Goal: Transaction & Acquisition: Purchase product/service

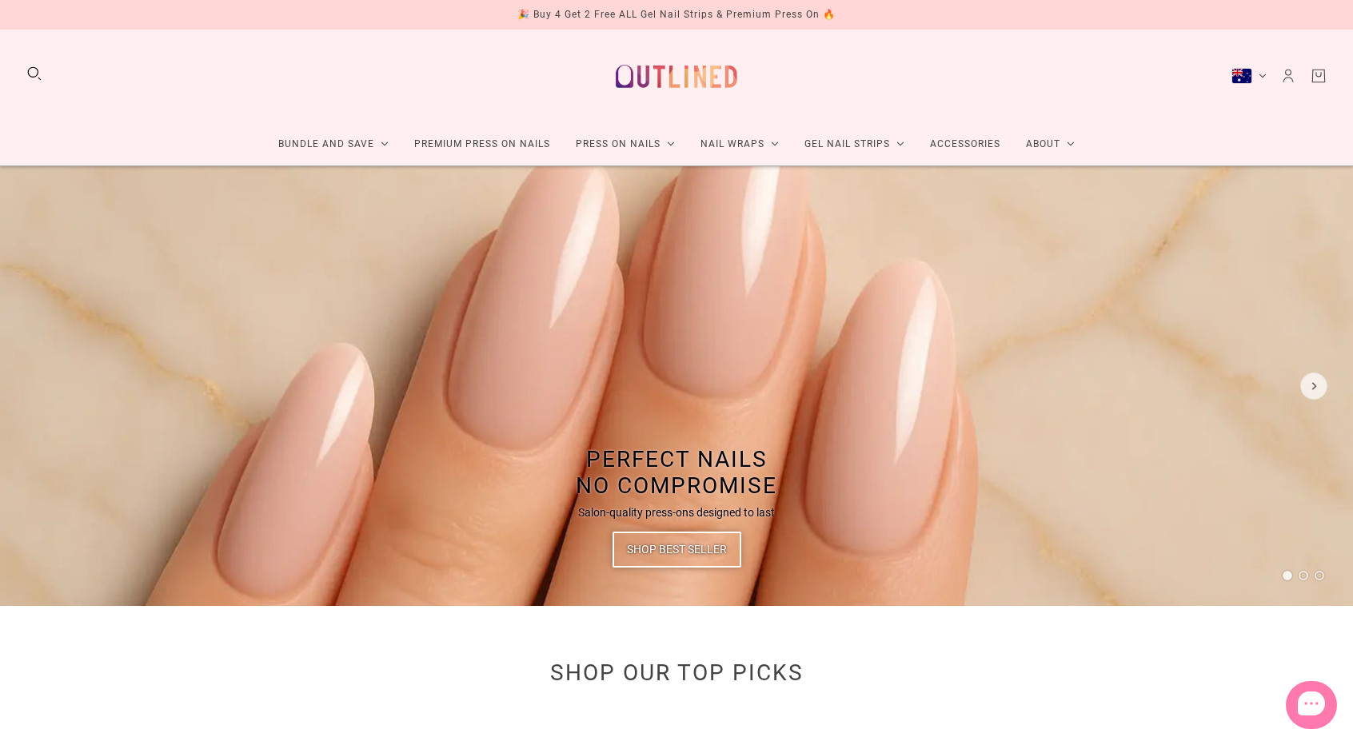
click at [1177, 150] on div "Bundle and Save Press On Nail Bundles Press On Nails Bundles Kids Press On Nail…" at bounding box center [676, 98] width 1353 height 137
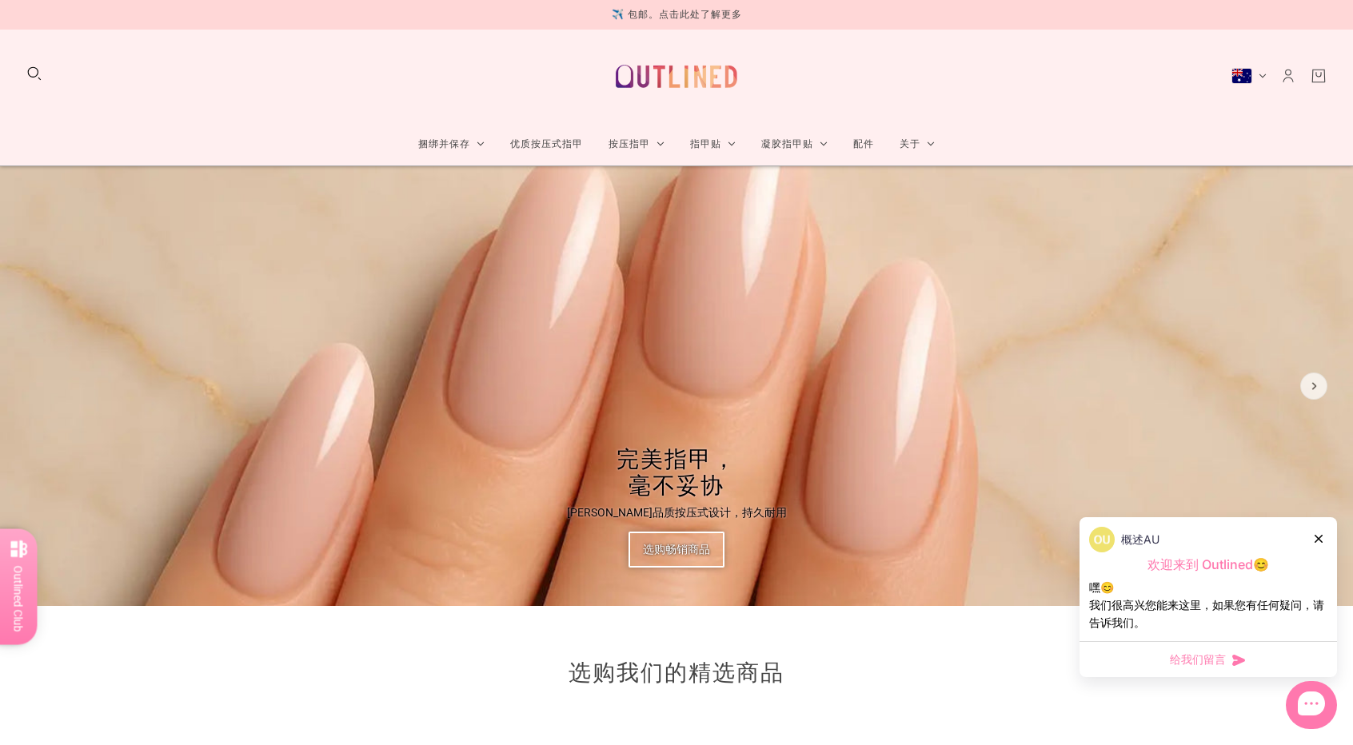
click at [1319, 540] on icon at bounding box center [1319, 539] width 8 height 8
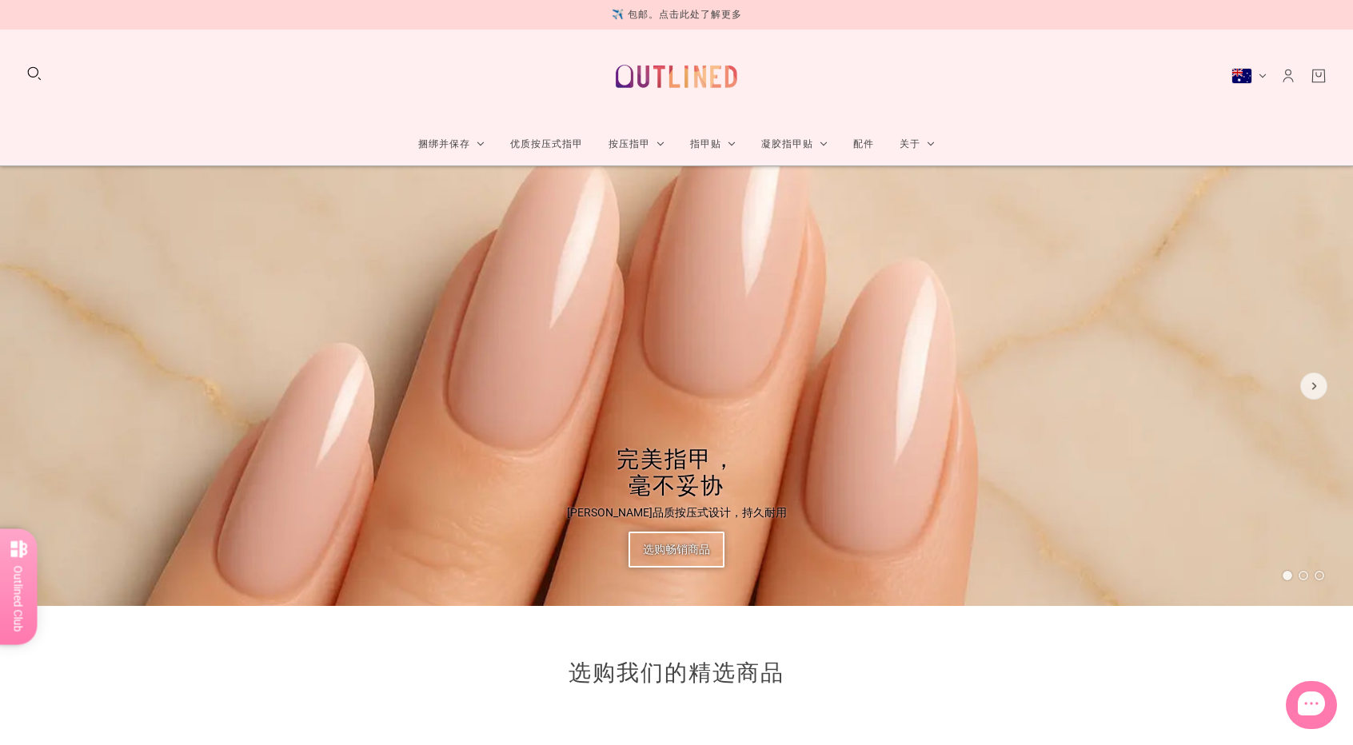
click at [30, 67] on button "搜索" at bounding box center [35, 74] width 18 height 18
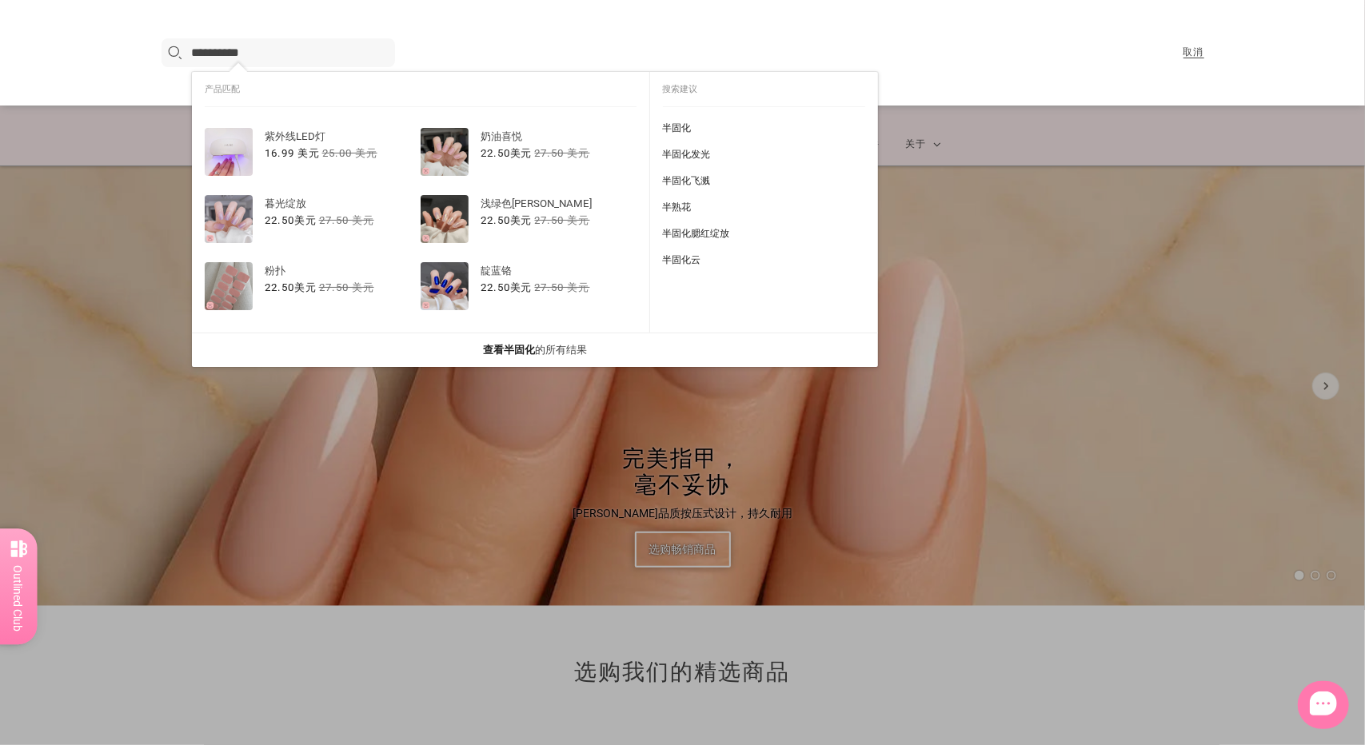
type input "**********"
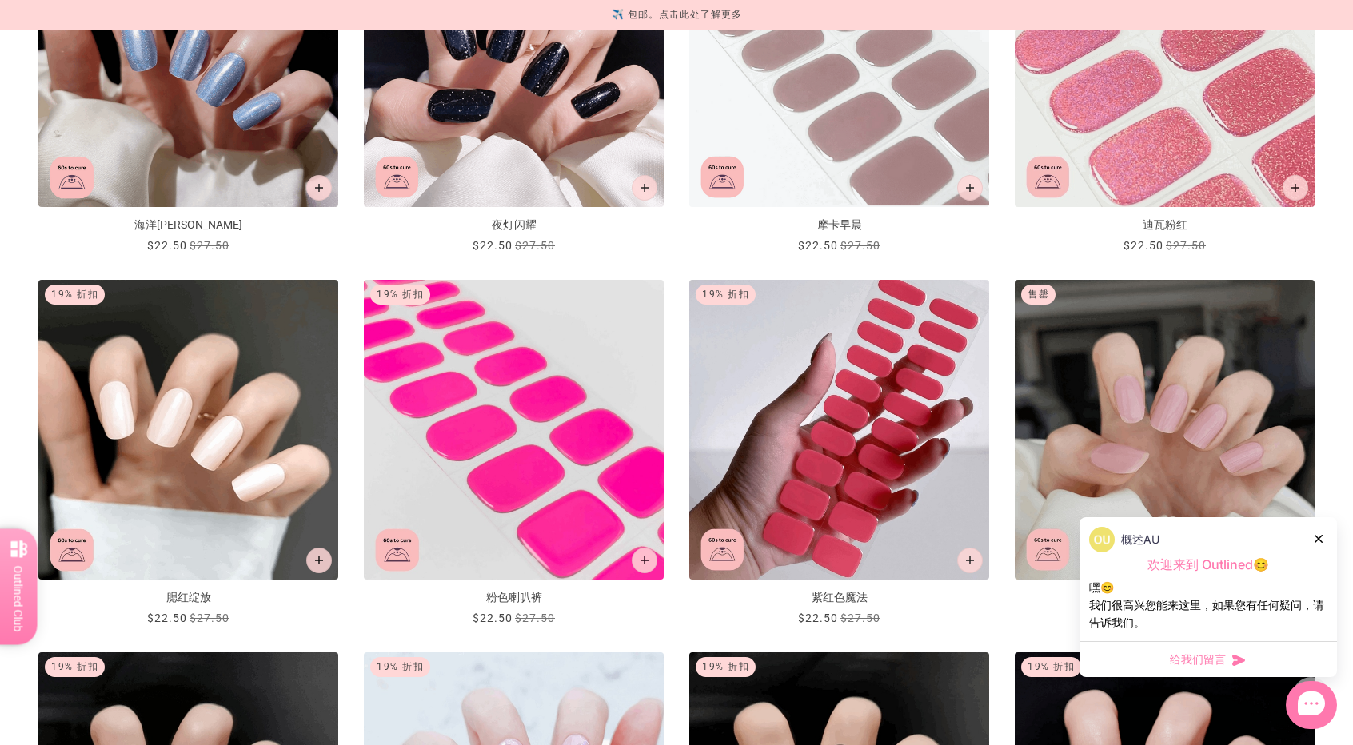
scroll to position [720, 0]
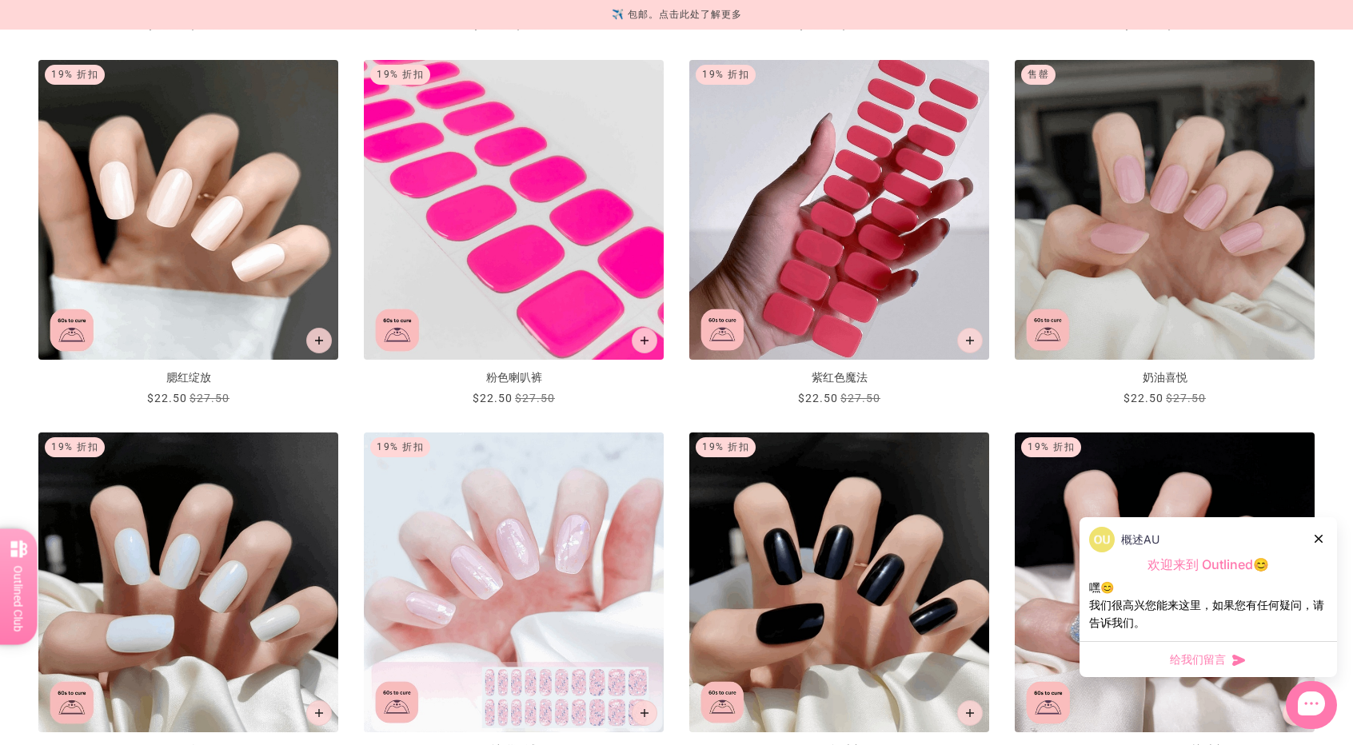
click at [1323, 543] on div at bounding box center [1320, 538] width 10 height 17
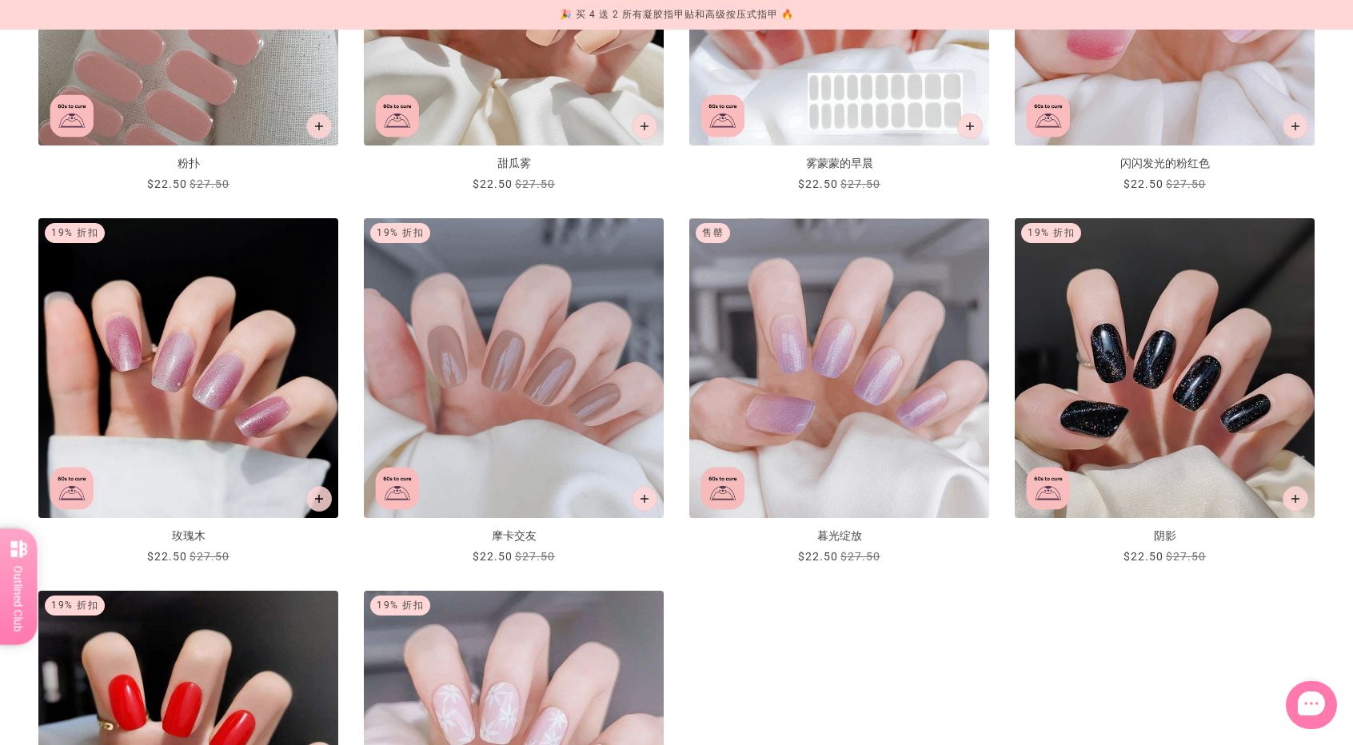
scroll to position [1999, 0]
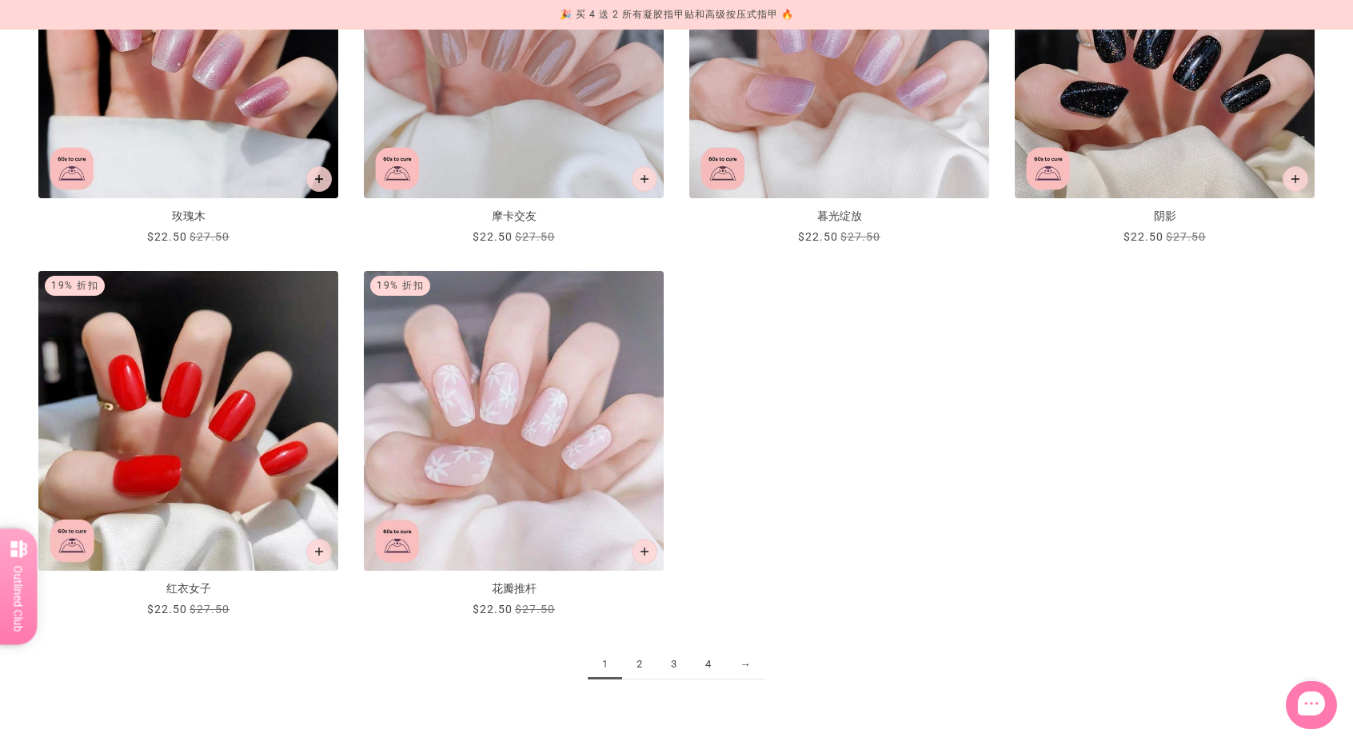
click at [633, 665] on link "2" at bounding box center [639, 665] width 34 height 30
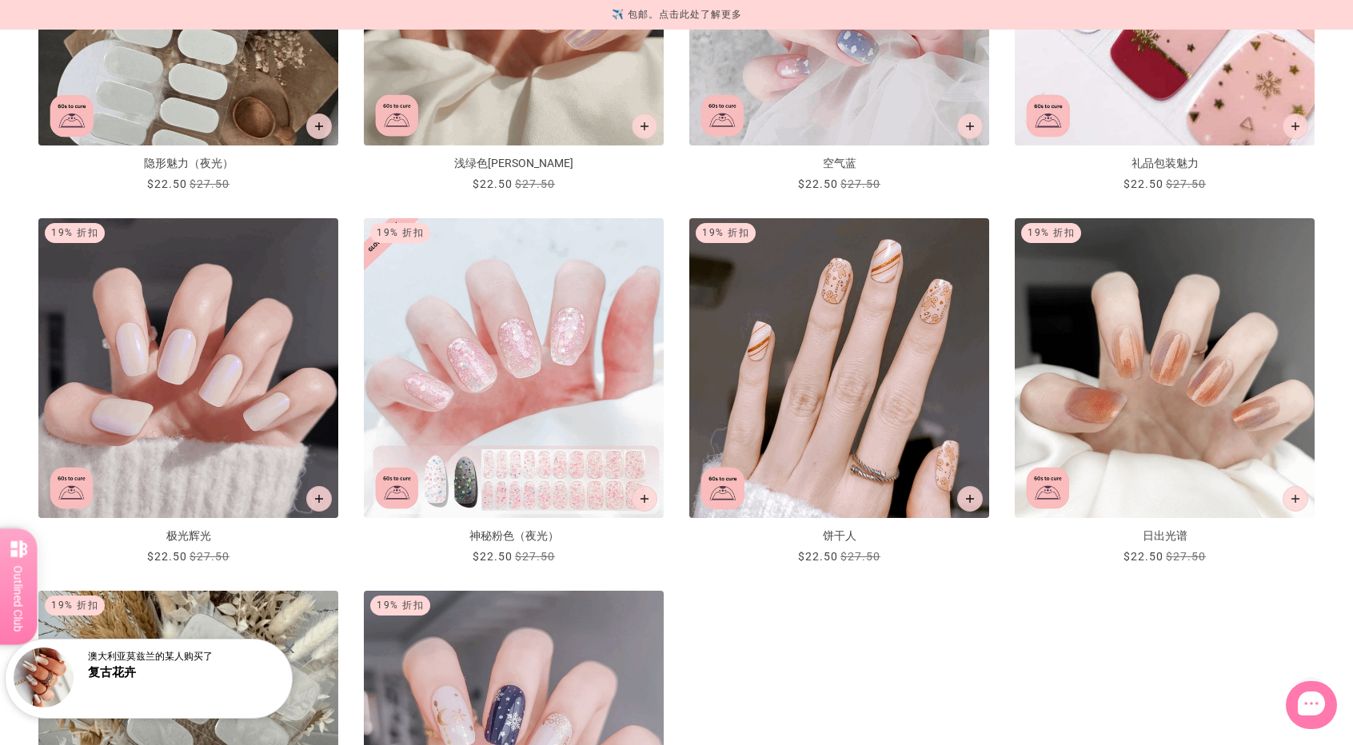
scroll to position [1999, 0]
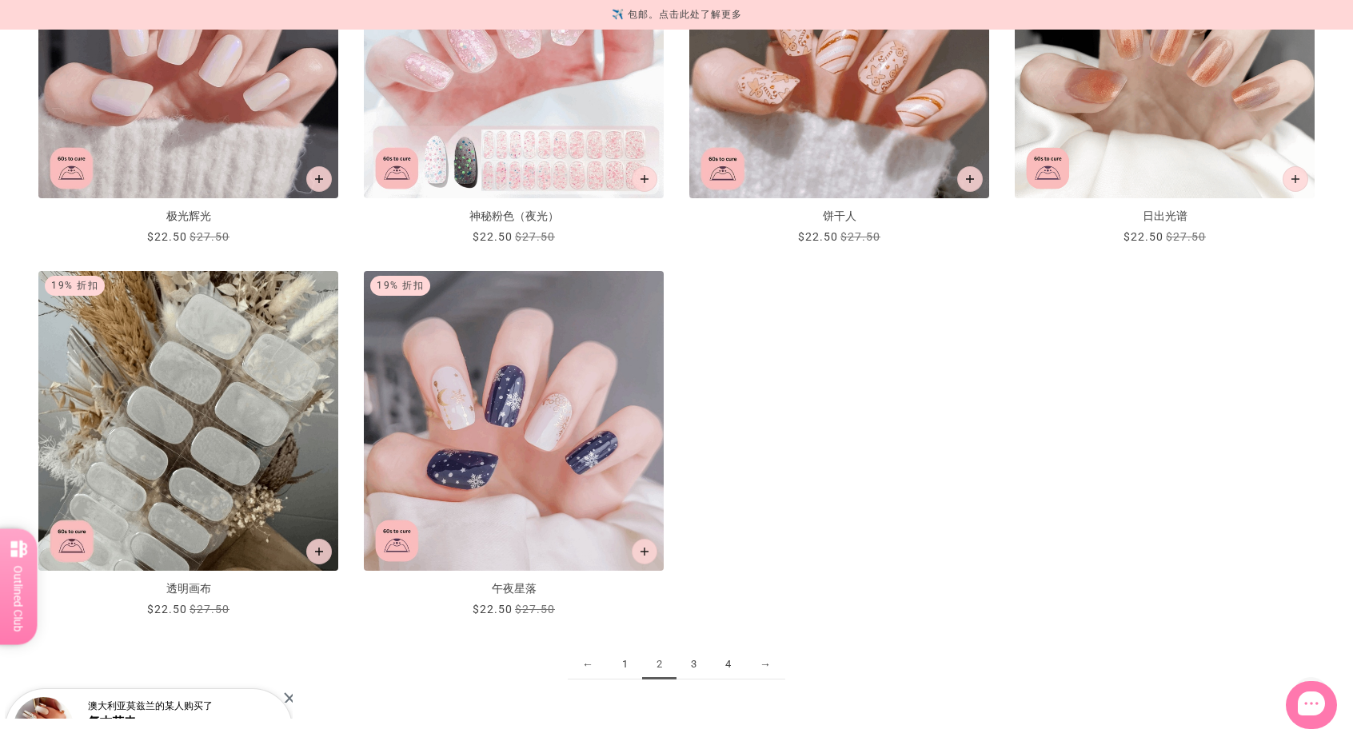
click at [681, 663] on link "3" at bounding box center [694, 665] width 34 height 30
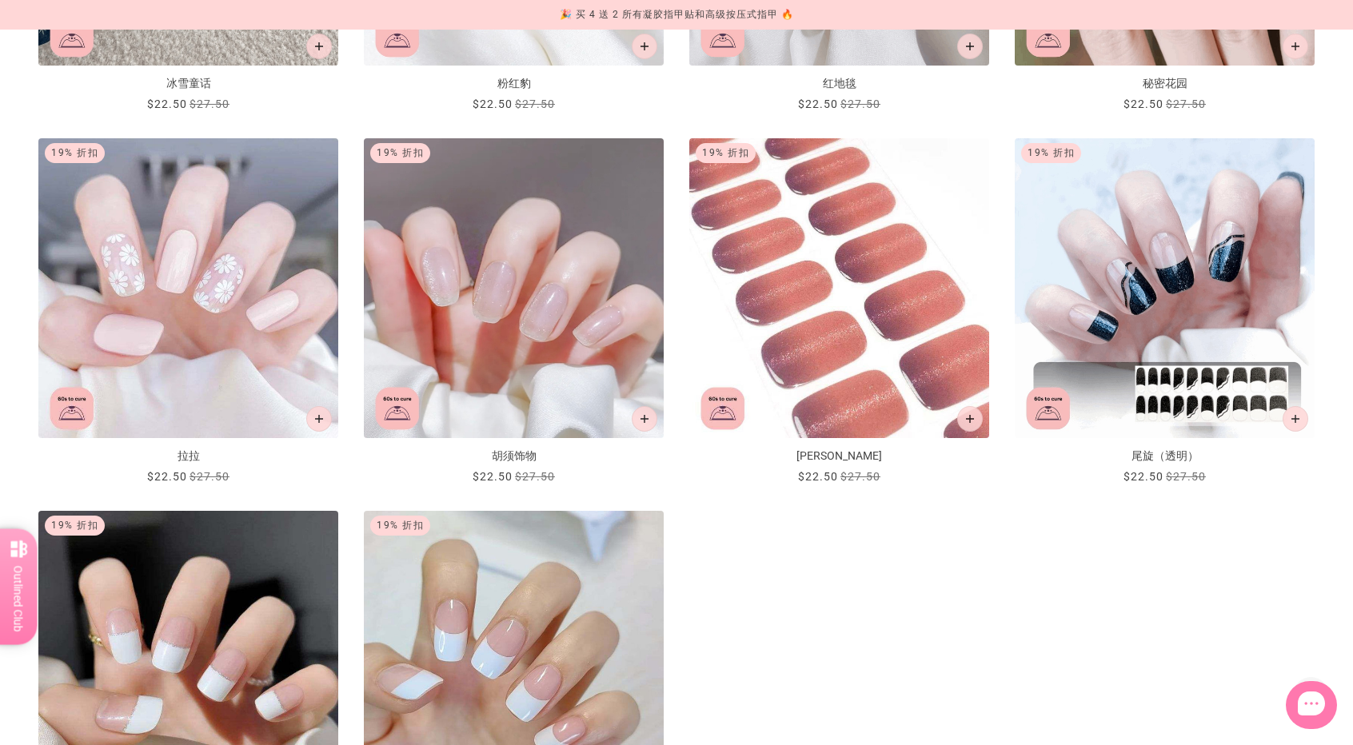
scroll to position [2079, 0]
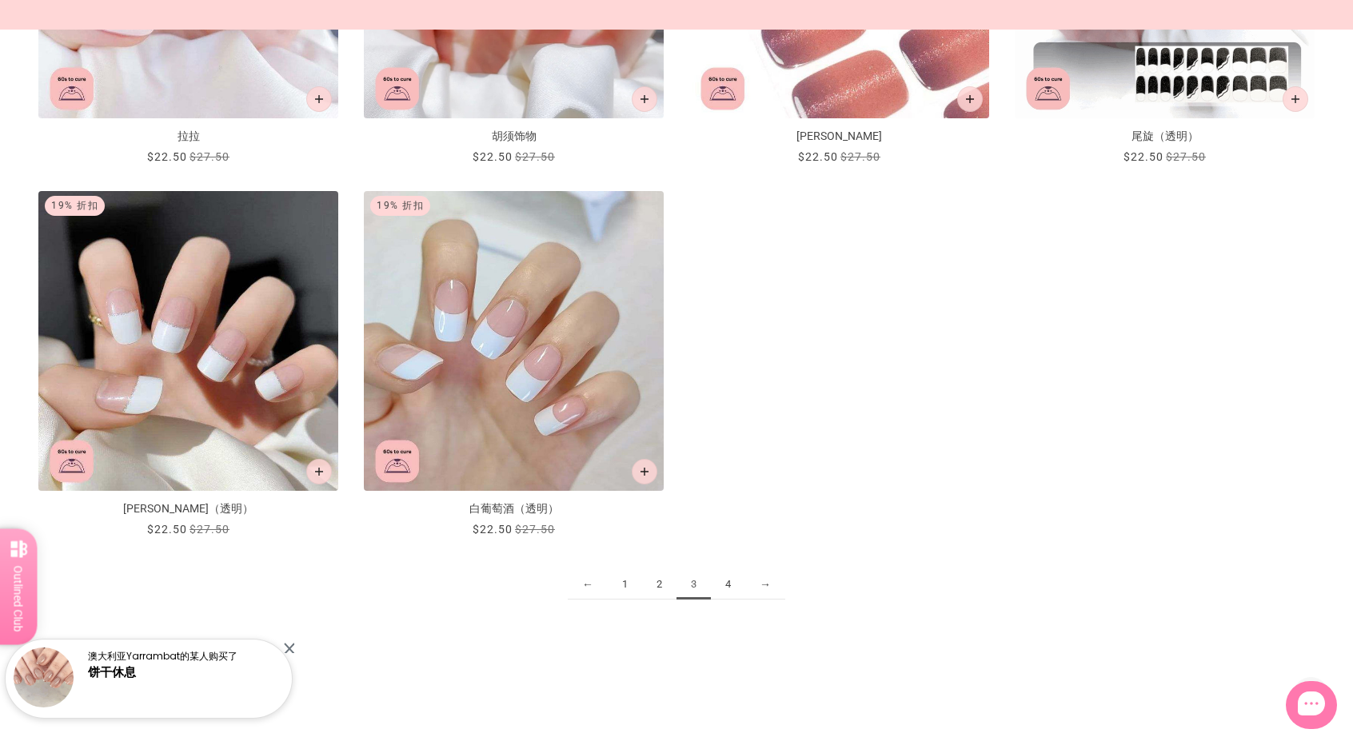
click at [723, 577] on link "4" at bounding box center [728, 585] width 34 height 30
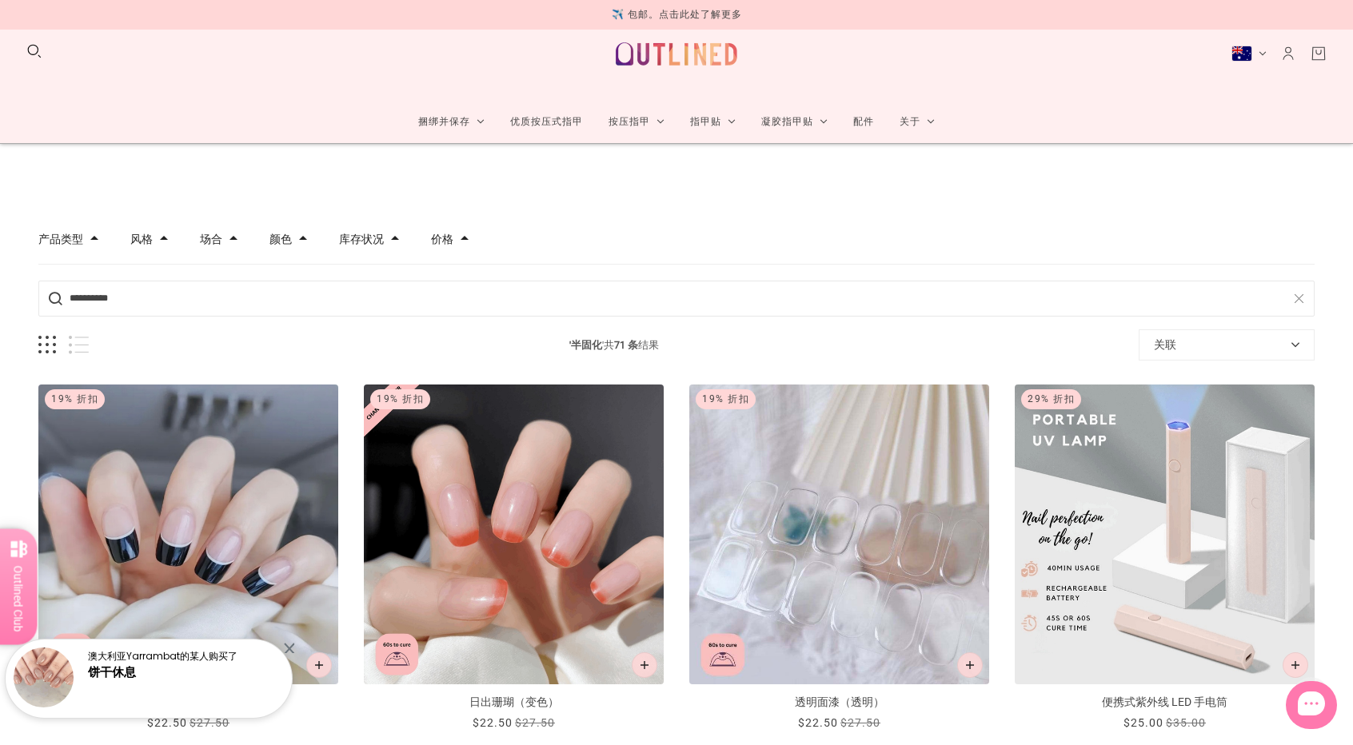
scroll to position [560, 0]
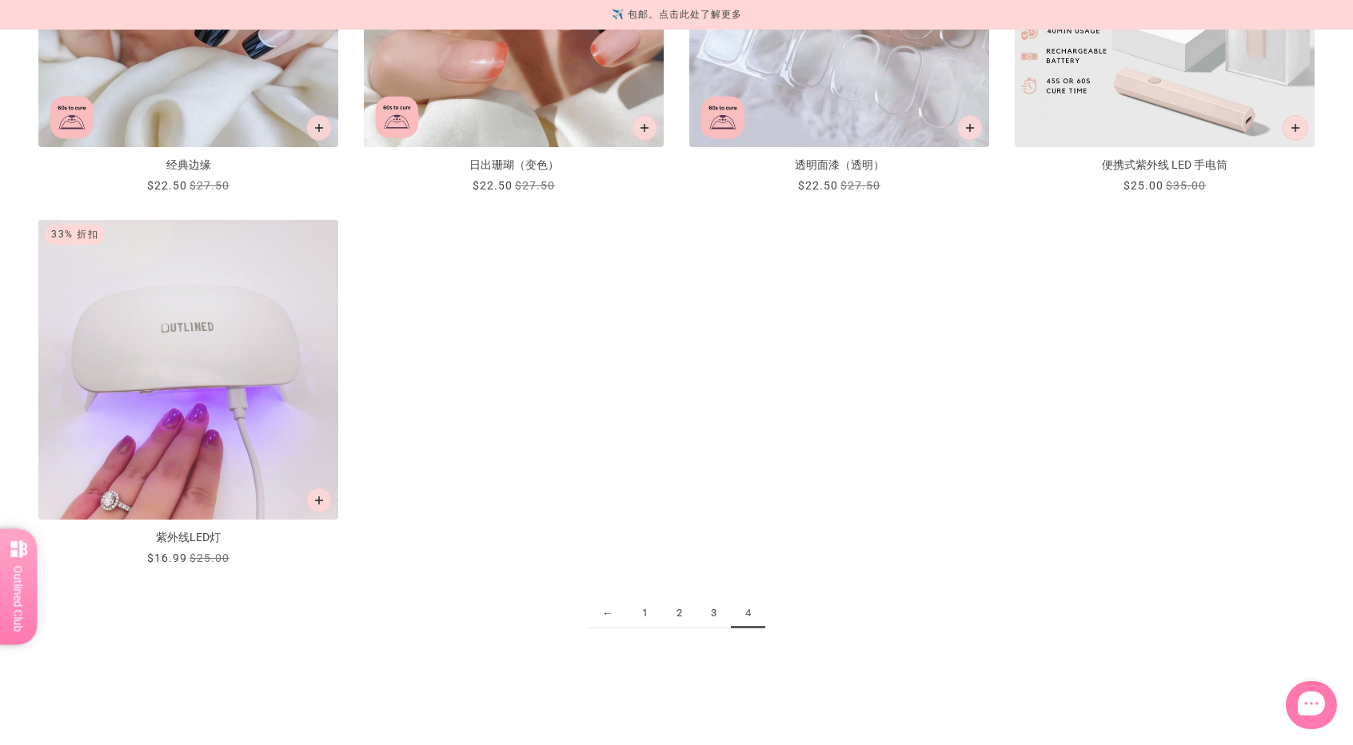
click at [642, 609] on font "1" at bounding box center [645, 613] width 6 height 12
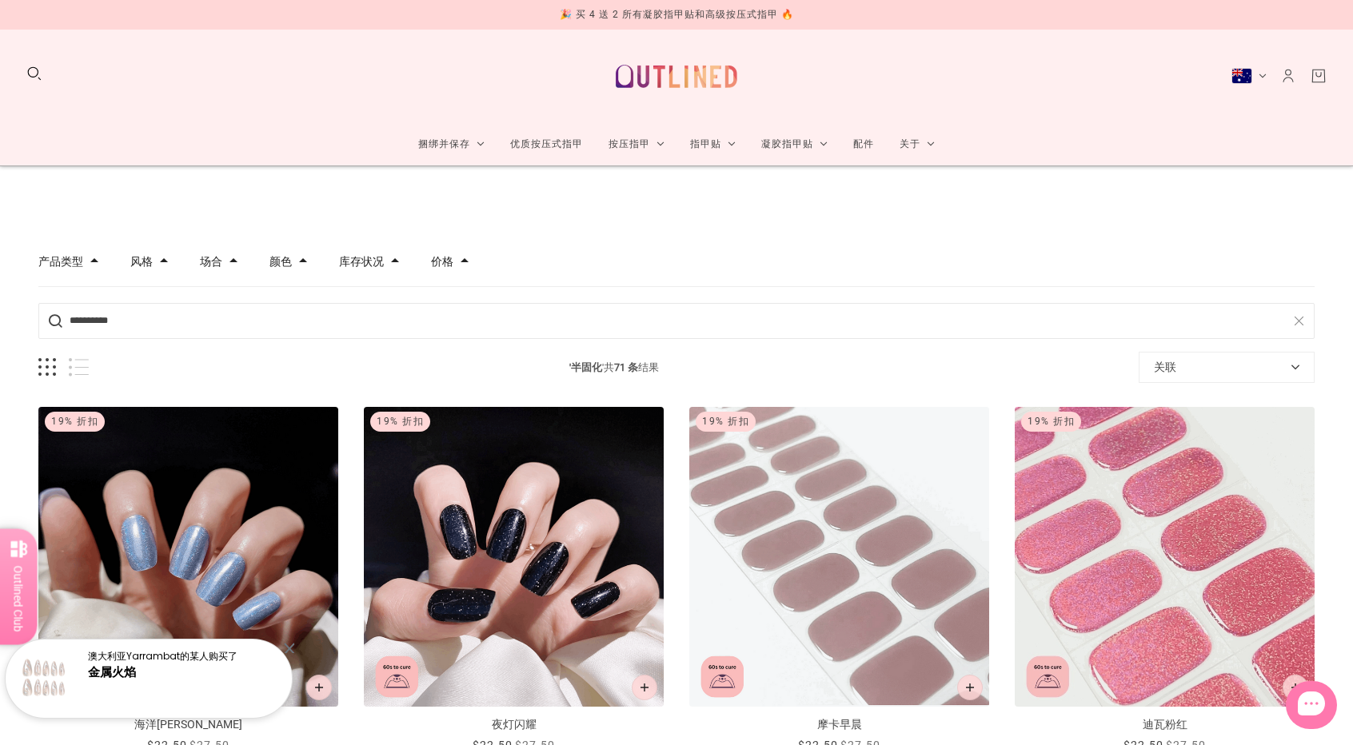
click at [1286, 78] on icon "帐户" at bounding box center [1288, 76] width 18 height 18
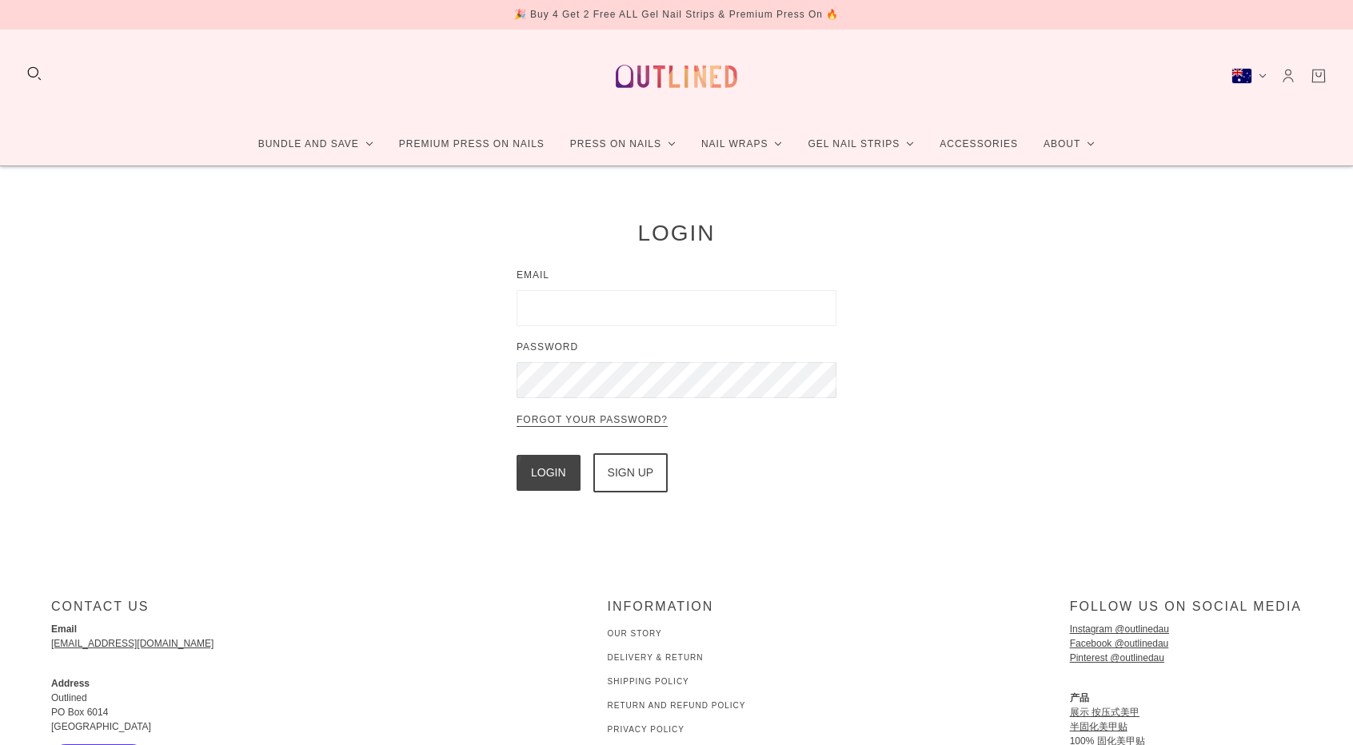
click at [596, 324] on input "Email" at bounding box center [677, 308] width 320 height 36
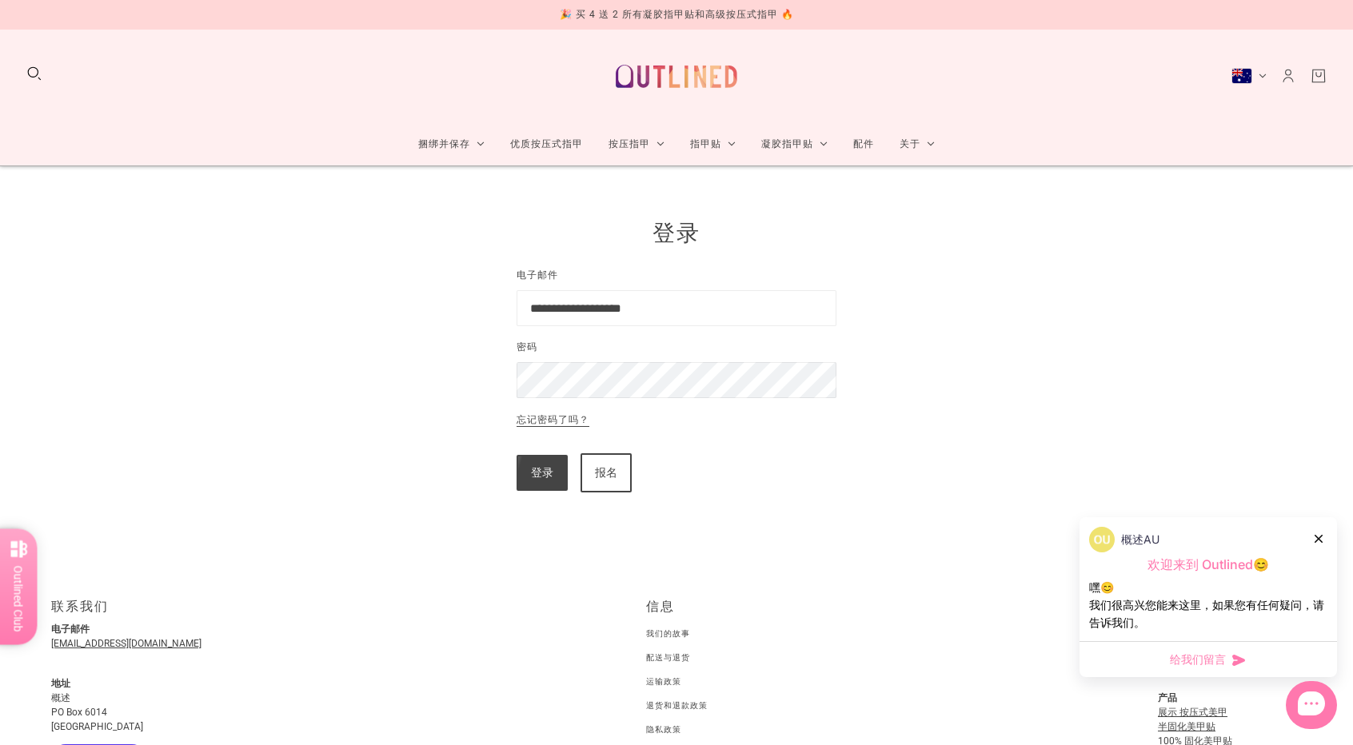
type input "**********"
click at [545, 477] on button "登录" at bounding box center [542, 473] width 51 height 36
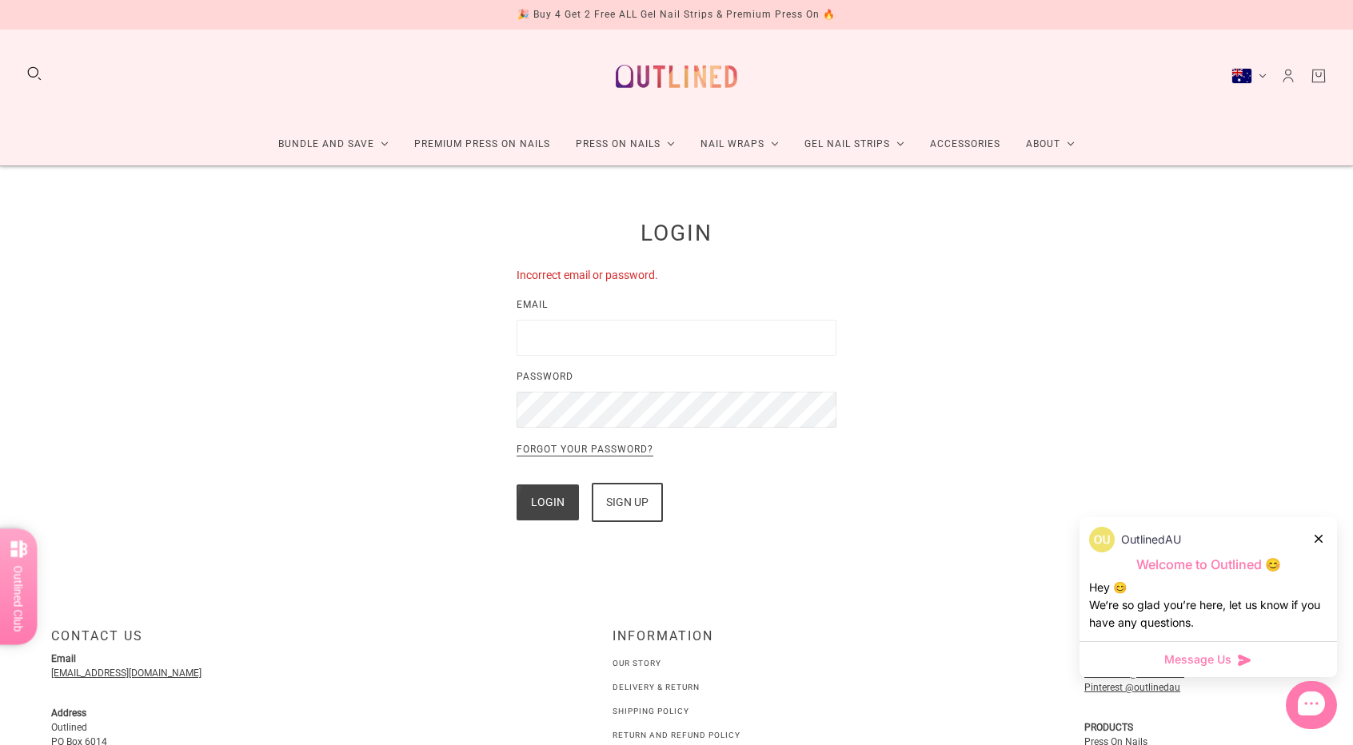
click at [639, 502] on div "Sign up" at bounding box center [627, 503] width 42 height 36
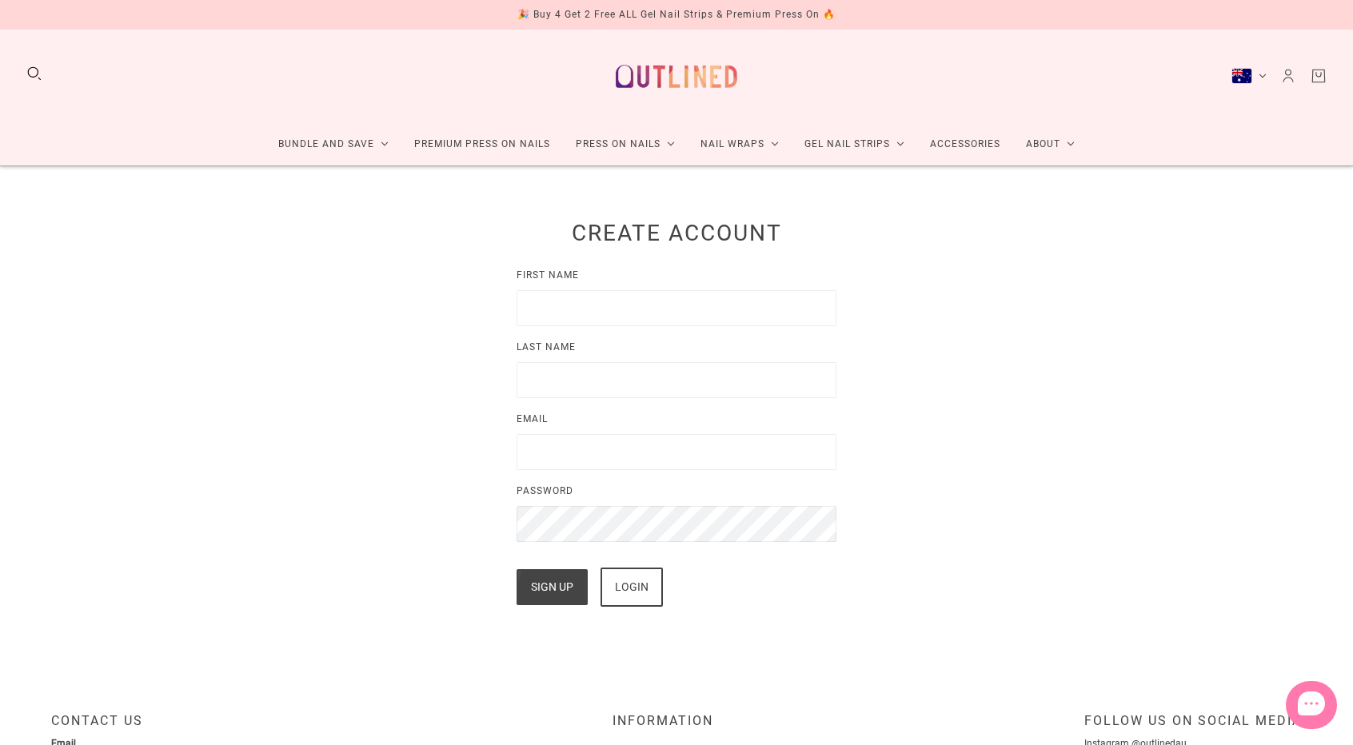
click at [584, 313] on input "First Name" at bounding box center [677, 308] width 320 height 36
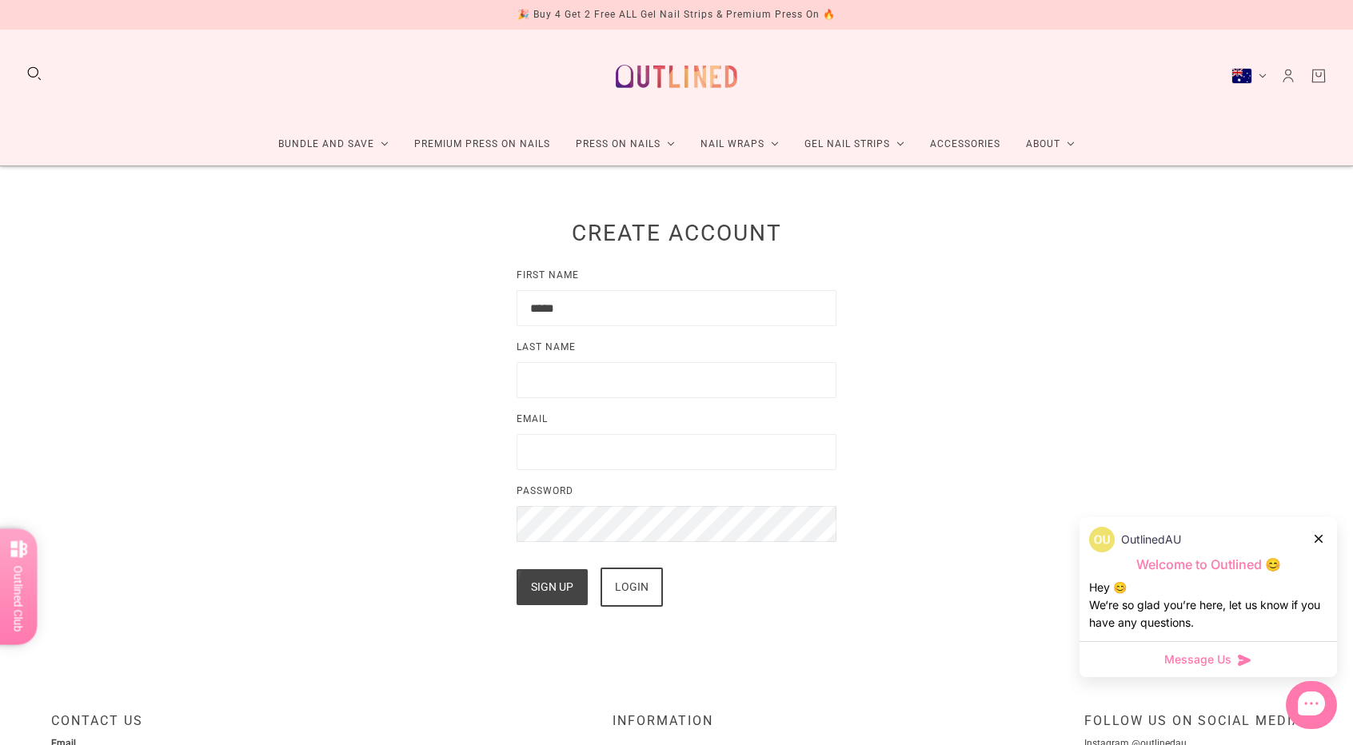
type input "*****"
click at [780, 390] on input "Last Name" at bounding box center [677, 380] width 320 height 36
type input "**"
click at [707, 465] on input "Email" at bounding box center [677, 452] width 320 height 36
type input "**********"
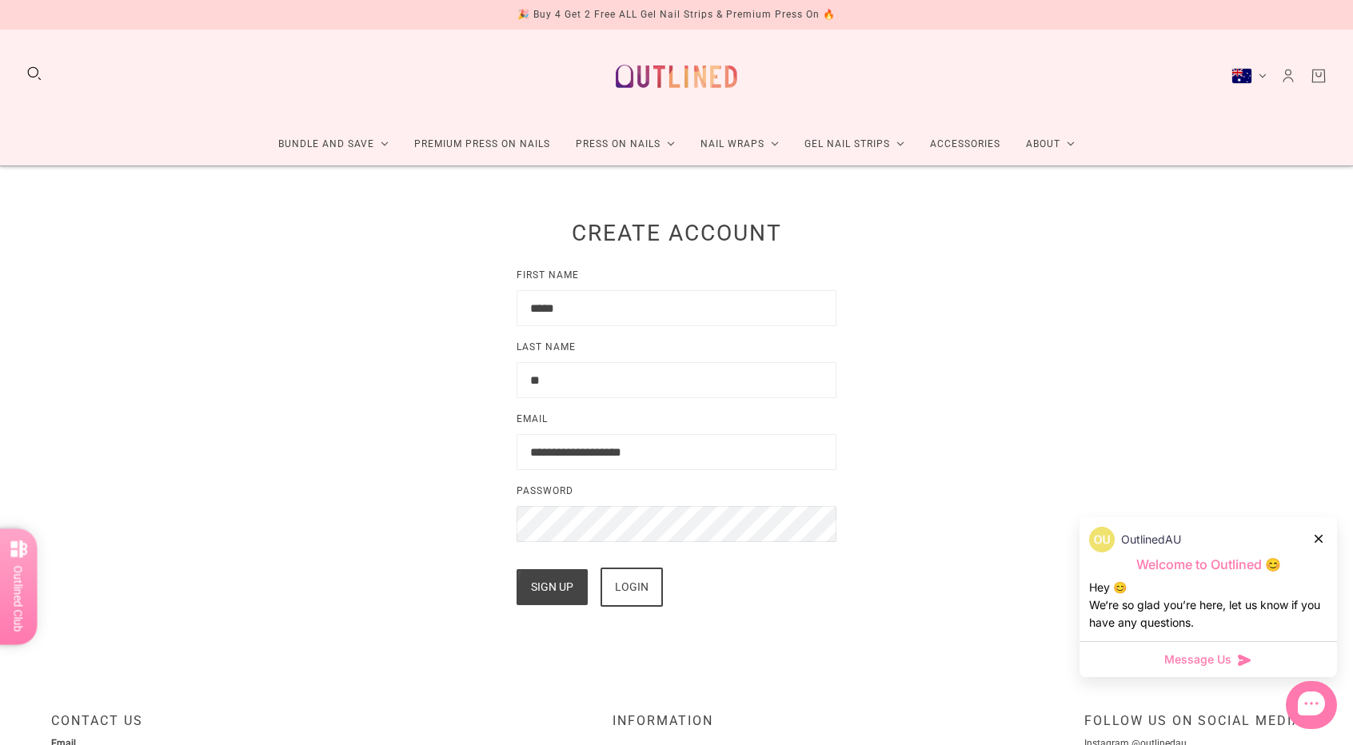
click at [648, 586] on link "Login" at bounding box center [632, 587] width 62 height 39
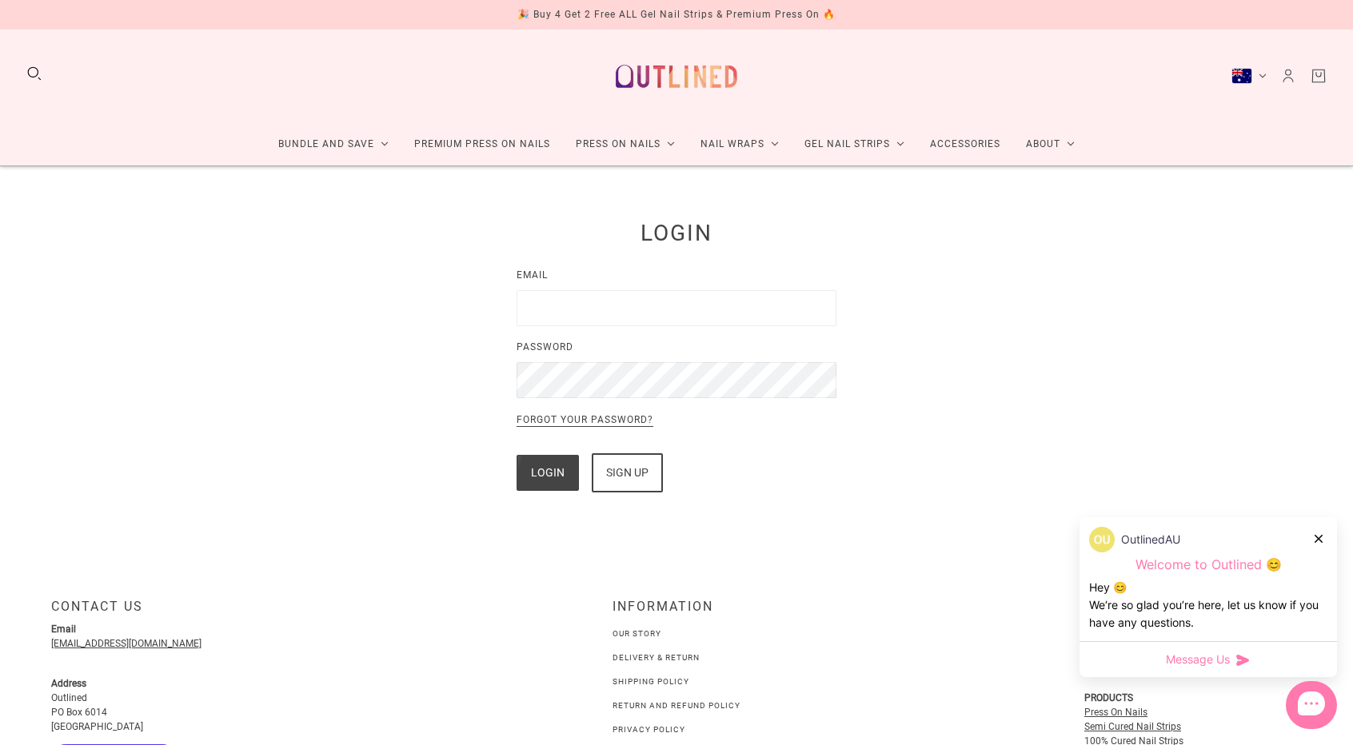
click at [746, 309] on input "Email" at bounding box center [677, 308] width 320 height 36
type input "**********"
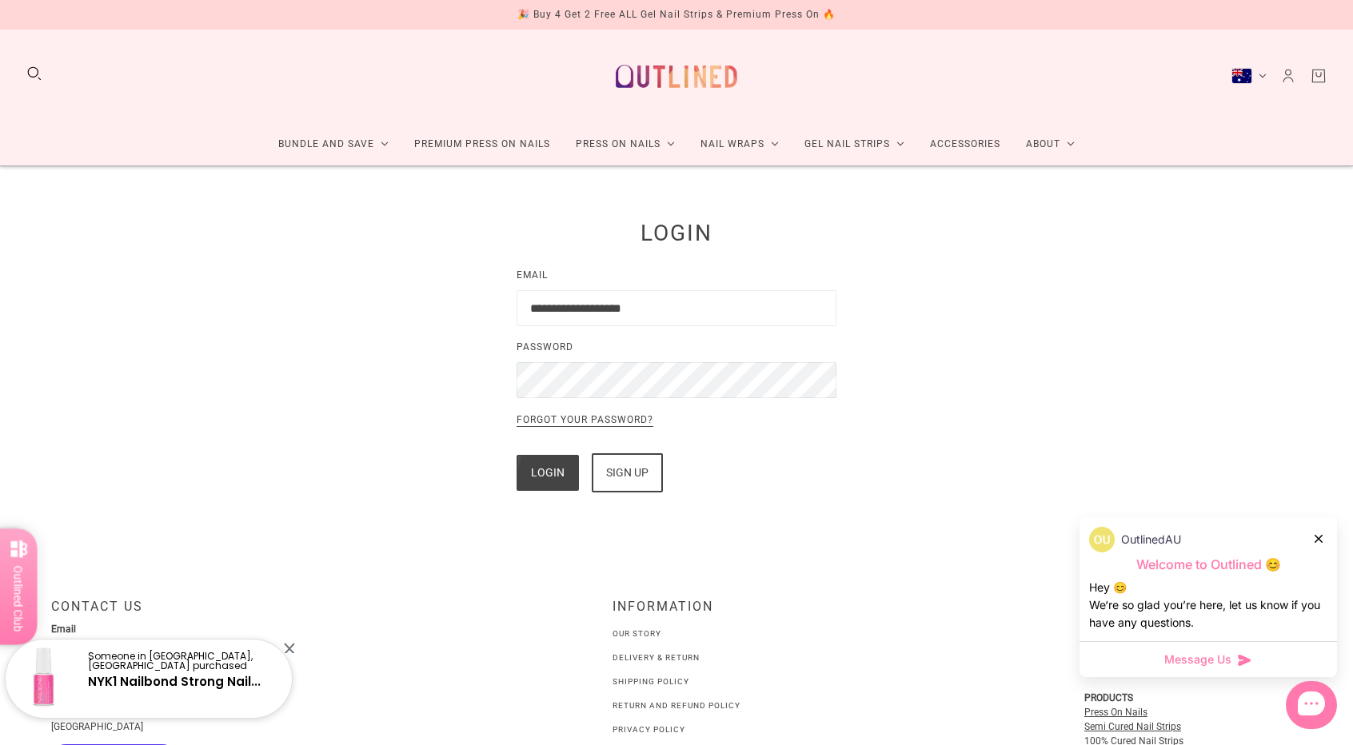
click at [543, 500] on div "**********" at bounding box center [676, 358] width 1353 height 384
click at [545, 473] on button "Login" at bounding box center [548, 473] width 62 height 36
click at [1318, 537] on icon at bounding box center [1319, 539] width 8 height 8
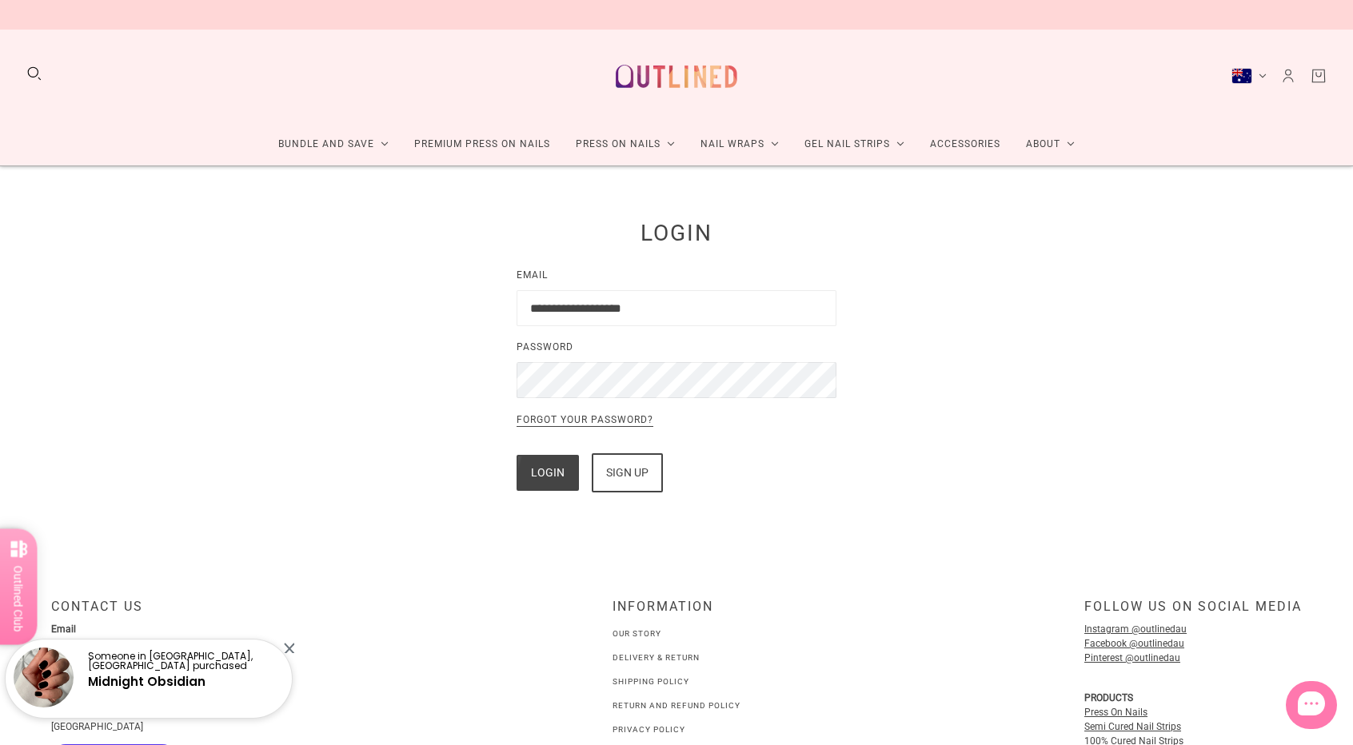
click at [531, 470] on button "Login" at bounding box center [548, 473] width 62 height 36
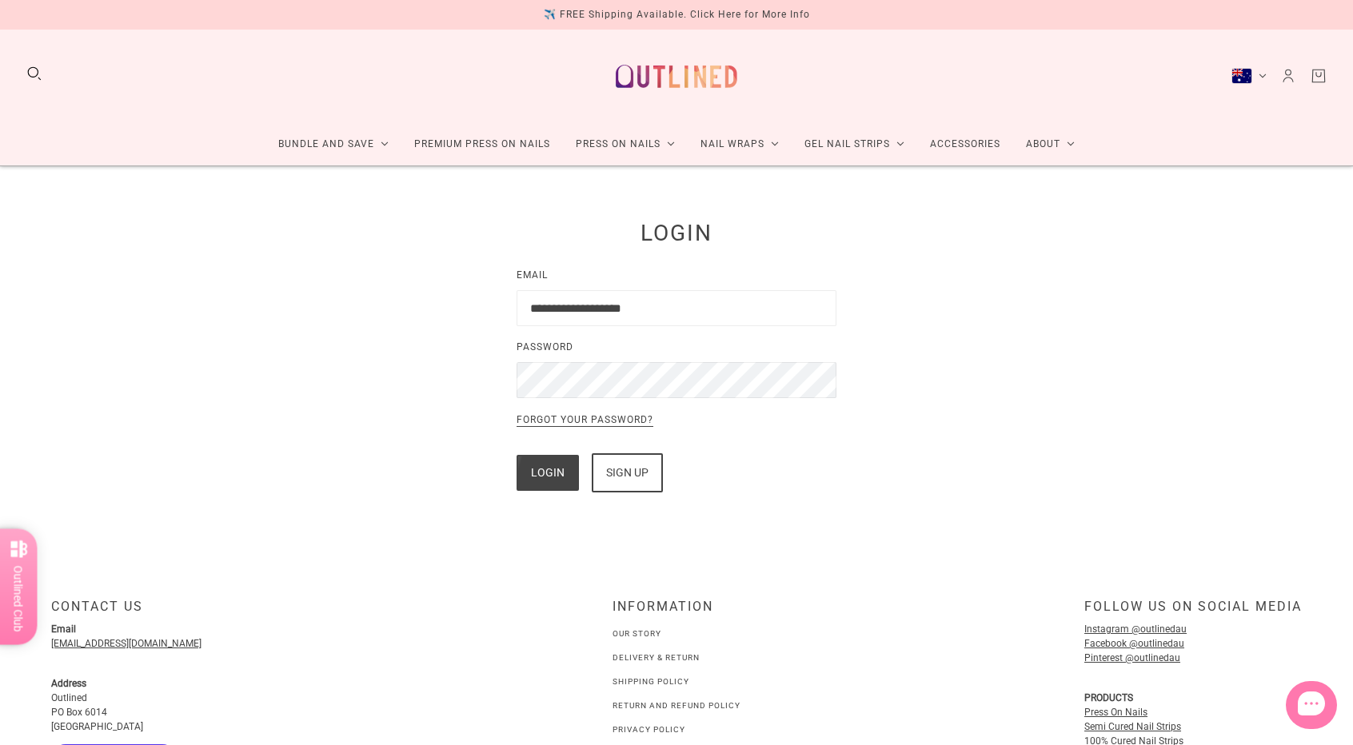
click at [562, 453] on div "Login Sign up" at bounding box center [677, 472] width 320 height 39
click at [558, 468] on button "Login" at bounding box center [548, 473] width 62 height 36
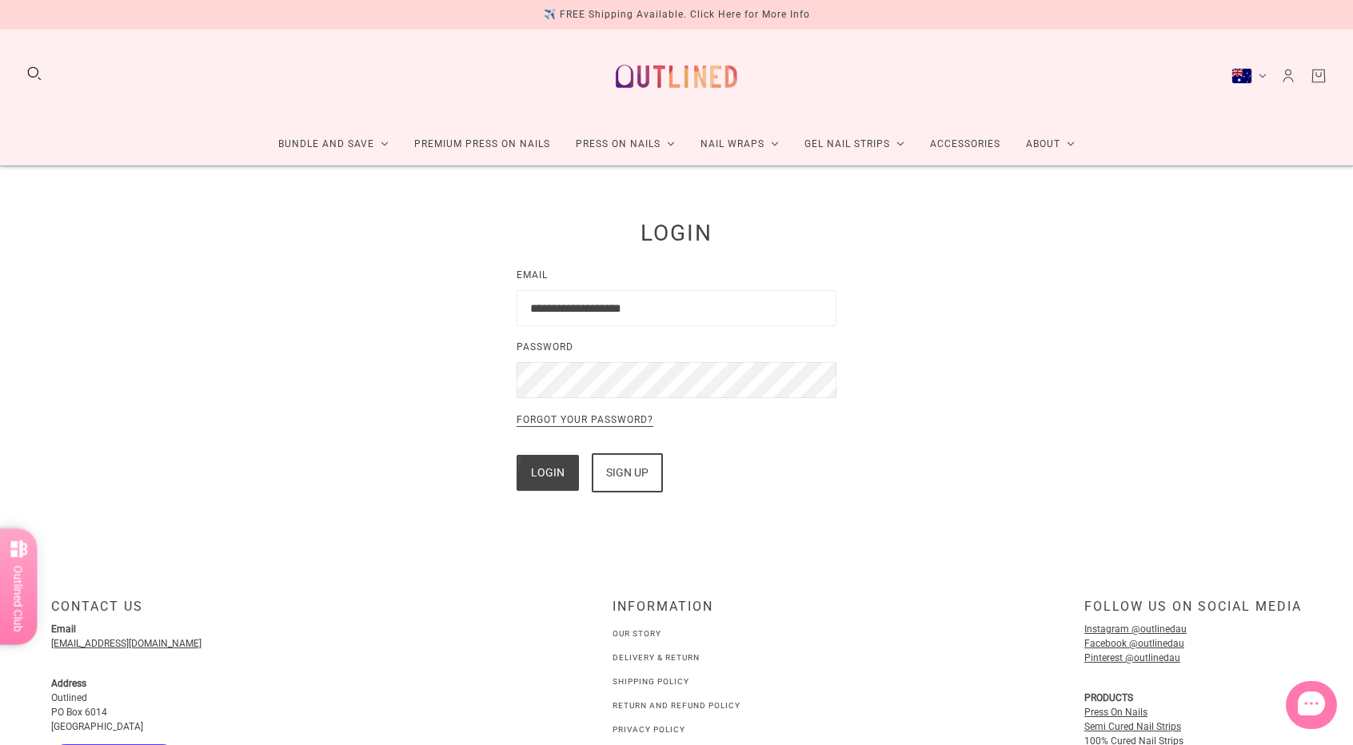
click at [558, 468] on button "Login" at bounding box center [548, 473] width 62 height 36
click at [640, 461] on div "Sign up" at bounding box center [627, 473] width 42 height 36
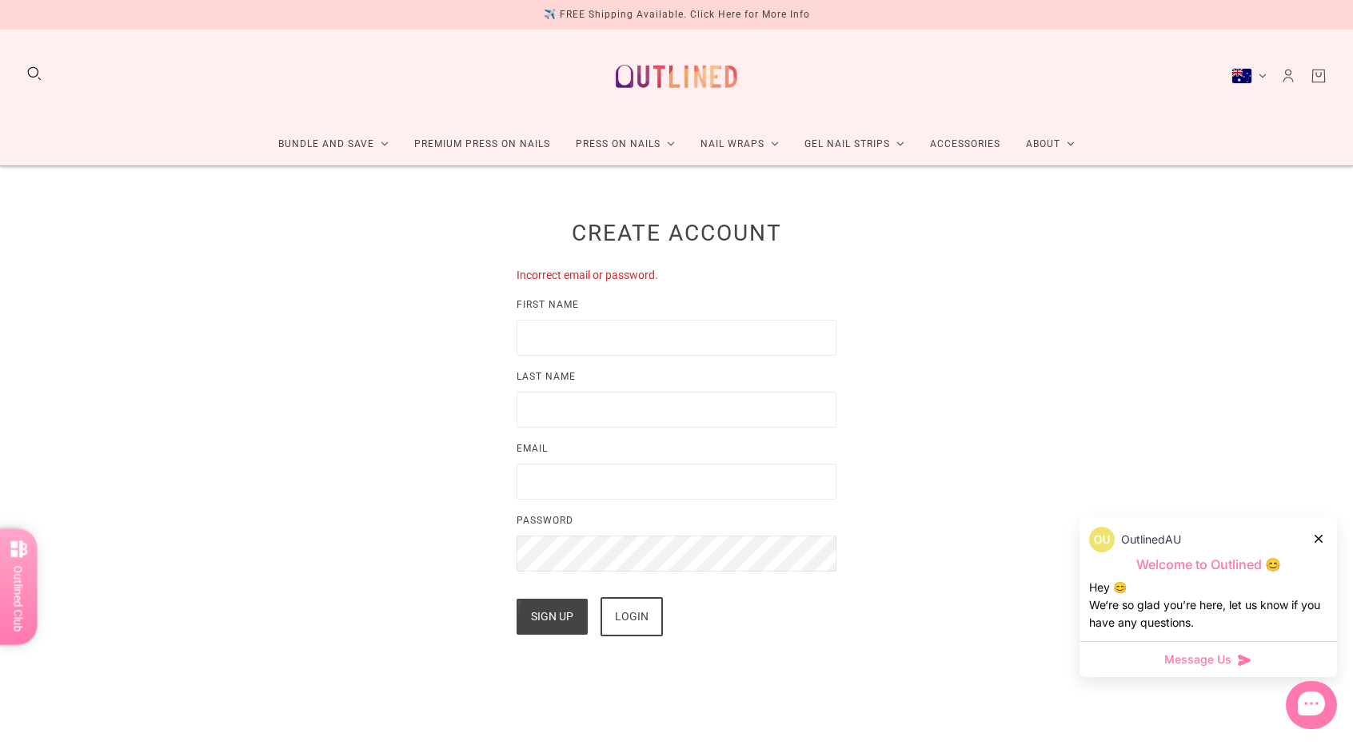
click at [1081, 276] on div "Create Account Incorrect email or password. First Name Last Name Email Password…" at bounding box center [676, 430] width 1353 height 528
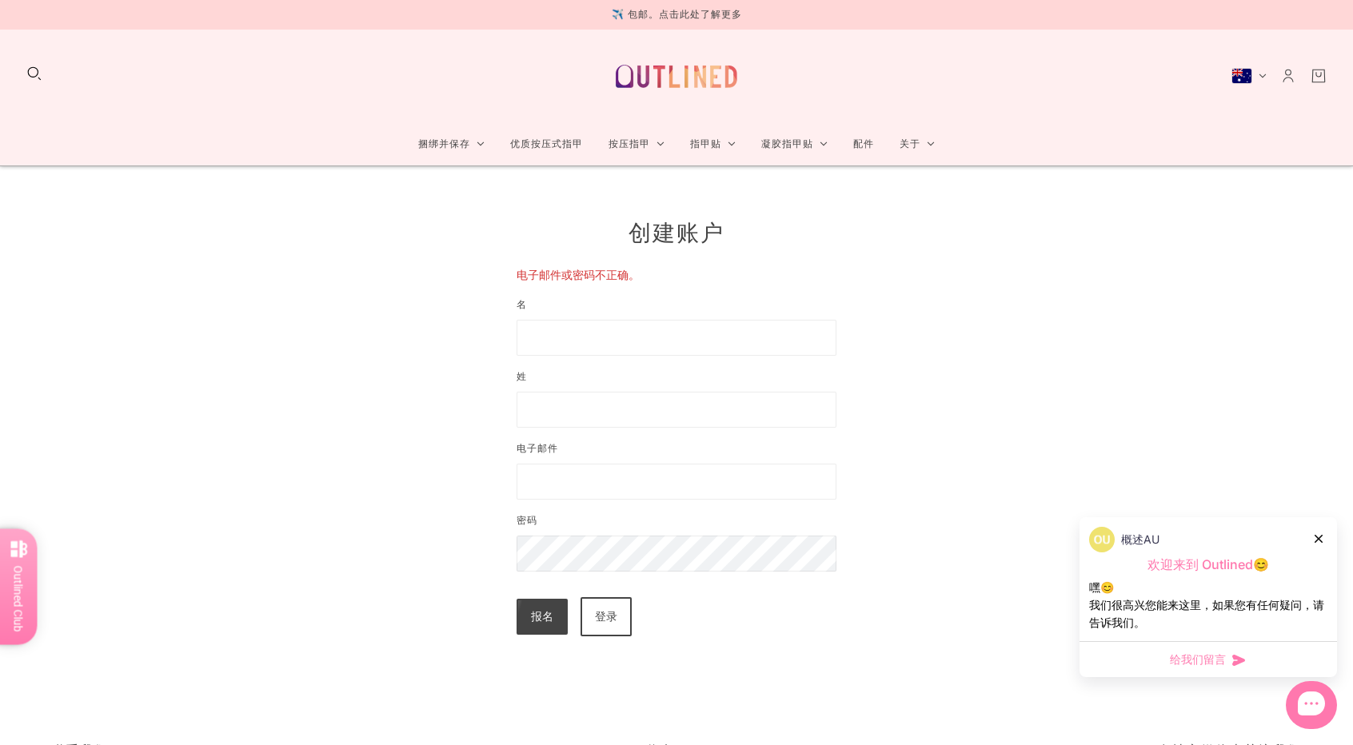
click at [1108, 292] on div "创建账户 电子邮件或密码不正确。 名 姓 电子邮件 密码 报名 登录" at bounding box center [676, 430] width 1353 height 528
click at [689, 345] on input "名" at bounding box center [677, 338] width 320 height 36
type input "*****"
click at [734, 410] on input "姓" at bounding box center [677, 410] width 320 height 36
type input "**"
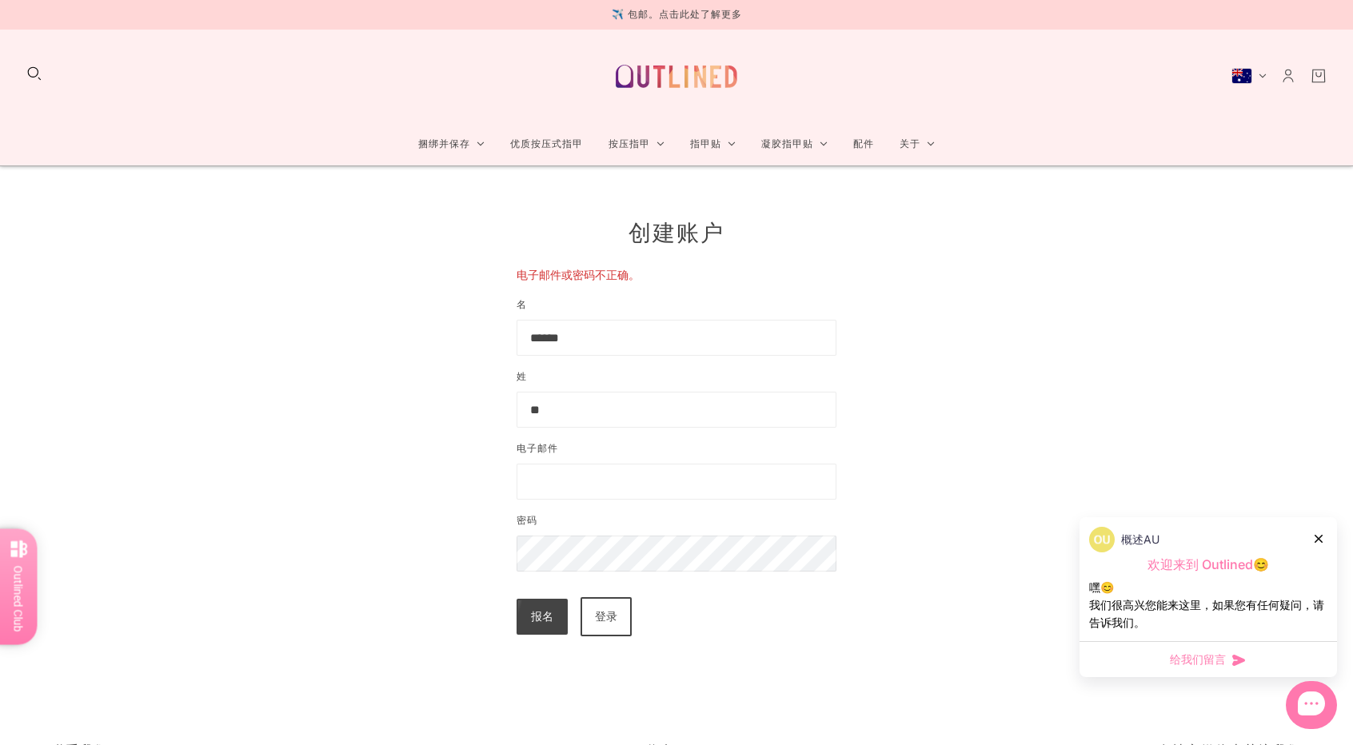
click at [528, 489] on input "电子邮件" at bounding box center [677, 482] width 320 height 36
type input "**********"
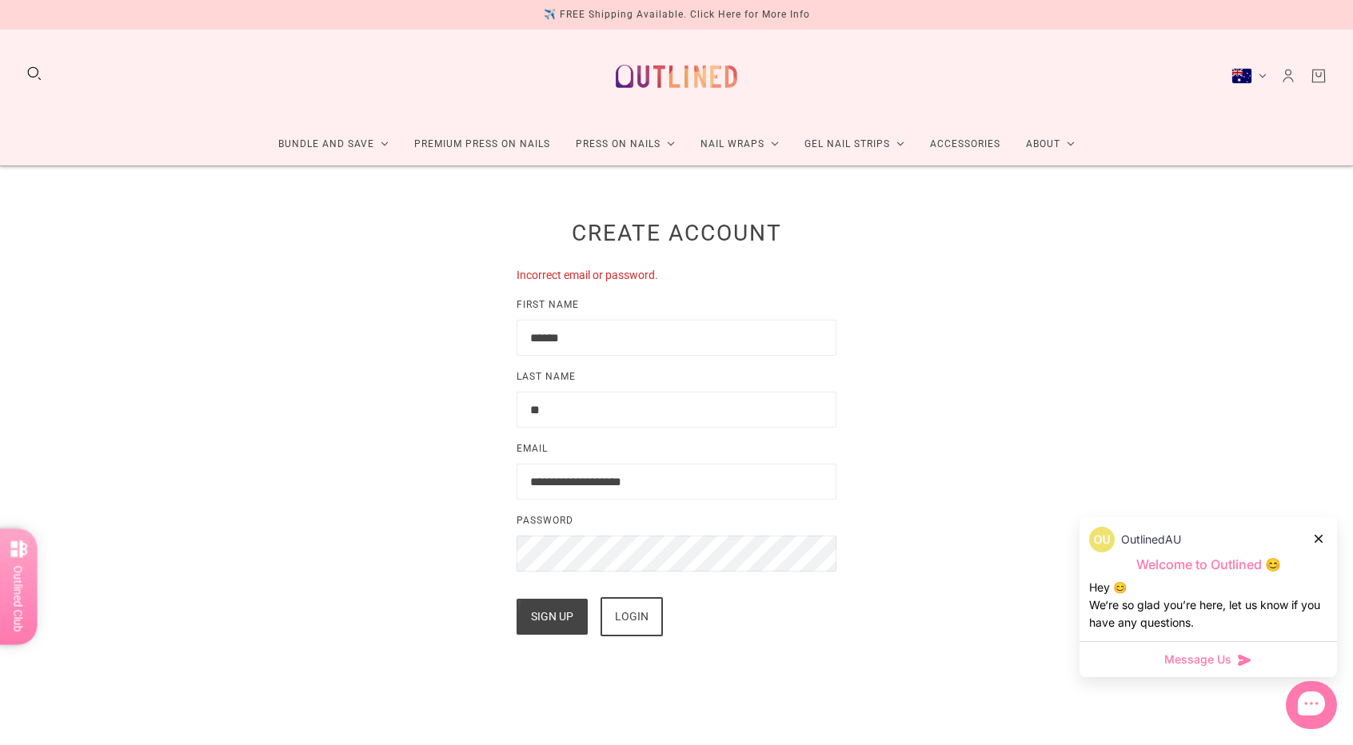
click at [637, 603] on div "Login" at bounding box center [632, 617] width 34 height 36
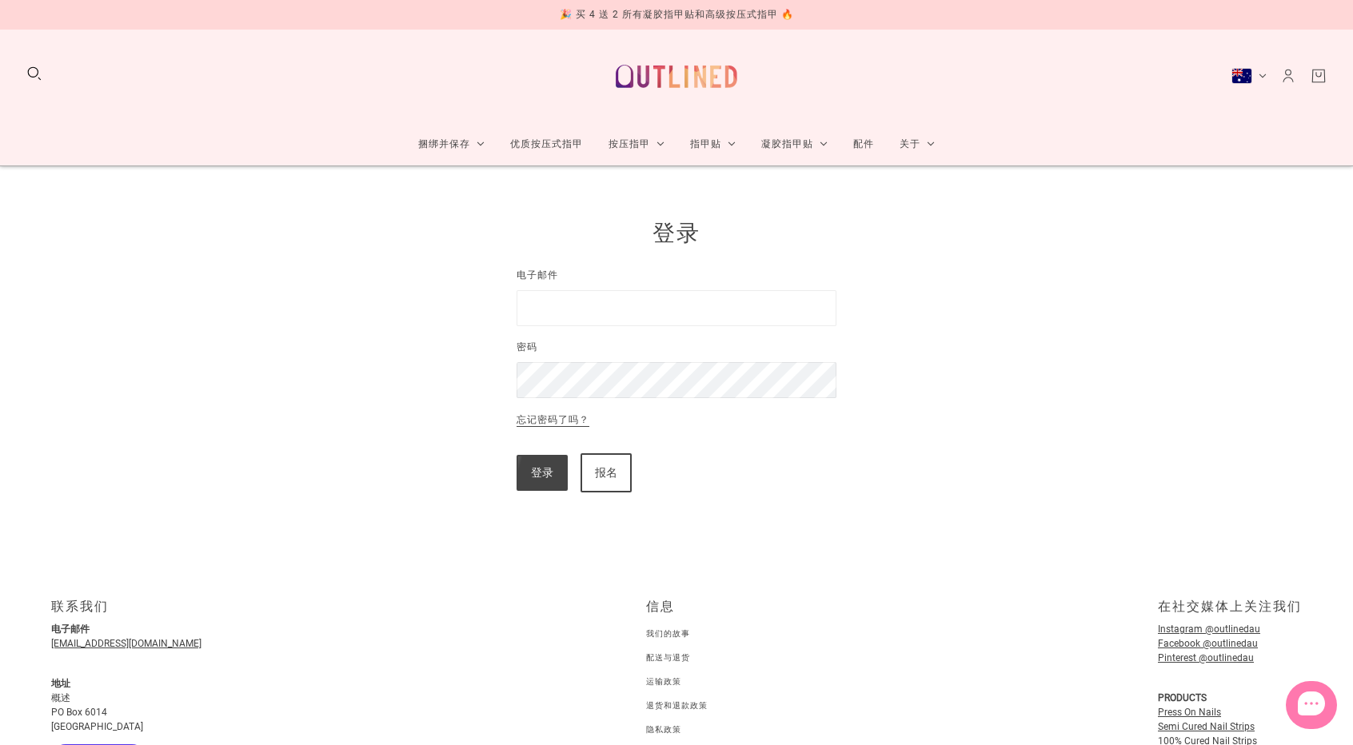
click at [641, 316] on input "电子邮件" at bounding box center [677, 308] width 320 height 36
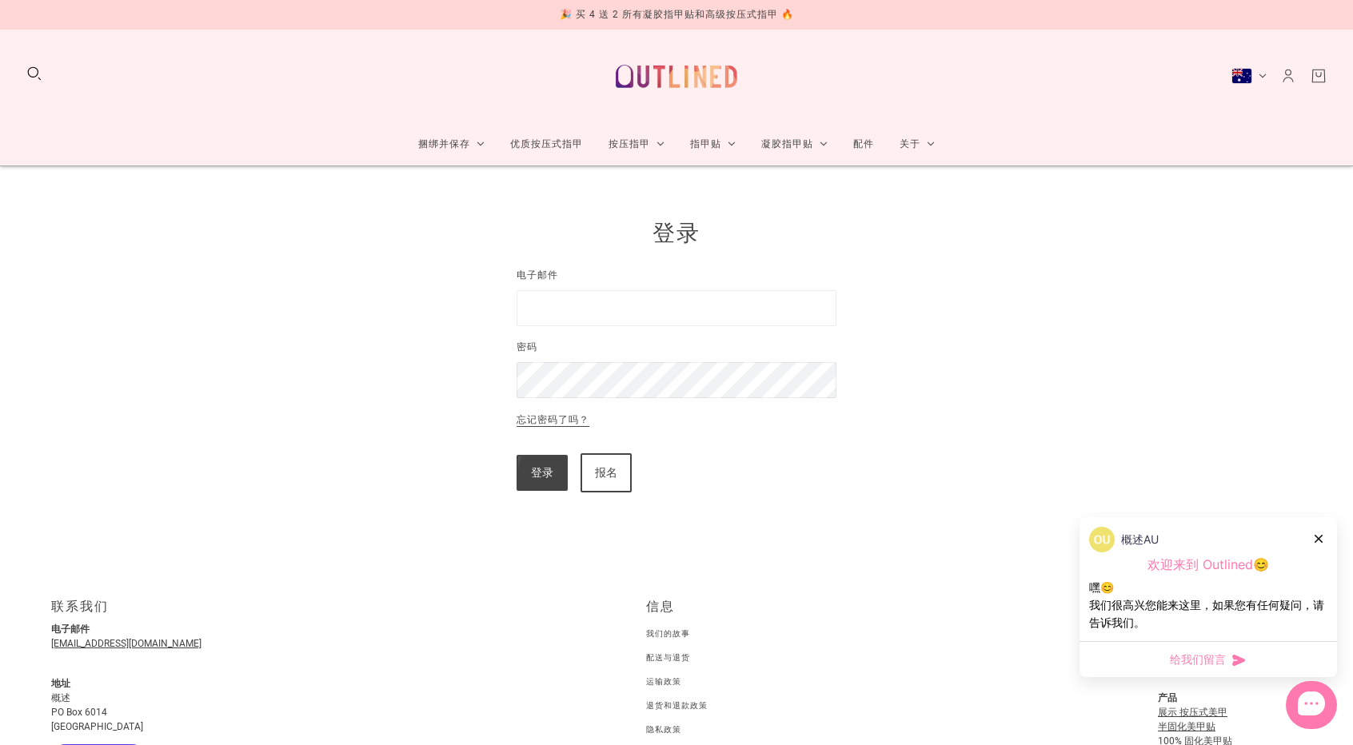
type input "**********"
click at [517, 455] on button "登录" at bounding box center [542, 473] width 51 height 36
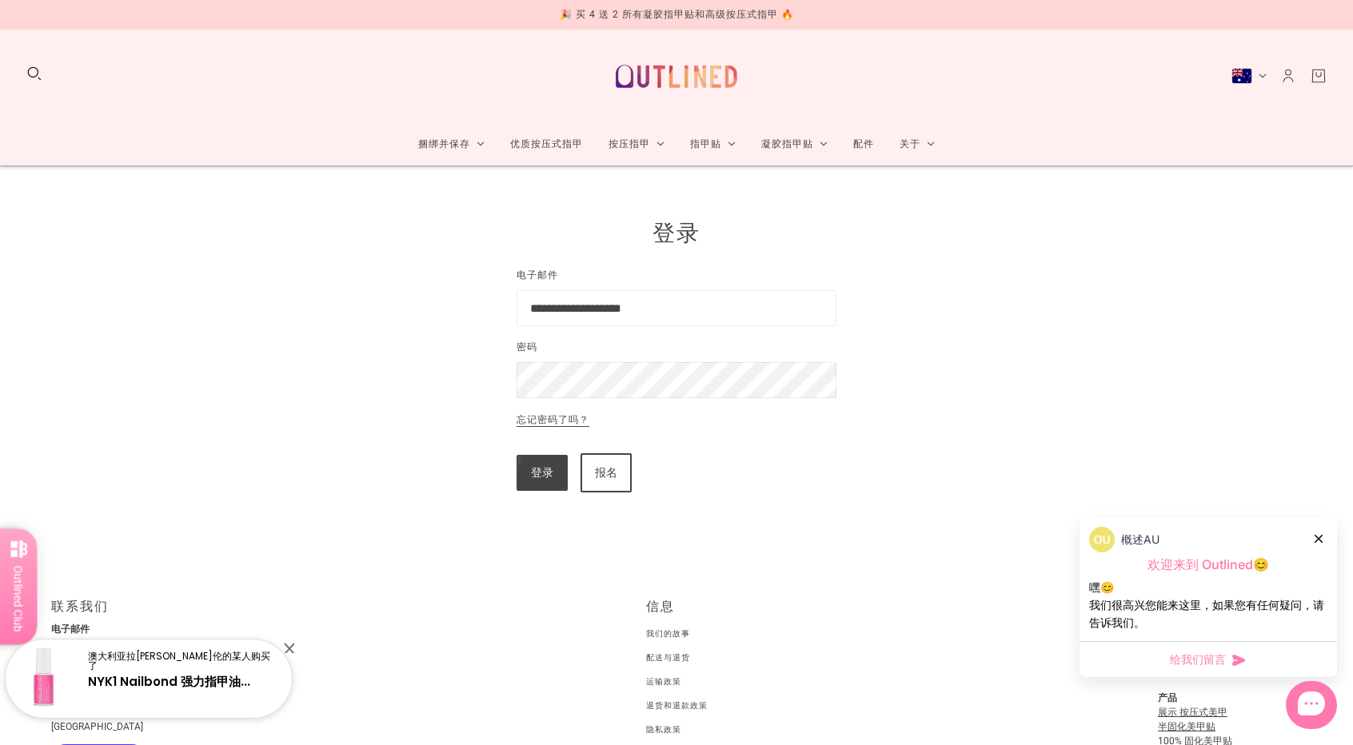
click at [617, 465] on div "报名" at bounding box center [606, 473] width 22 height 36
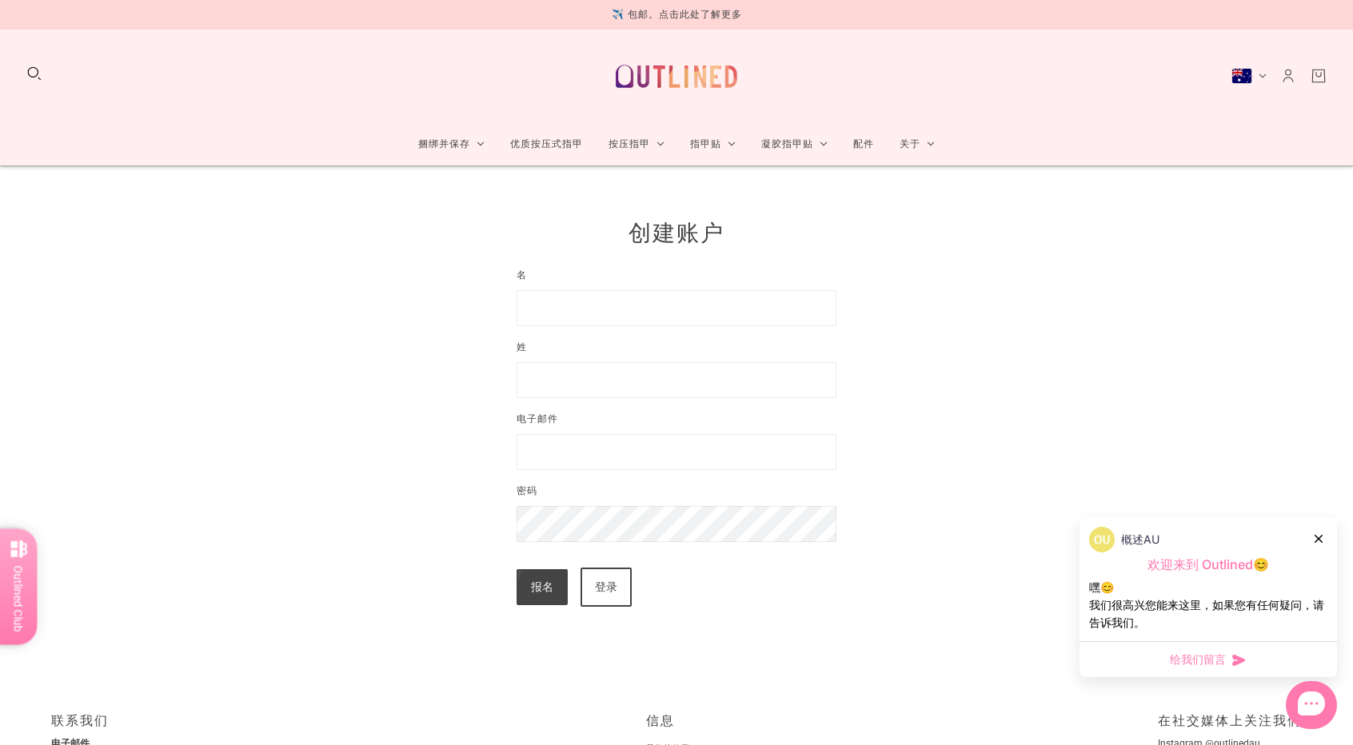
click at [1315, 536] on icon at bounding box center [1319, 539] width 8 height 8
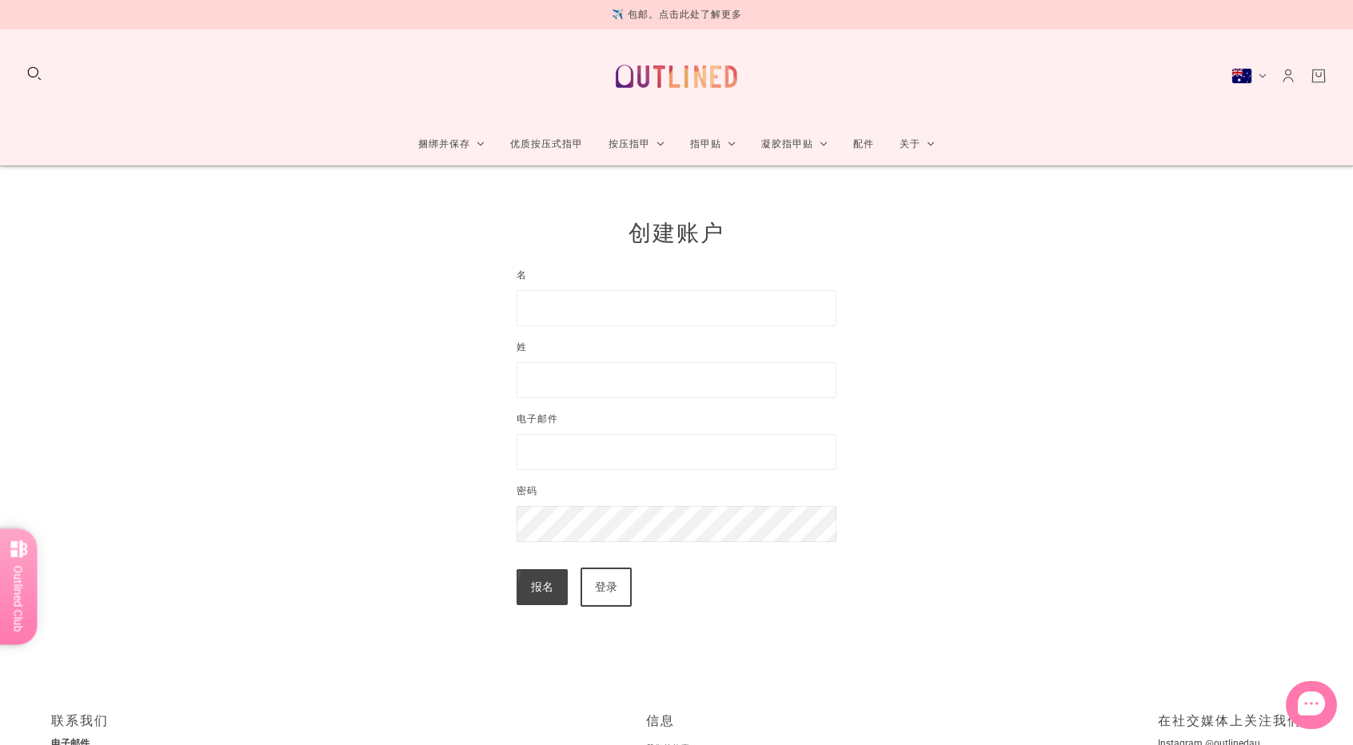
click at [611, 307] on input "名" at bounding box center [677, 308] width 320 height 36
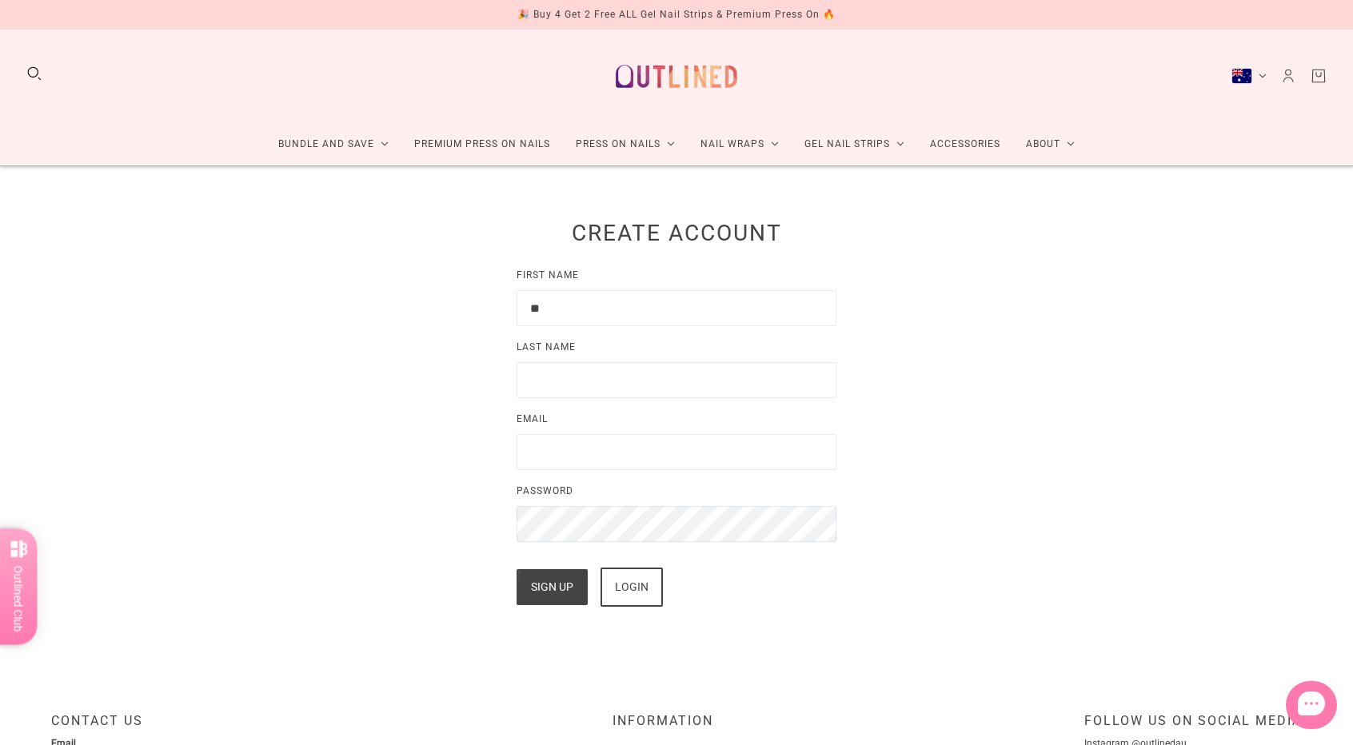
click at [972, 326] on div "Create Account First Name ** Last Name Email Password Sign up Login" at bounding box center [677, 411] width 640 height 393
click at [561, 585] on button "Sign up" at bounding box center [552, 587] width 71 height 36
click at [573, 306] on input "**" at bounding box center [677, 308] width 320 height 36
type input "*****"
click at [574, 372] on input "Last Name" at bounding box center [677, 380] width 320 height 36
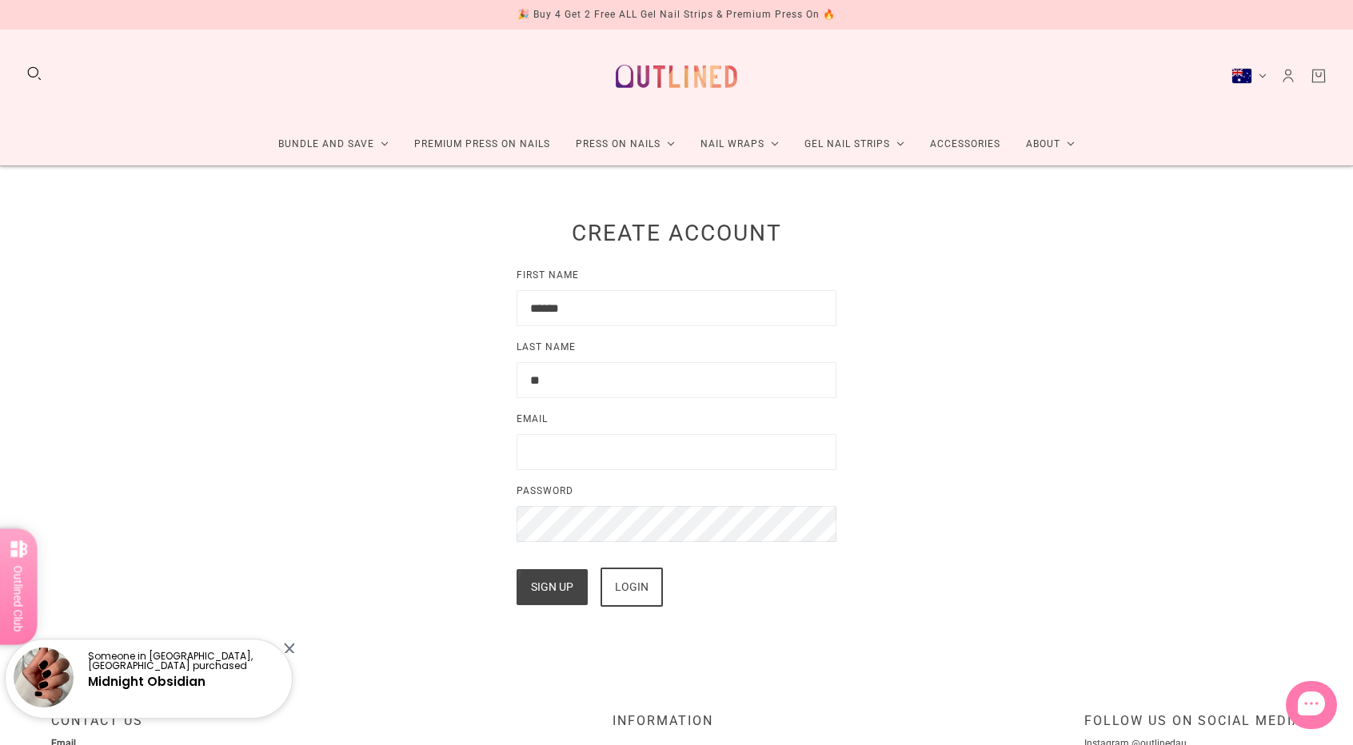
type input "**"
click at [601, 473] on div "Email" at bounding box center [677, 447] width 320 height 72
click at [601, 458] on input "Email" at bounding box center [677, 452] width 320 height 36
type input "**********"
click at [630, 595] on div "Login" at bounding box center [632, 587] width 34 height 36
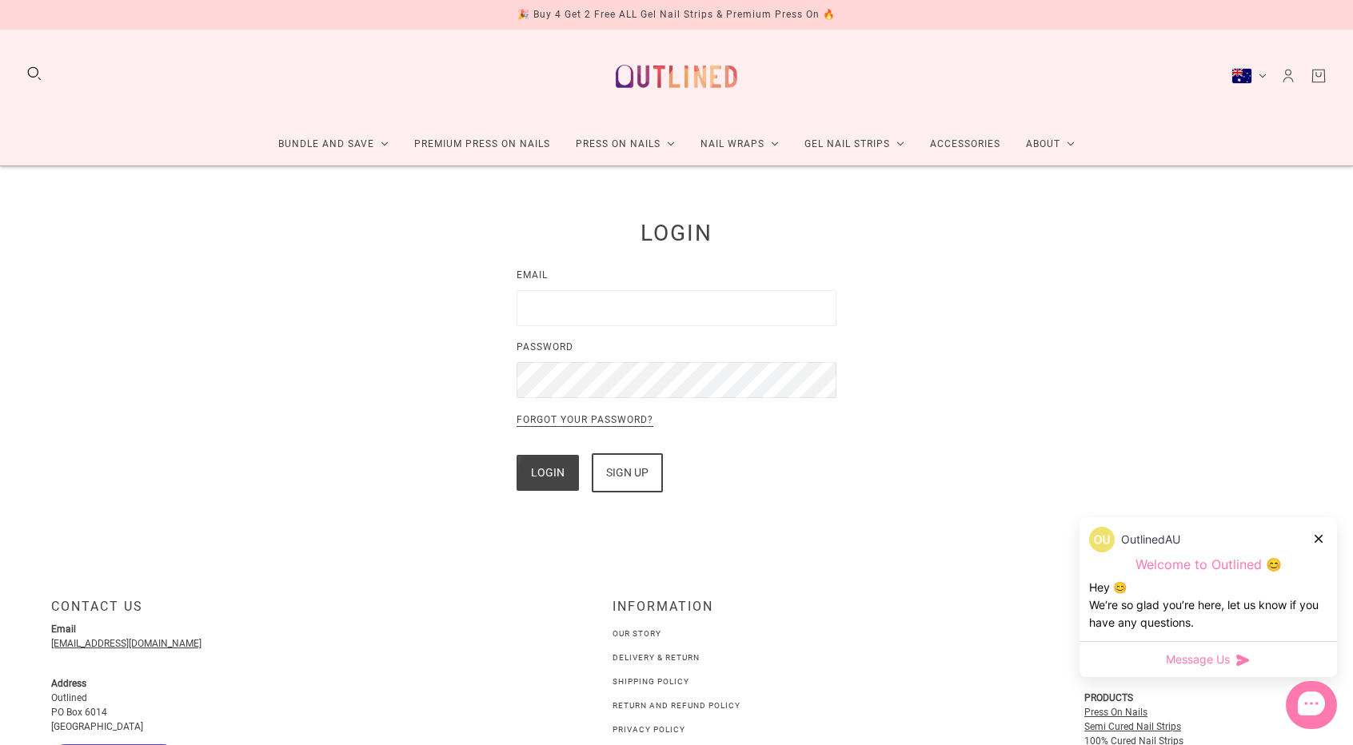
click at [614, 314] on input "Email" at bounding box center [677, 308] width 320 height 36
type input "**********"
click at [559, 476] on button "Login" at bounding box center [548, 473] width 62 height 36
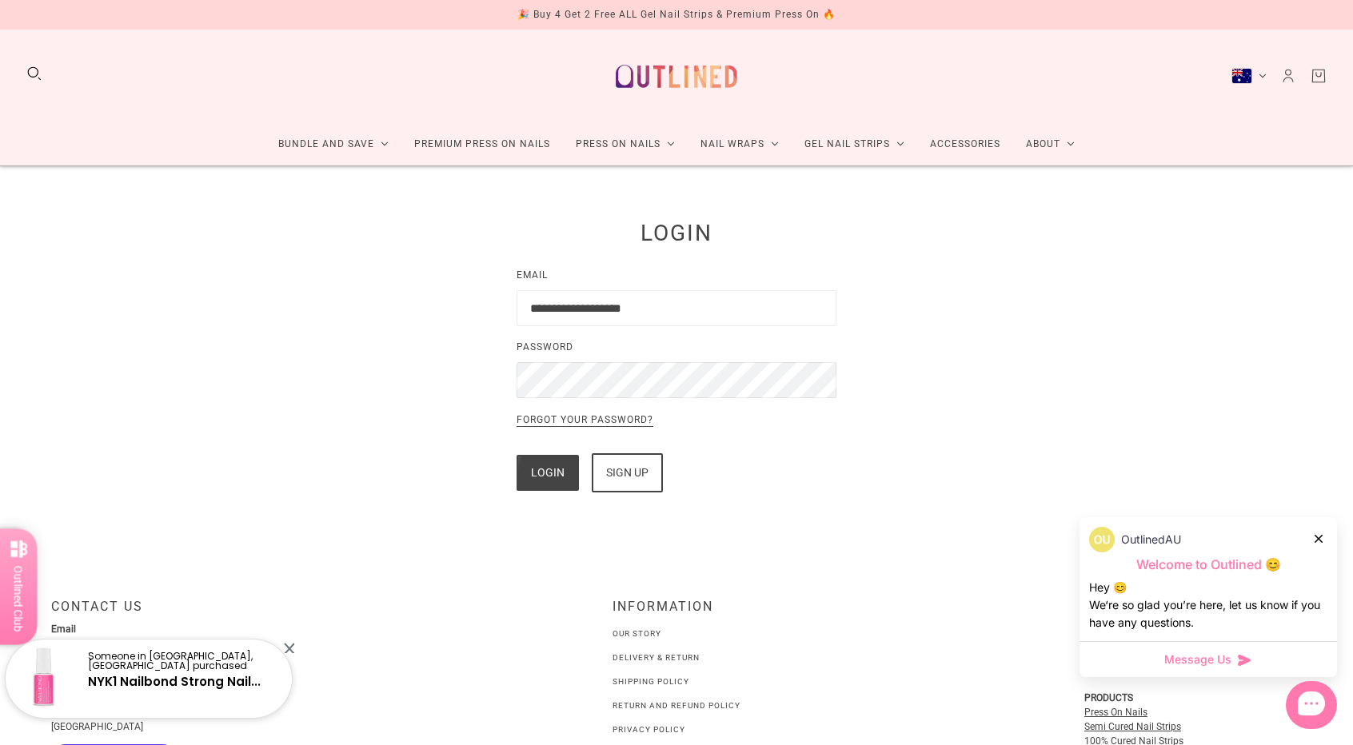
click at [559, 476] on button "Login" at bounding box center [548, 473] width 62 height 36
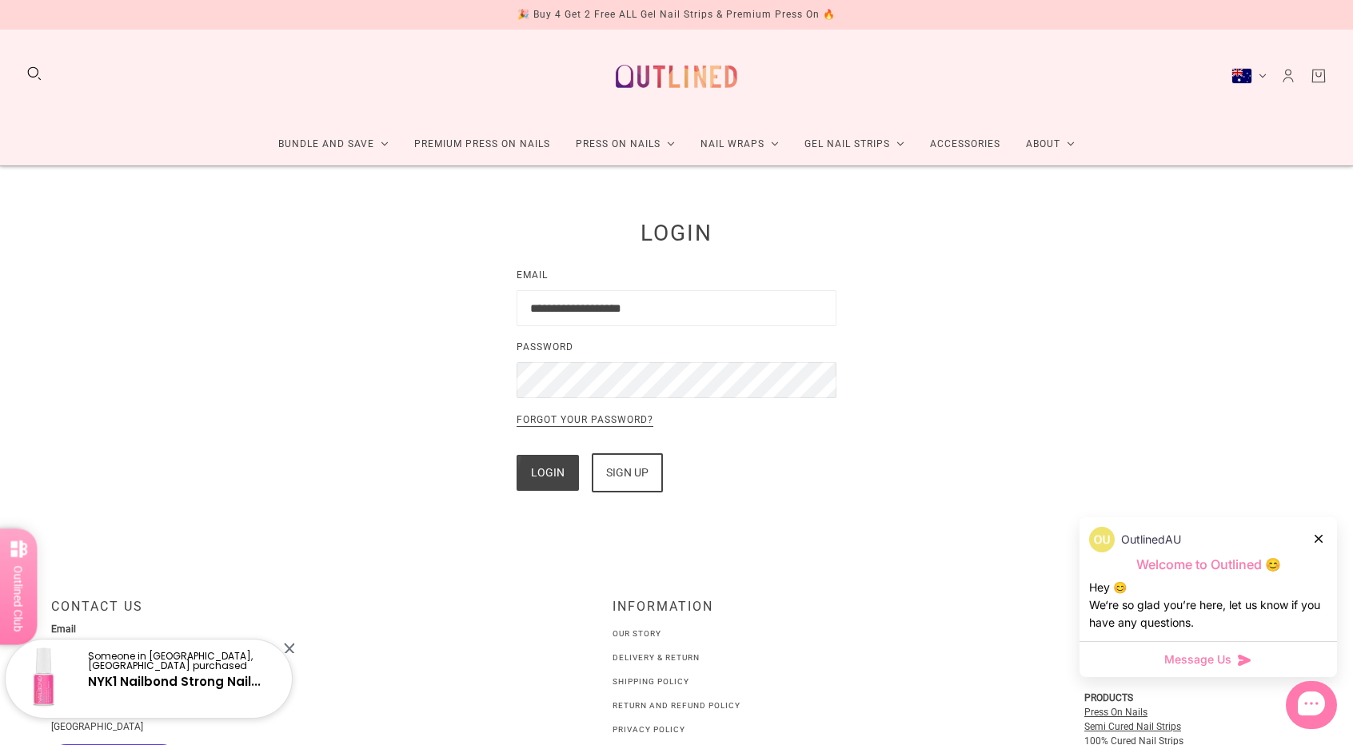
click at [559, 476] on button "Login" at bounding box center [548, 473] width 62 height 36
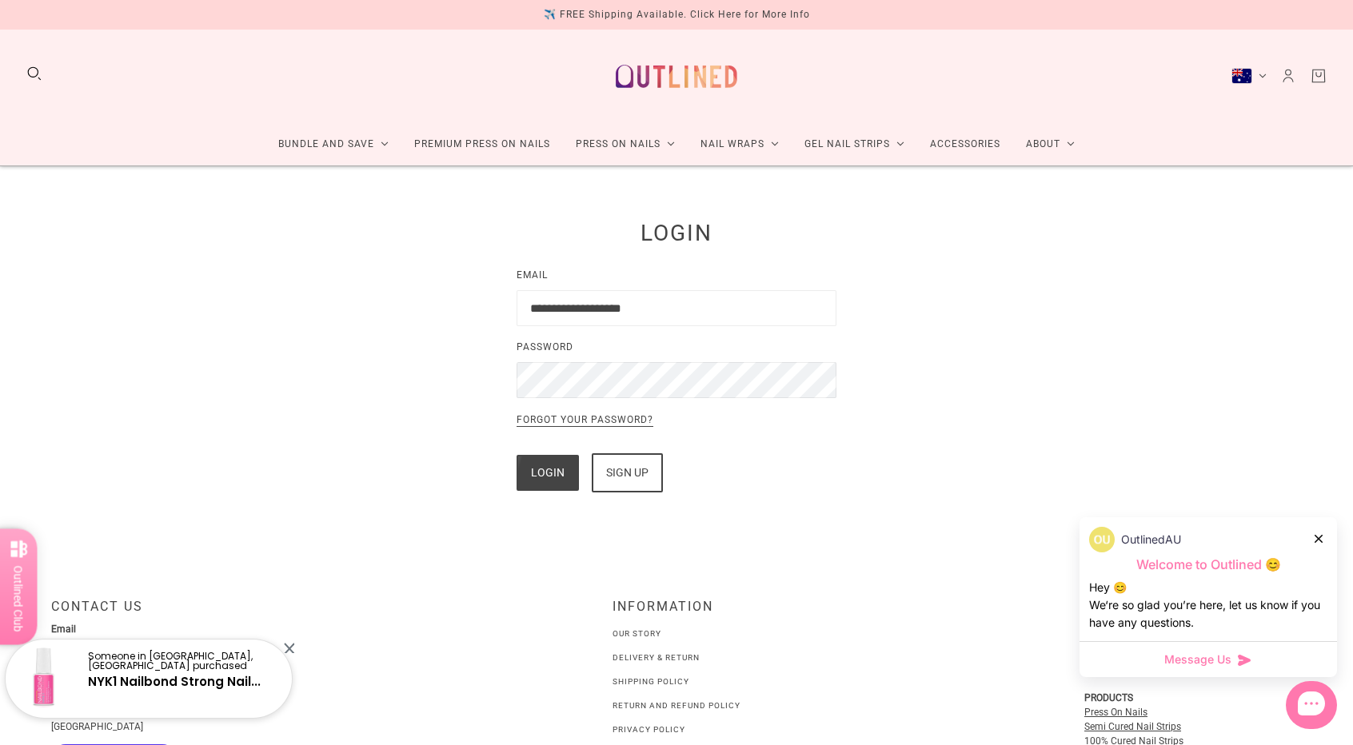
click at [549, 412] on p "Forgot your password?" at bounding box center [677, 432] width 320 height 42
click at [552, 418] on link "Forgot your password?" at bounding box center [585, 421] width 137 height 12
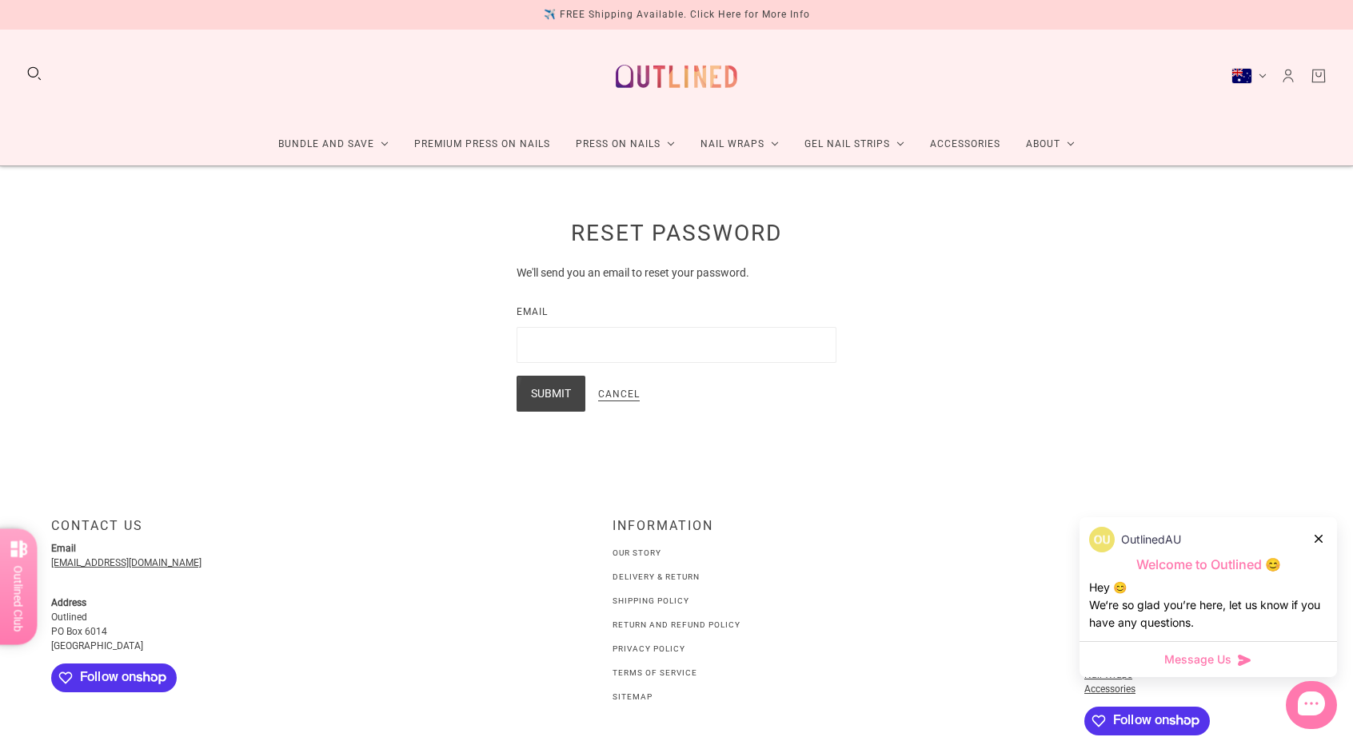
click at [720, 337] on input "email" at bounding box center [677, 345] width 320 height 36
type input "**********"
click at [561, 401] on button "Submit" at bounding box center [551, 394] width 69 height 36
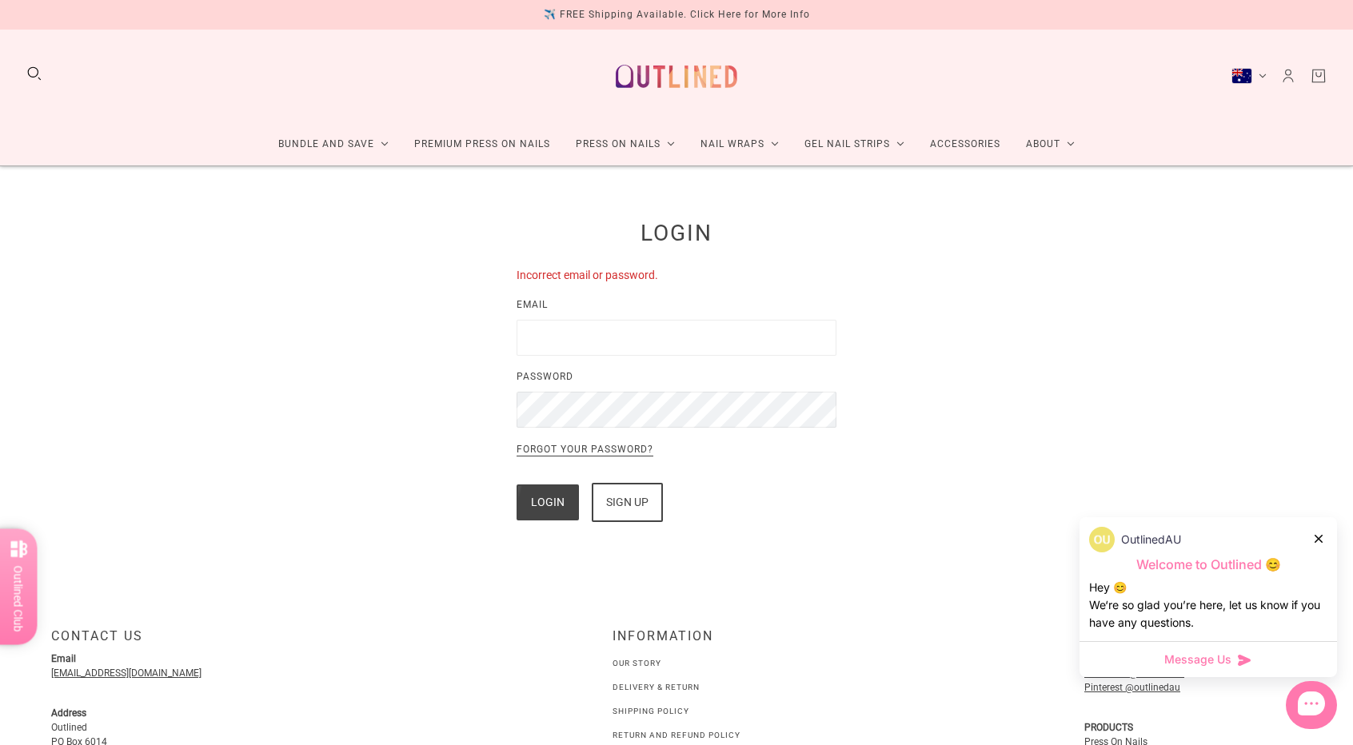
click at [631, 507] on div "Sign up" at bounding box center [627, 503] width 42 height 36
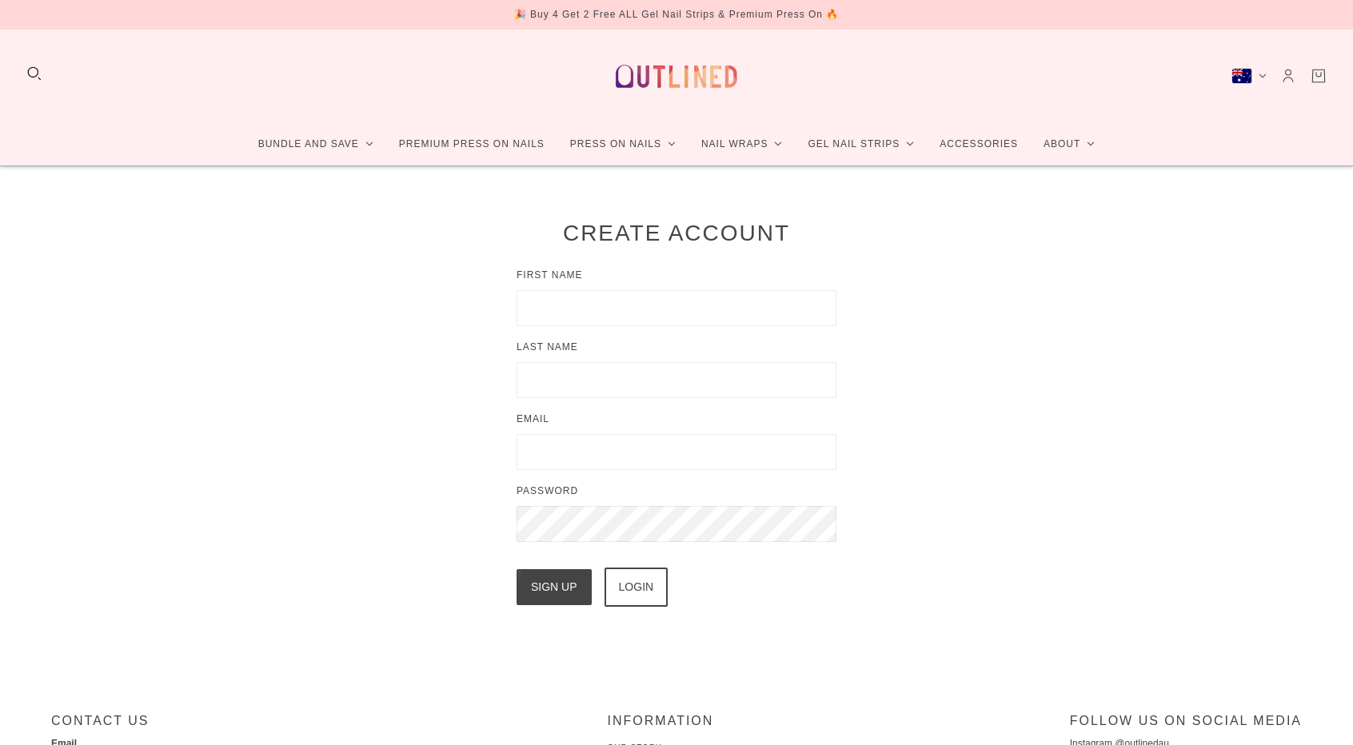
click at [662, 314] on input "First Name" at bounding box center [677, 308] width 320 height 36
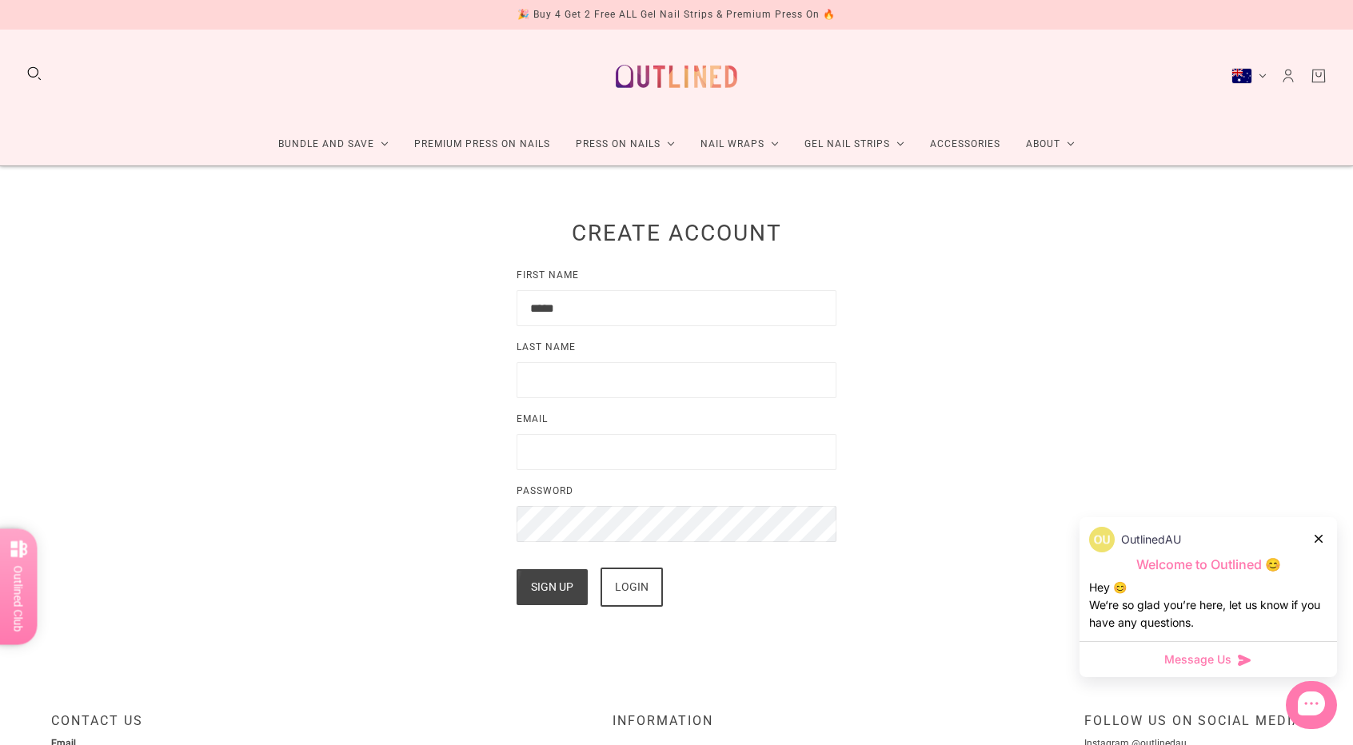
type input "*****"
click at [635, 370] on input "Last Name" at bounding box center [677, 380] width 320 height 36
type input "**"
click at [669, 449] on input "Email" at bounding box center [677, 452] width 320 height 36
type input "**********"
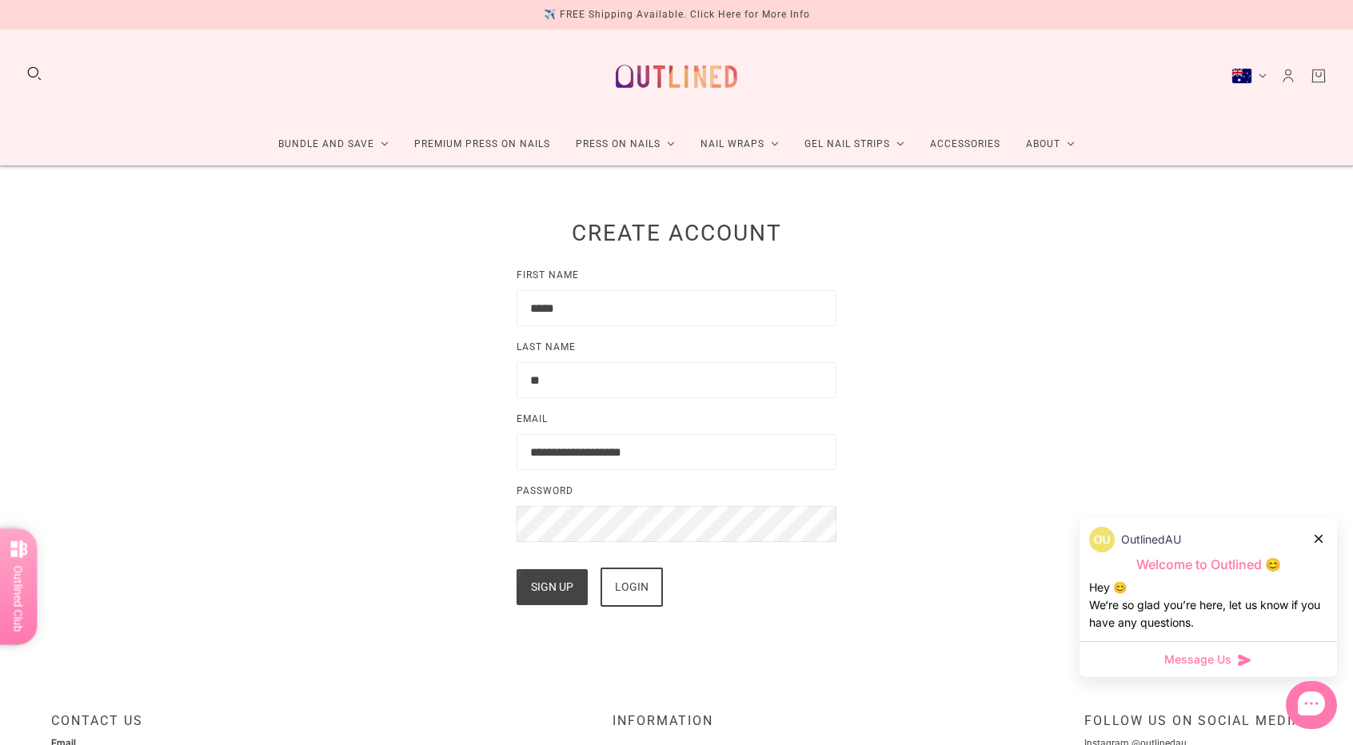
click at [617, 586] on div "Login" at bounding box center [632, 587] width 34 height 36
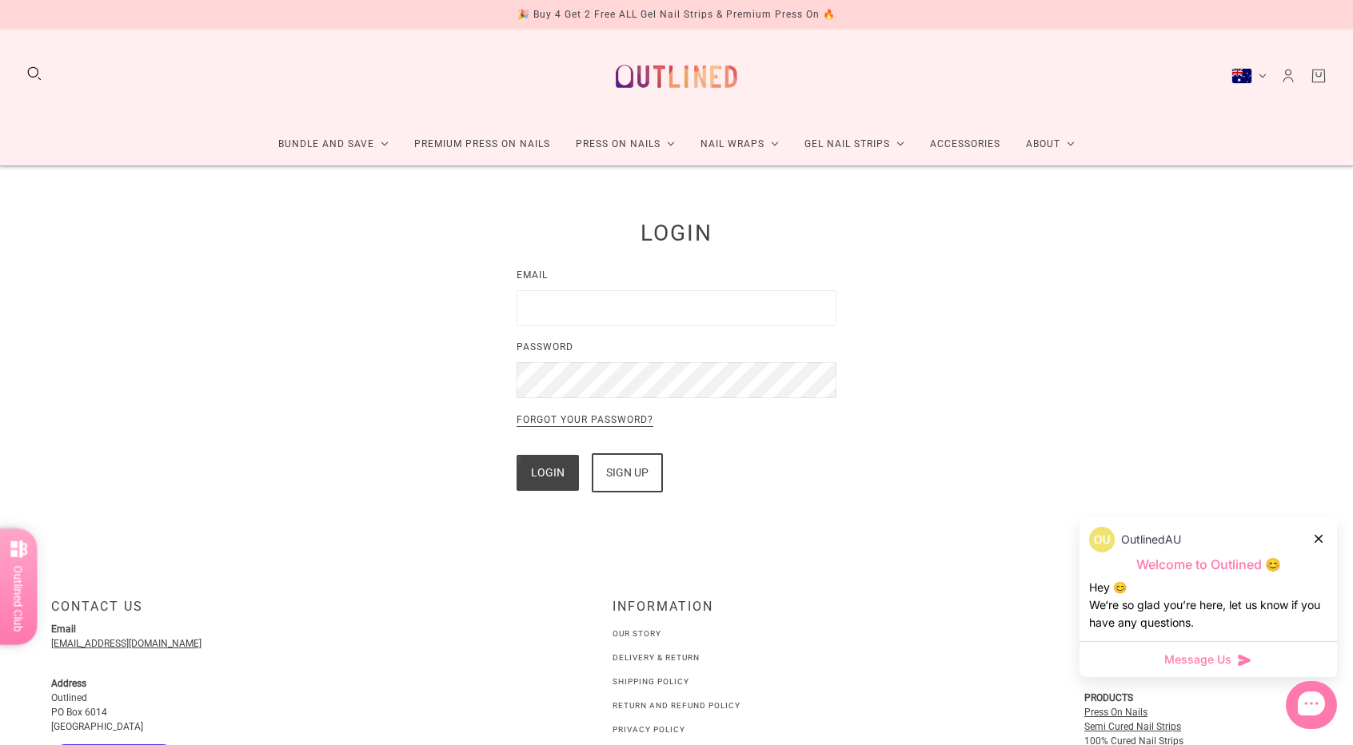
click at [702, 318] on input "Email" at bounding box center [677, 308] width 320 height 36
type input "**********"
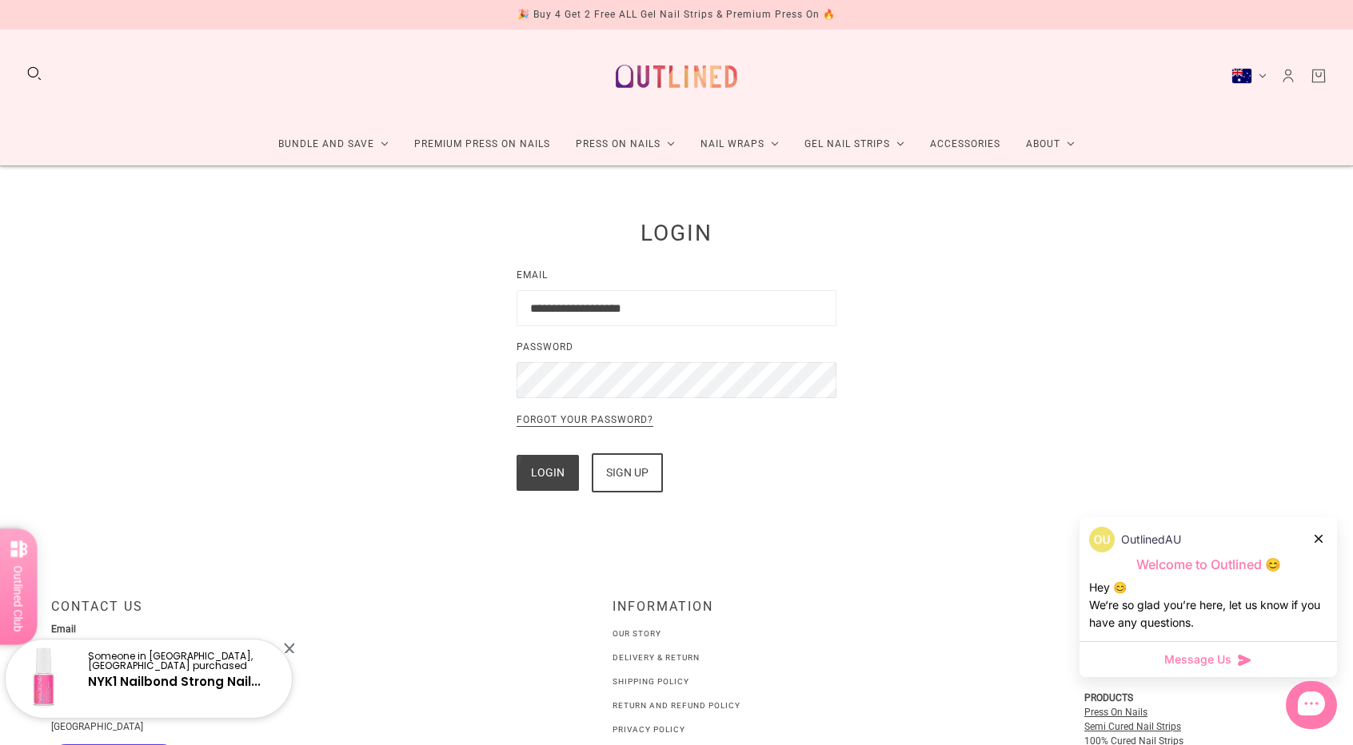
click at [559, 472] on button "Login" at bounding box center [548, 473] width 62 height 36
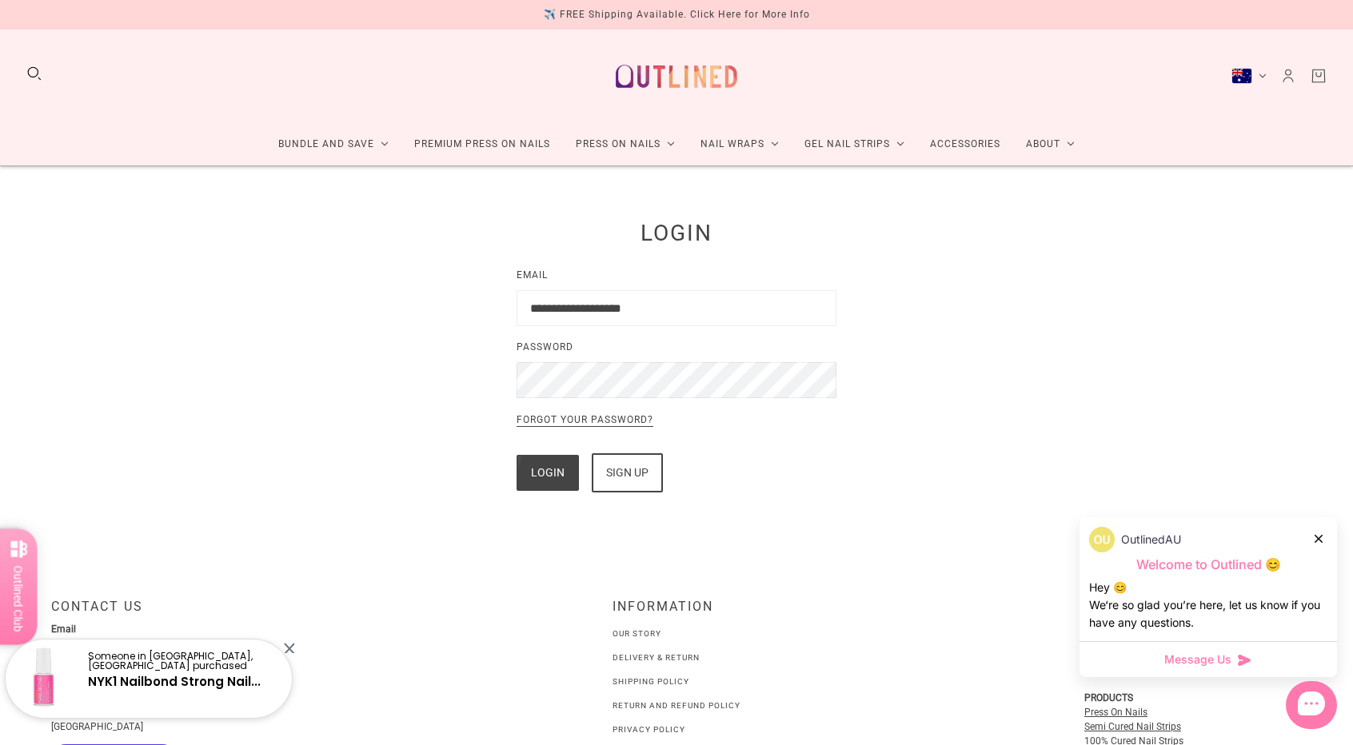
click at [559, 472] on button "Login" at bounding box center [548, 473] width 62 height 36
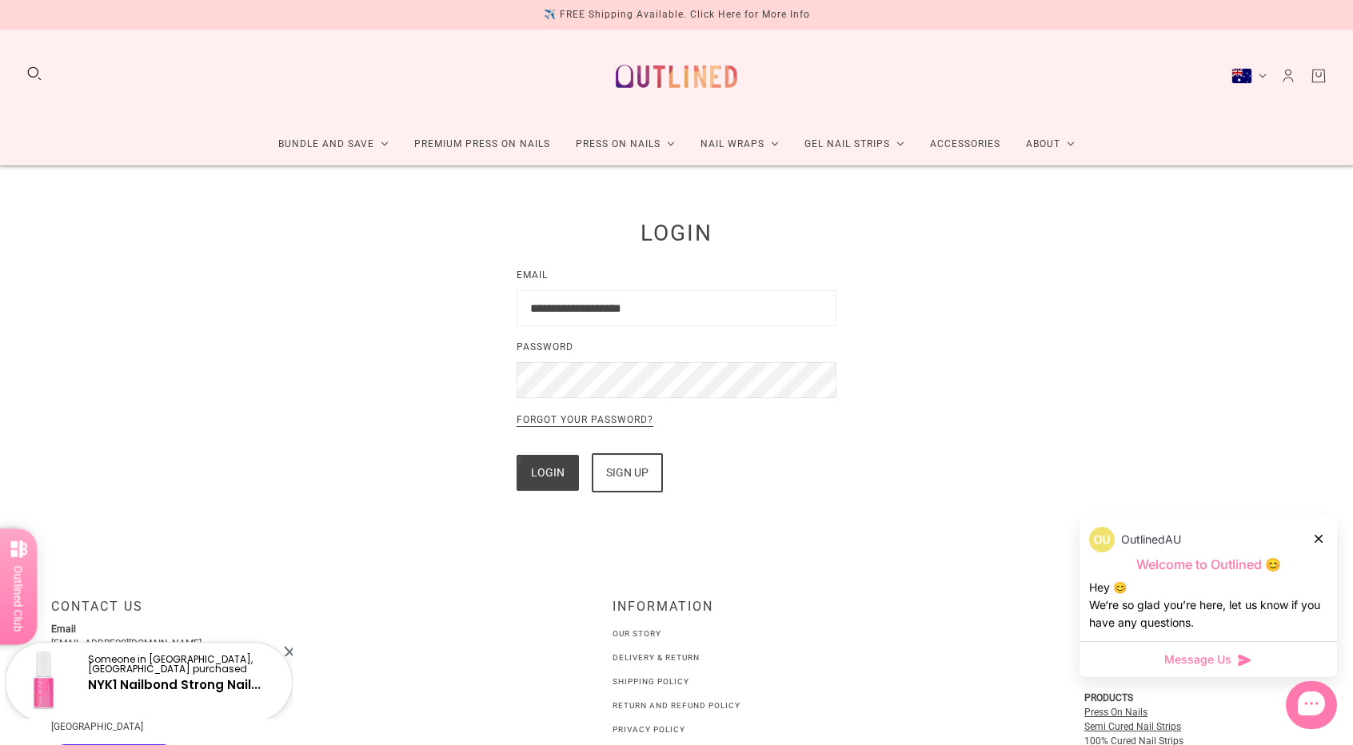
click at [559, 472] on button "Login" at bounding box center [548, 473] width 62 height 36
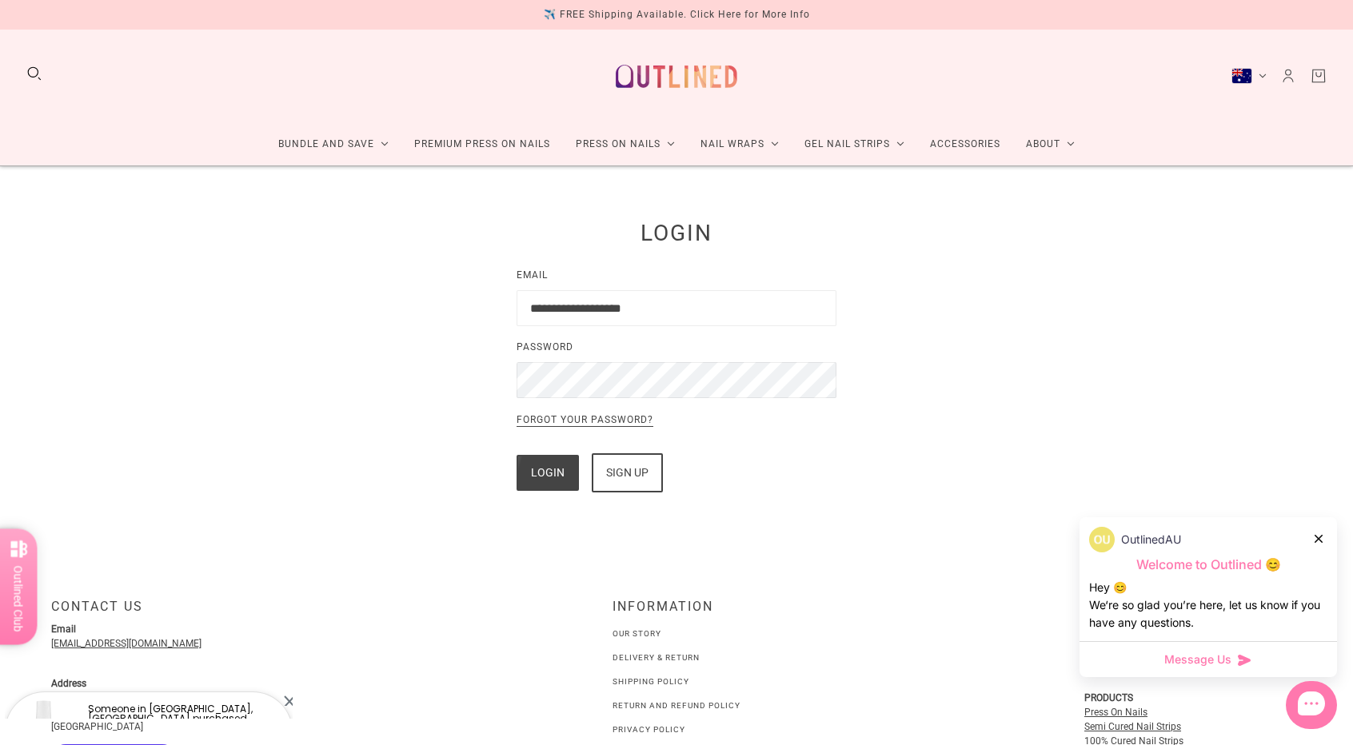
click at [559, 472] on button "Login" at bounding box center [548, 473] width 62 height 36
click at [1319, 538] on icon at bounding box center [1319, 539] width 8 height 8
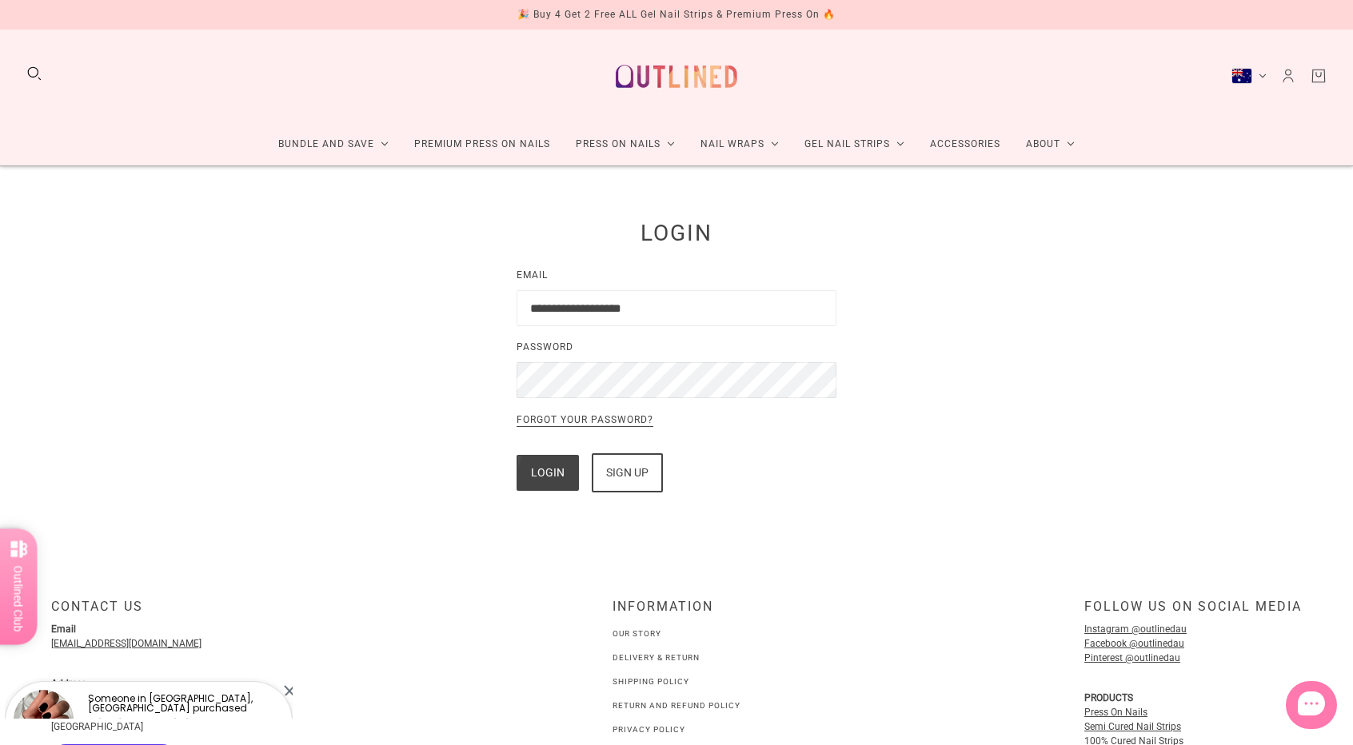
click at [566, 473] on button "Login" at bounding box center [548, 473] width 62 height 36
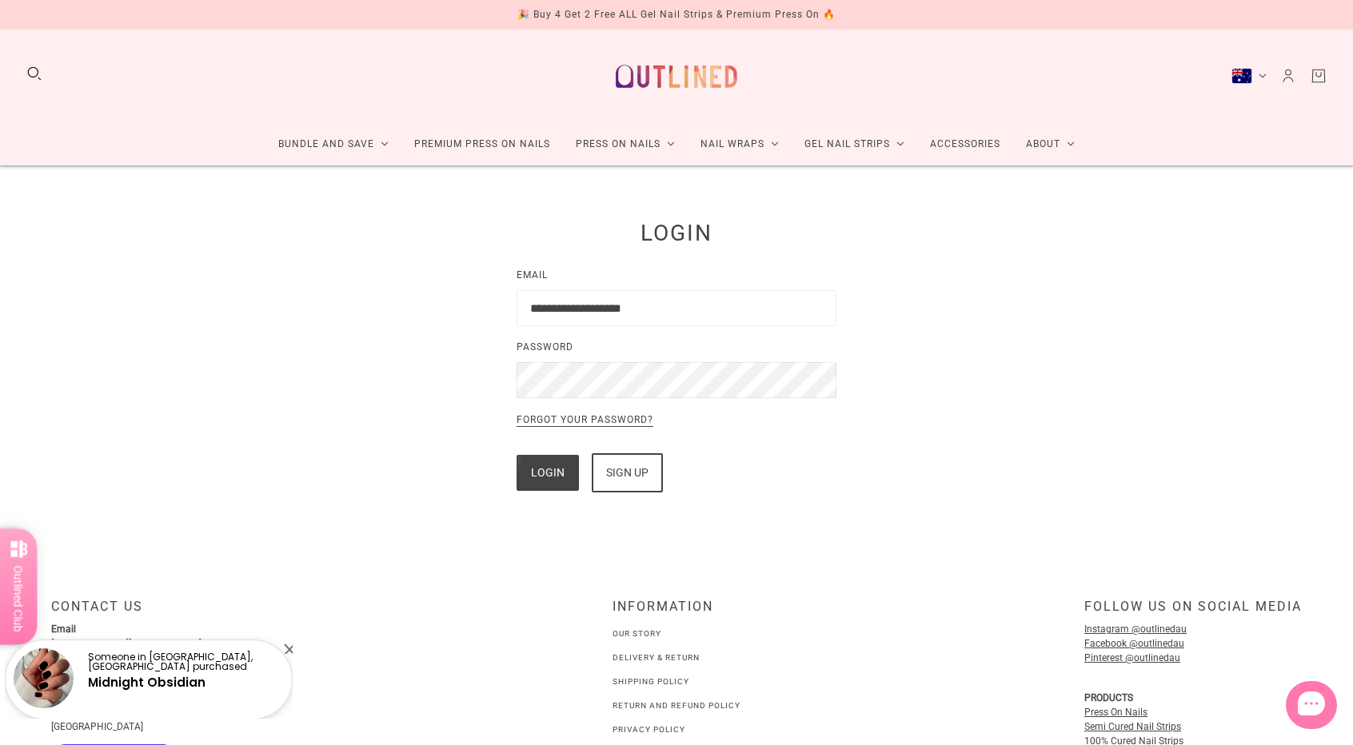
click at [566, 473] on button "Login" at bounding box center [548, 473] width 62 height 36
click at [638, 477] on div "Sign up" at bounding box center [627, 473] width 42 height 36
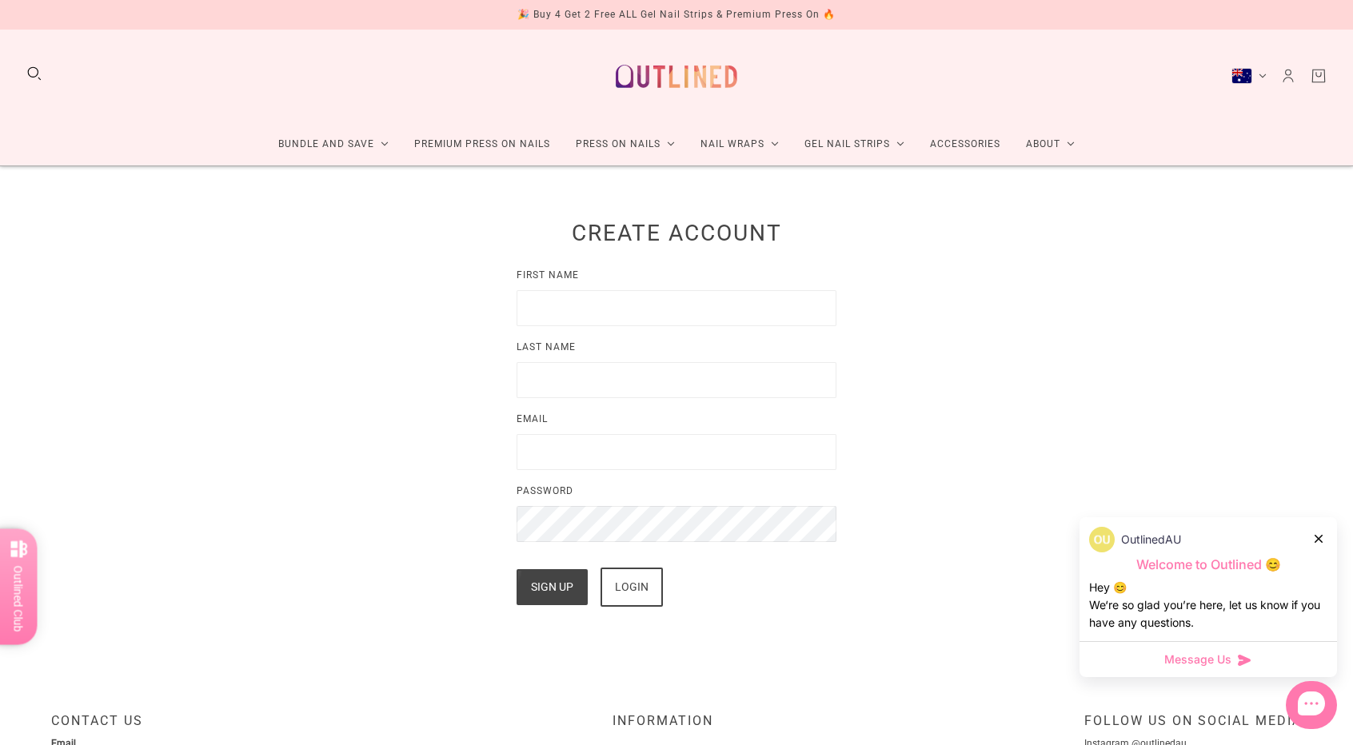
click at [35, 73] on button "Search" at bounding box center [35, 74] width 18 height 18
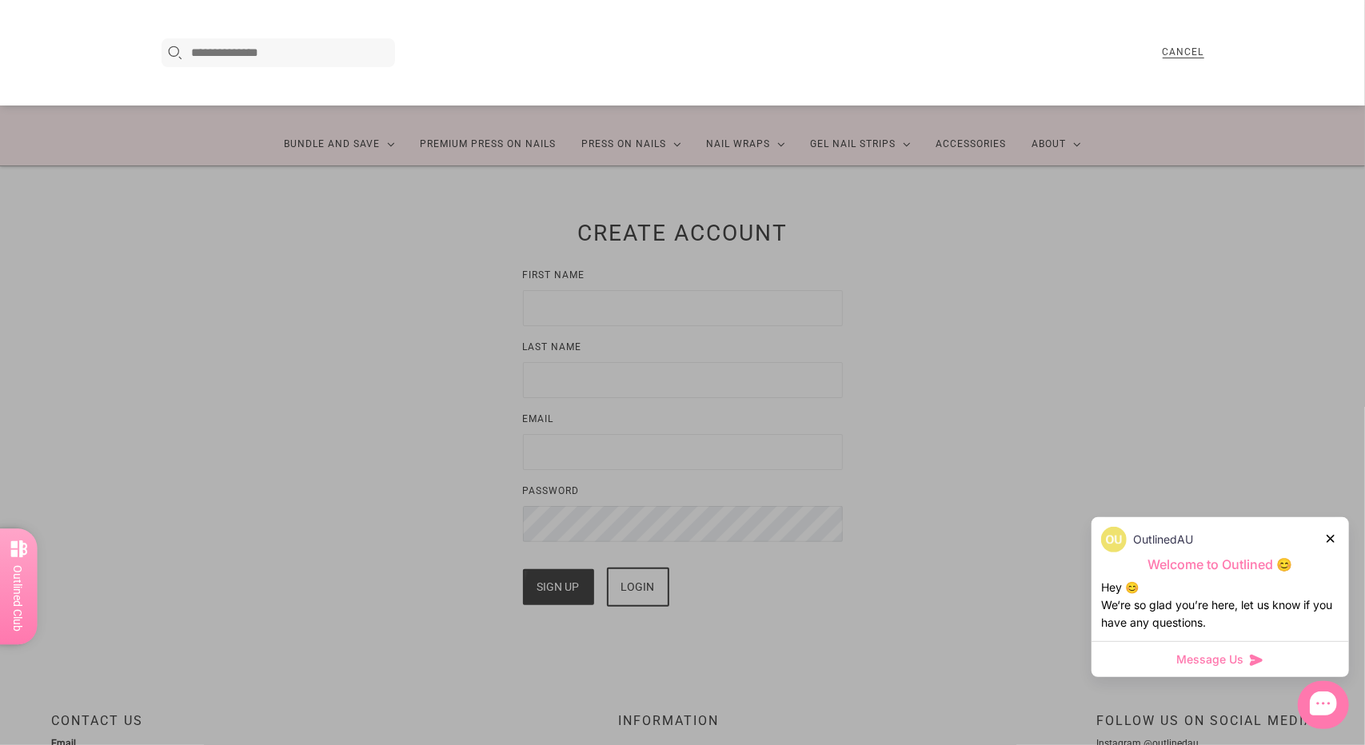
click at [339, 42] on div "Search here..." at bounding box center [279, 52] width 234 height 29
click at [332, 46] on input "Search here..." at bounding box center [291, 52] width 199 height 19
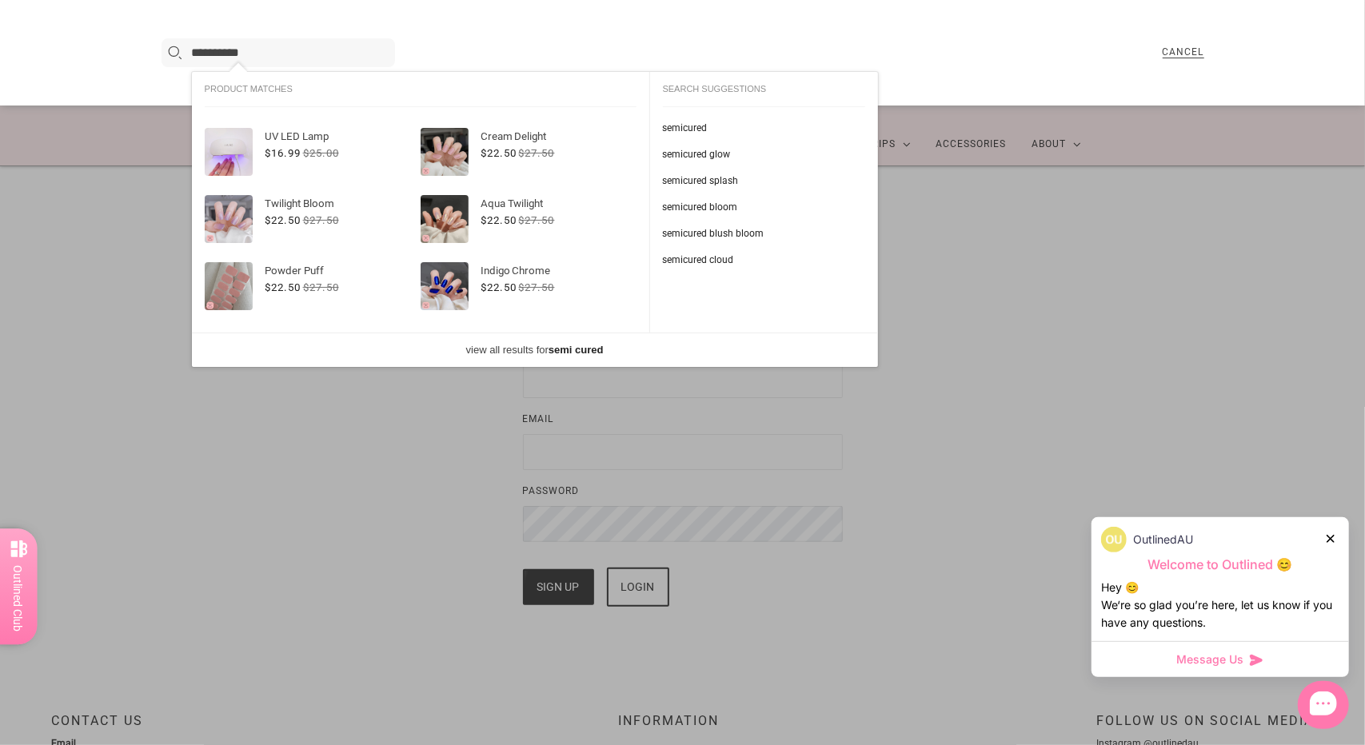
type input "**********"
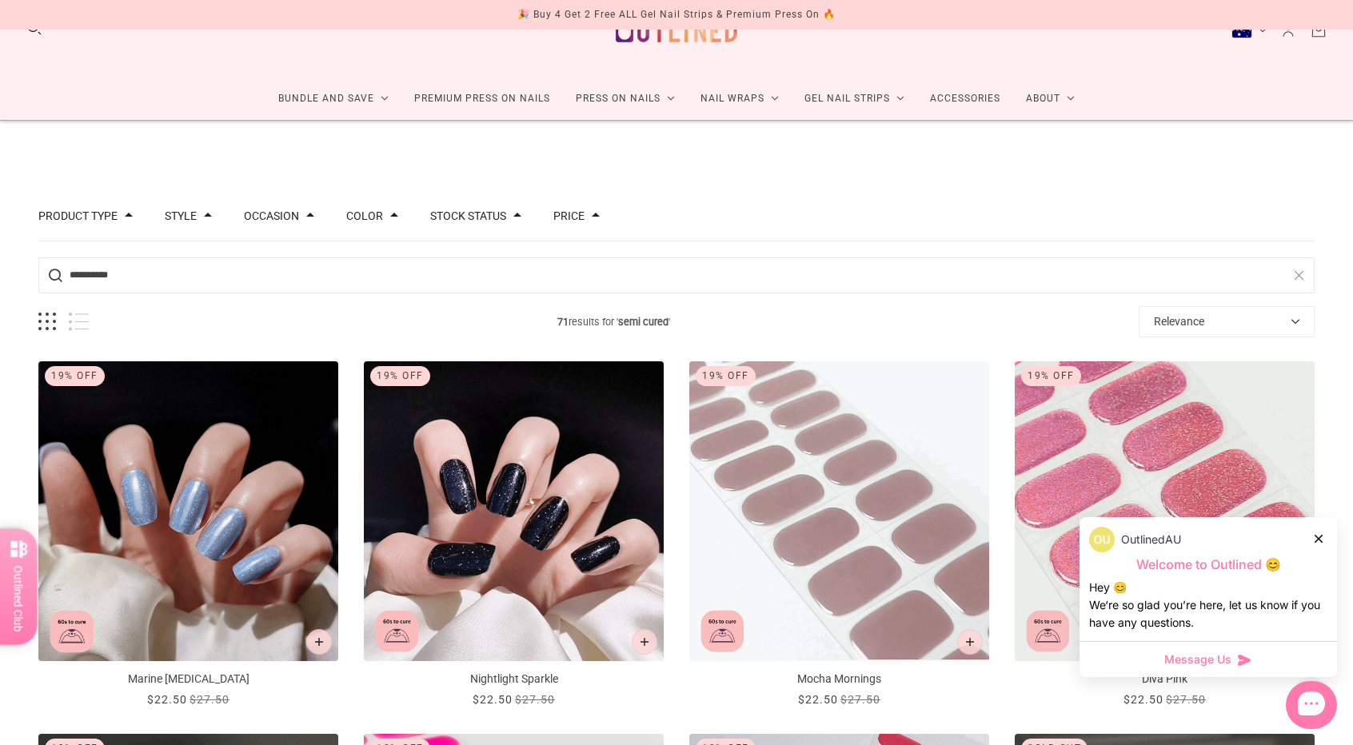
scroll to position [320, 0]
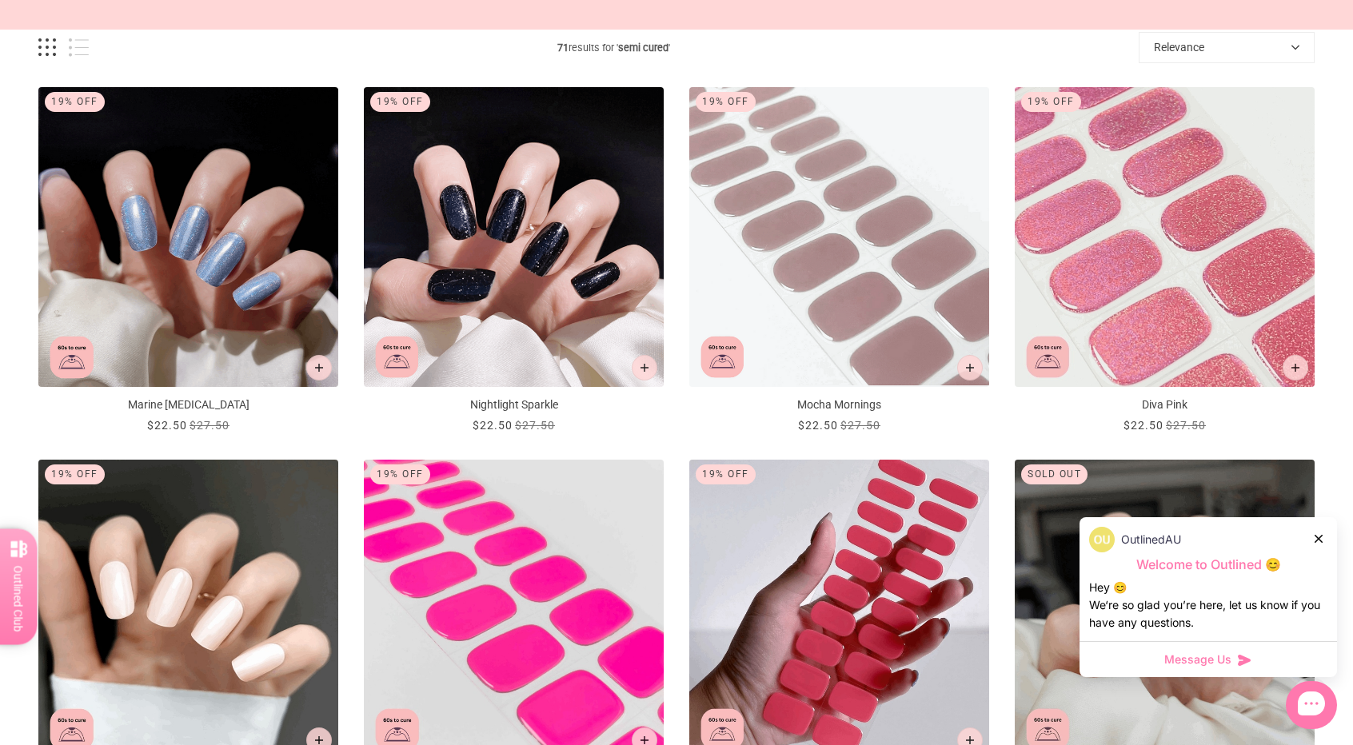
click at [1315, 538] on icon at bounding box center [1319, 539] width 8 height 8
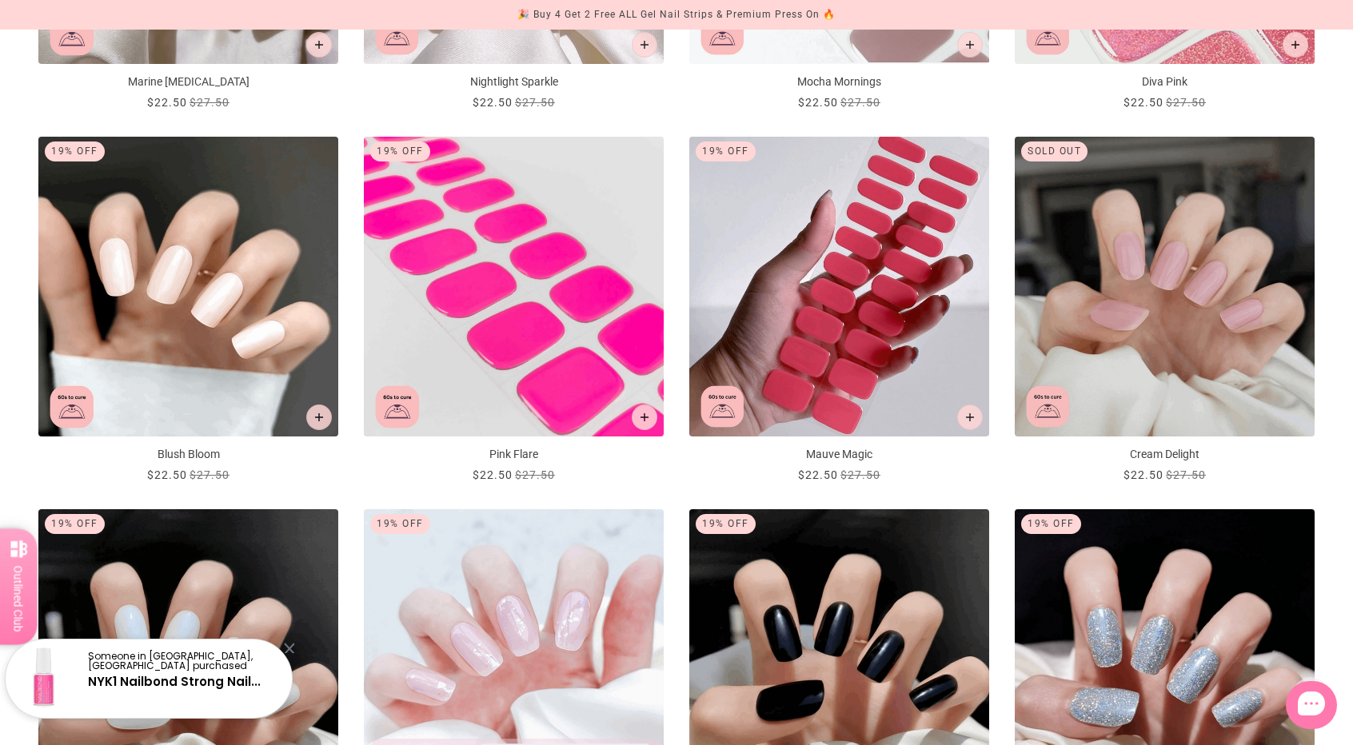
scroll to position [640, 0]
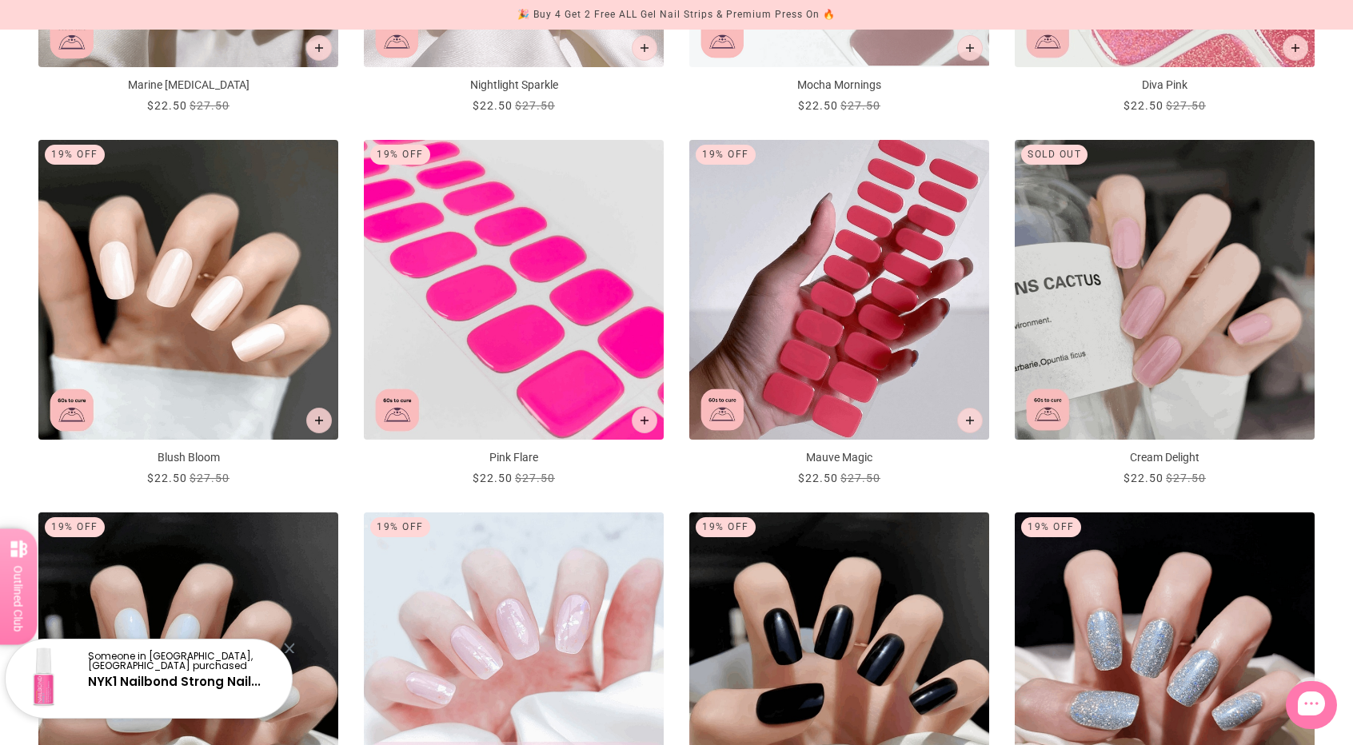
click at [1204, 394] on img "Cream Delight" at bounding box center [1165, 290] width 300 height 300
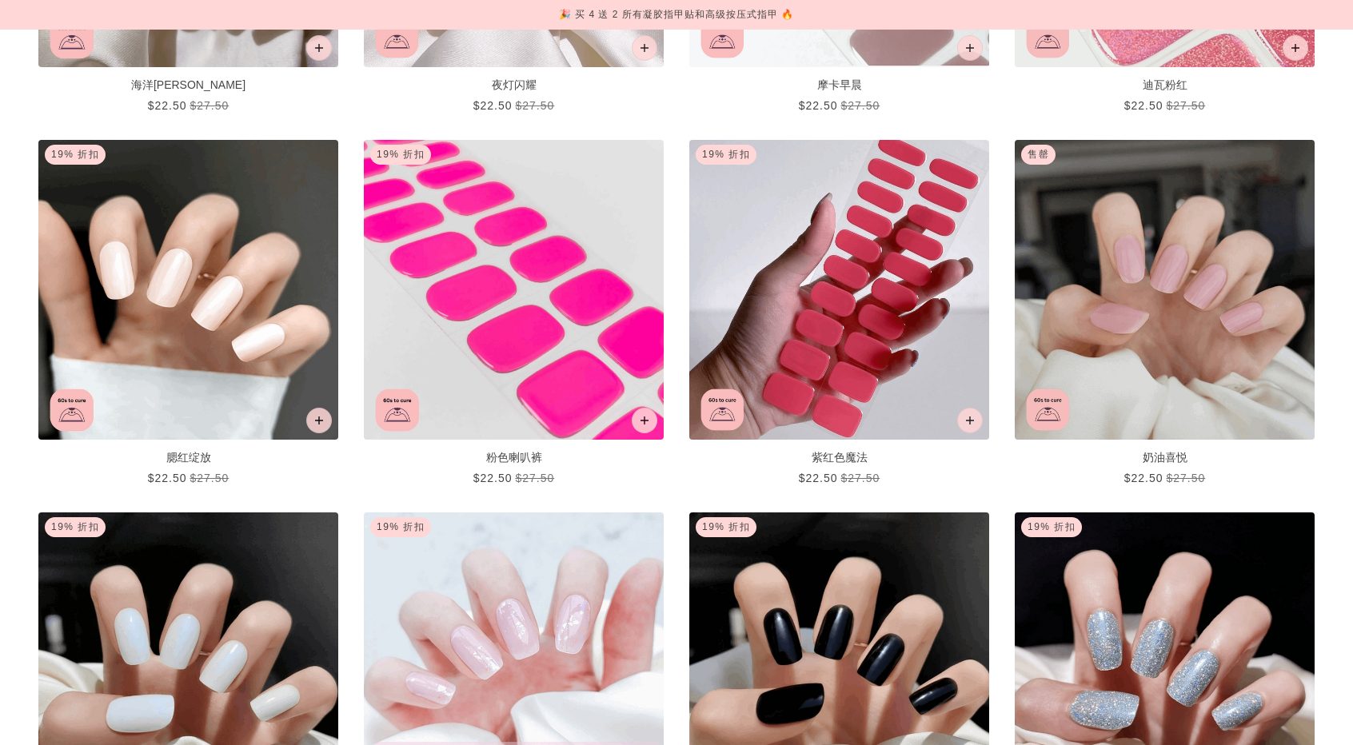
scroll to position [640, 0]
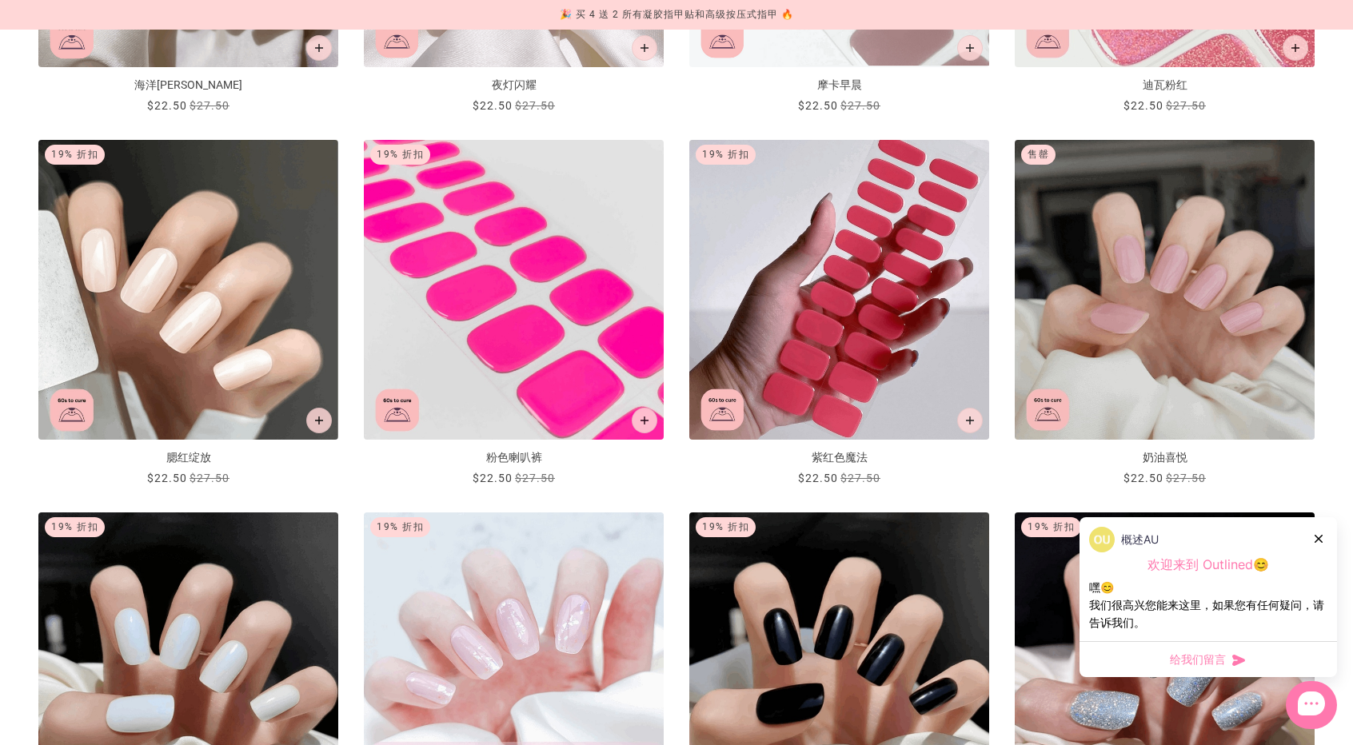
click at [204, 237] on img "腮红绽放" at bounding box center [188, 290] width 300 height 300
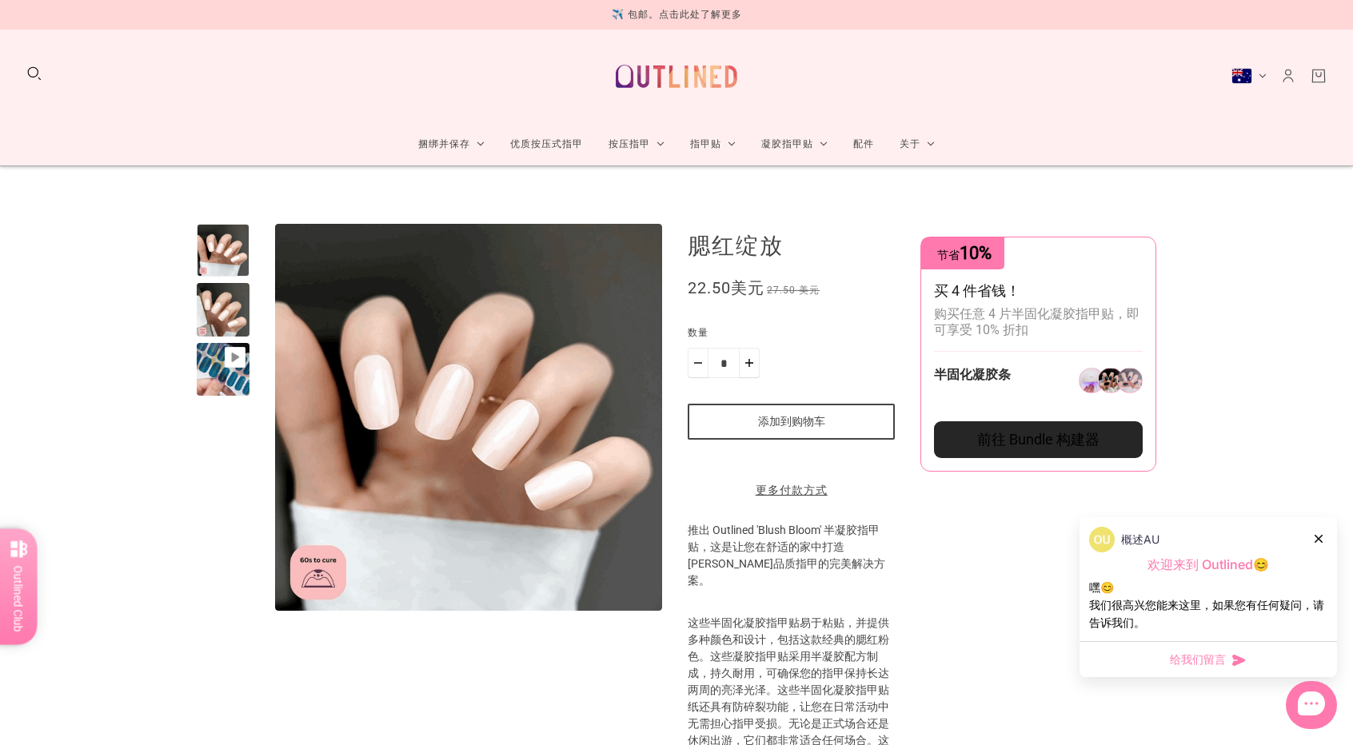
click at [860, 417] on button "添加到购物车" at bounding box center [791, 422] width 207 height 36
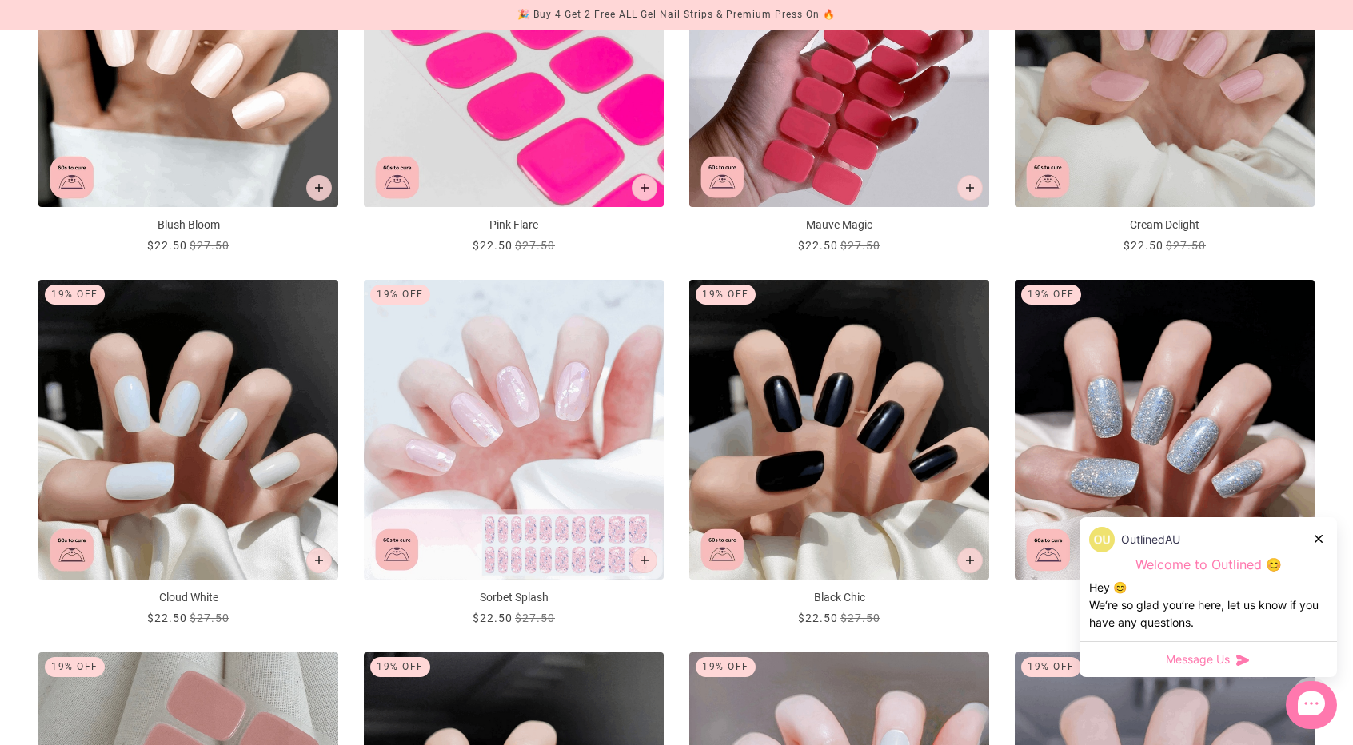
scroll to position [880, 0]
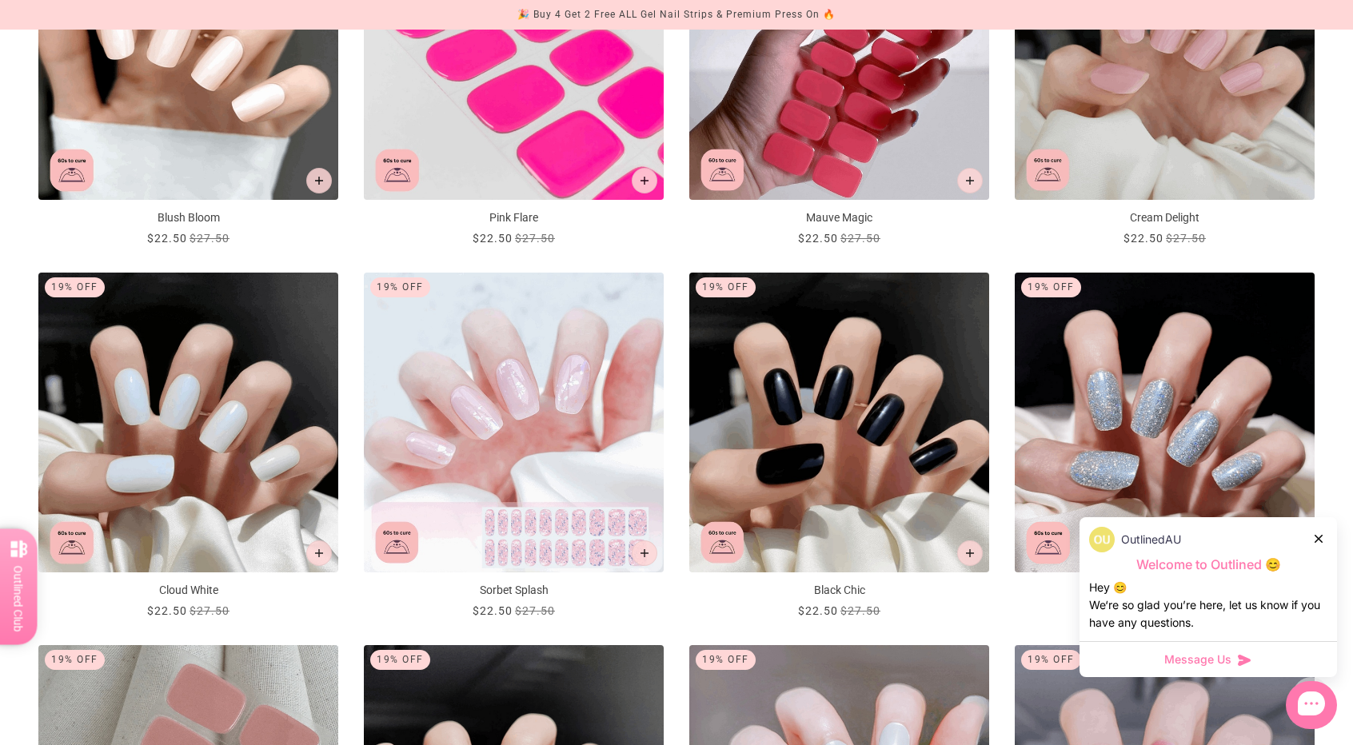
click at [1320, 538] on icon at bounding box center [1319, 539] width 8 height 8
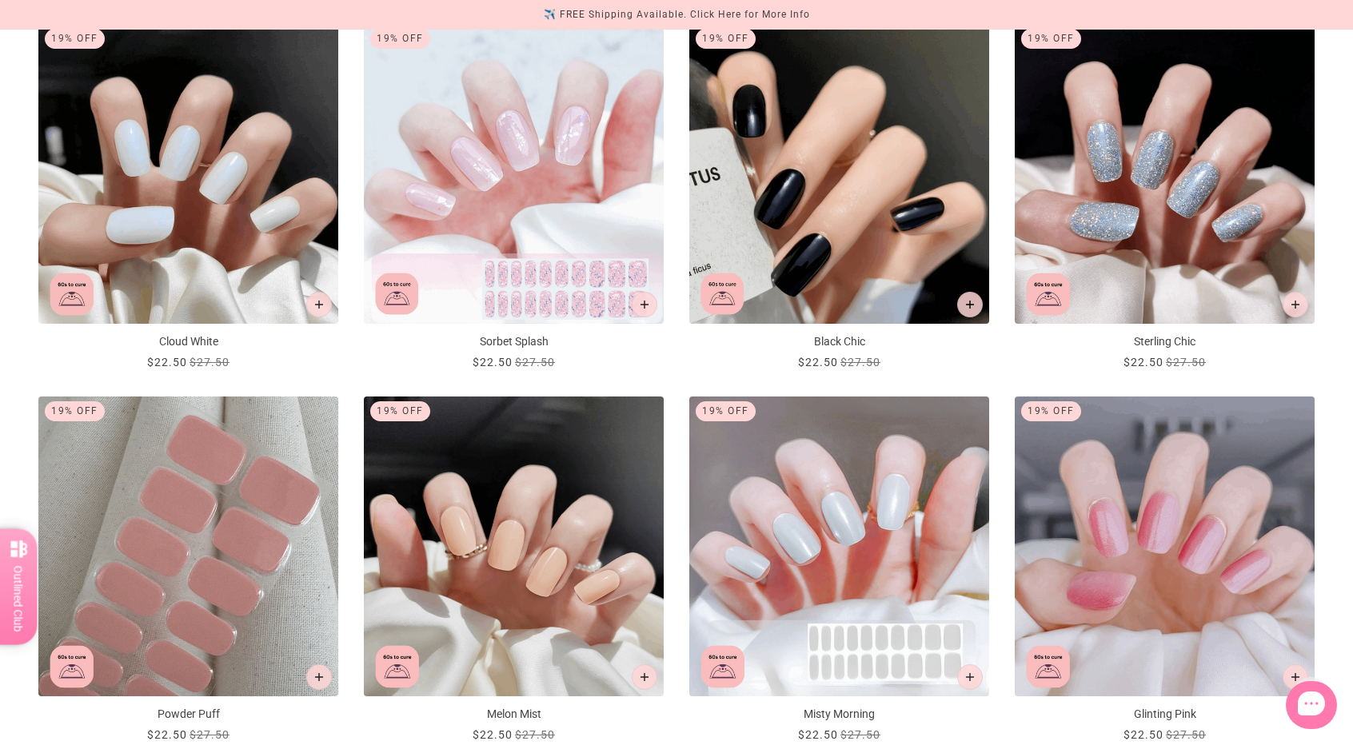
scroll to position [1120, 0]
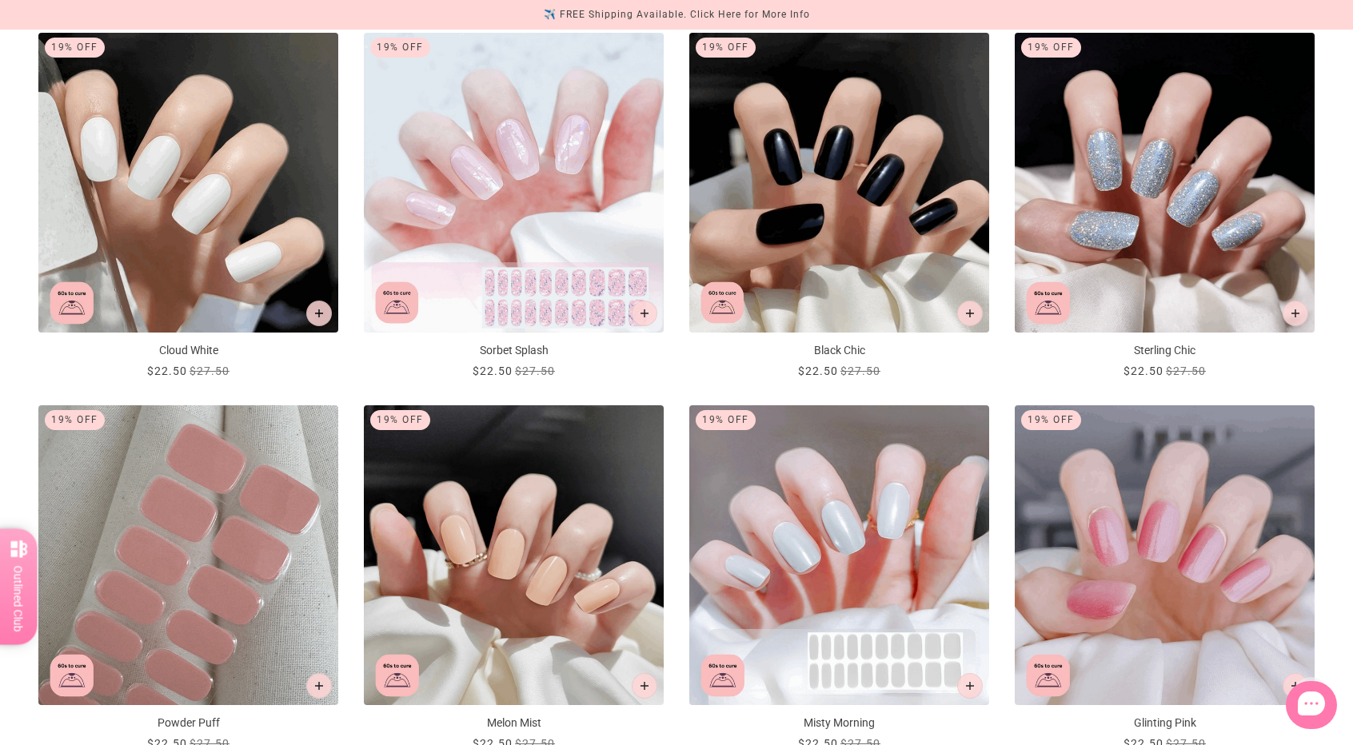
click at [121, 233] on img "Cloud White" at bounding box center [188, 183] width 300 height 300
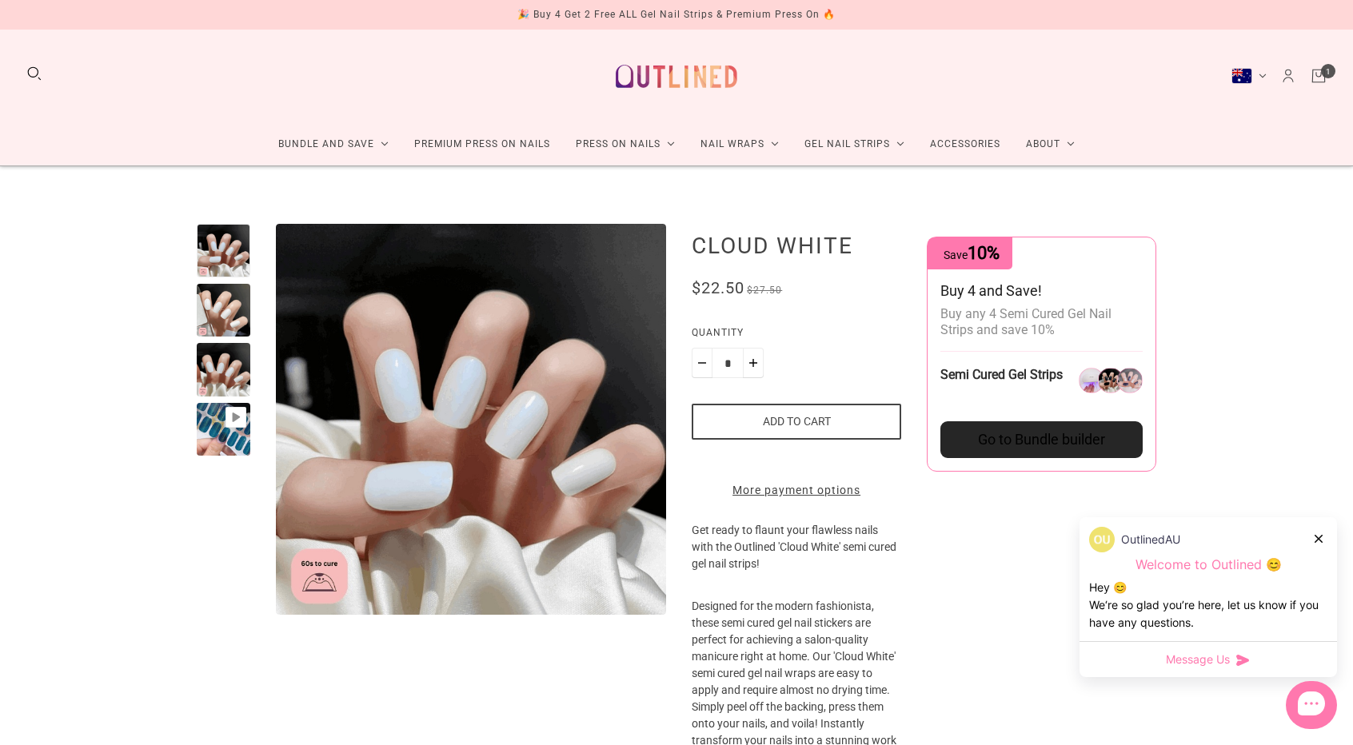
click at [226, 439] on div at bounding box center [224, 430] width 54 height 54
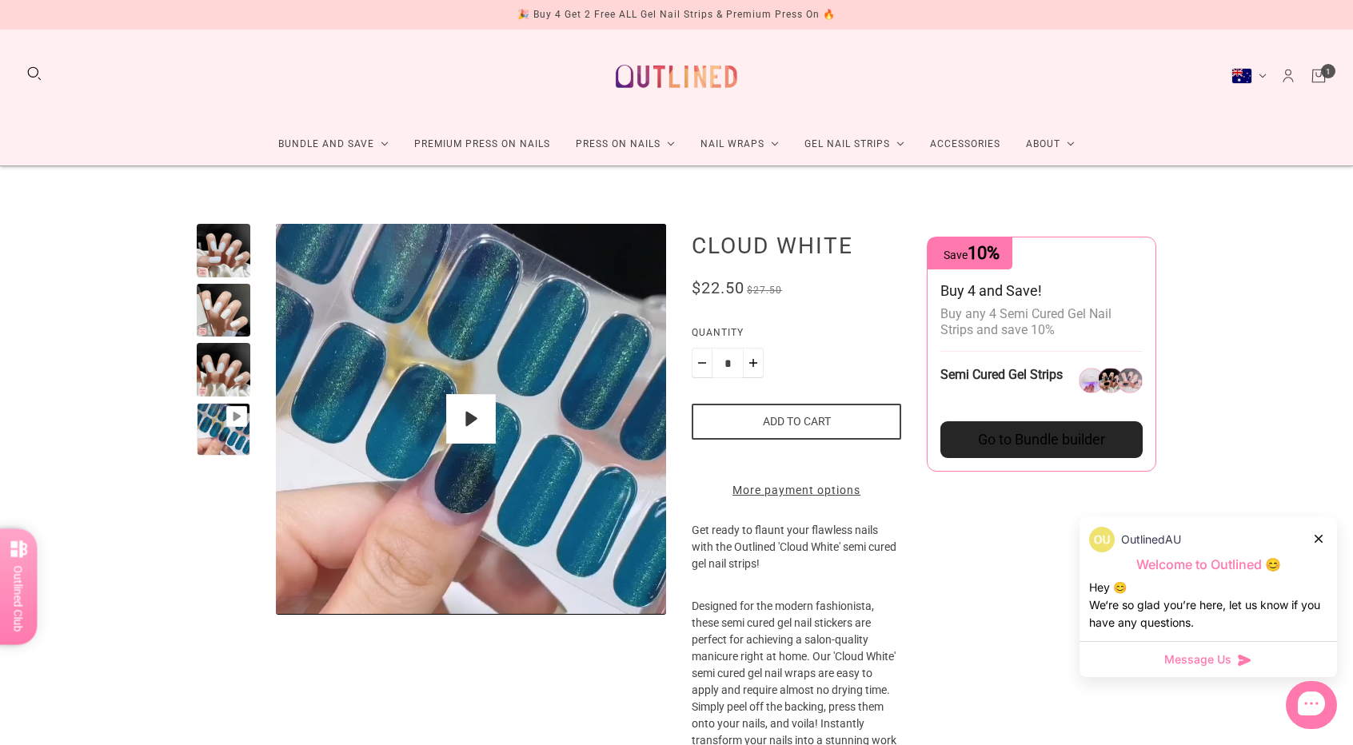
click at [232, 372] on div at bounding box center [224, 370] width 54 height 54
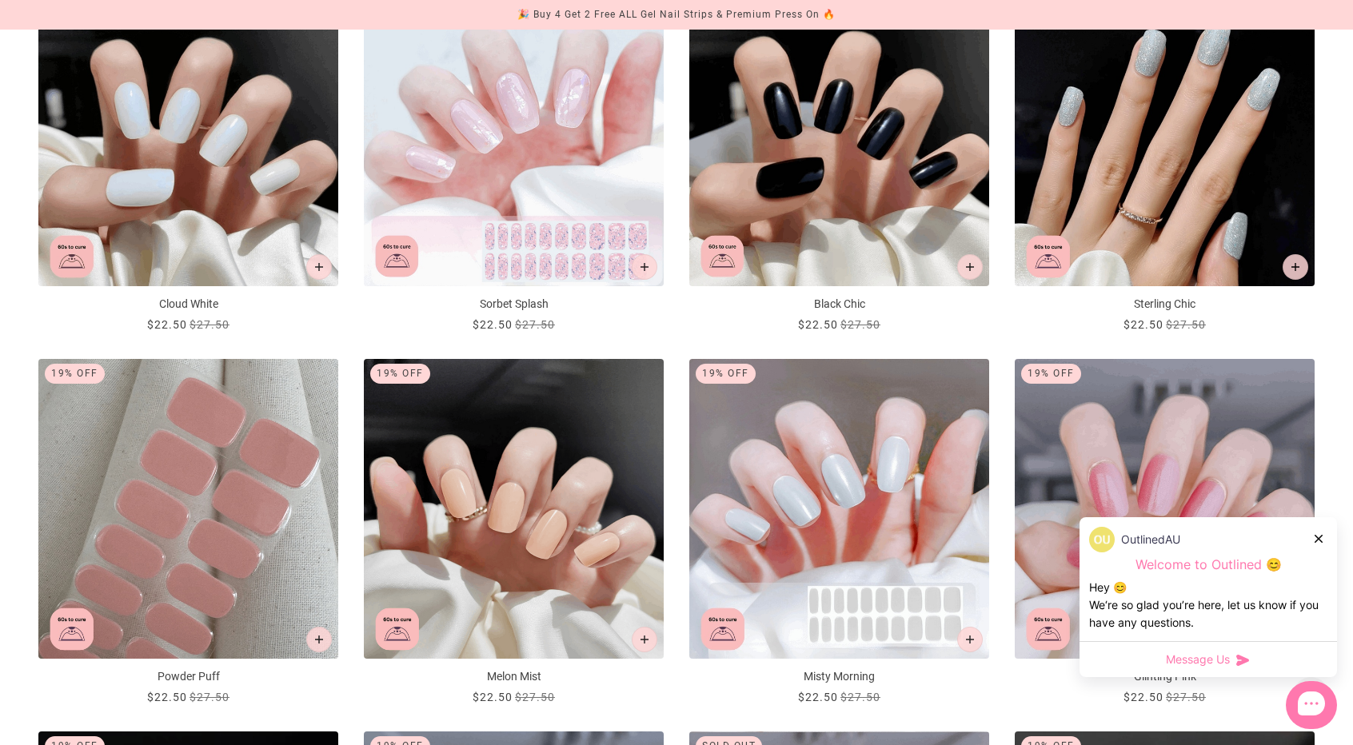
scroll to position [1120, 0]
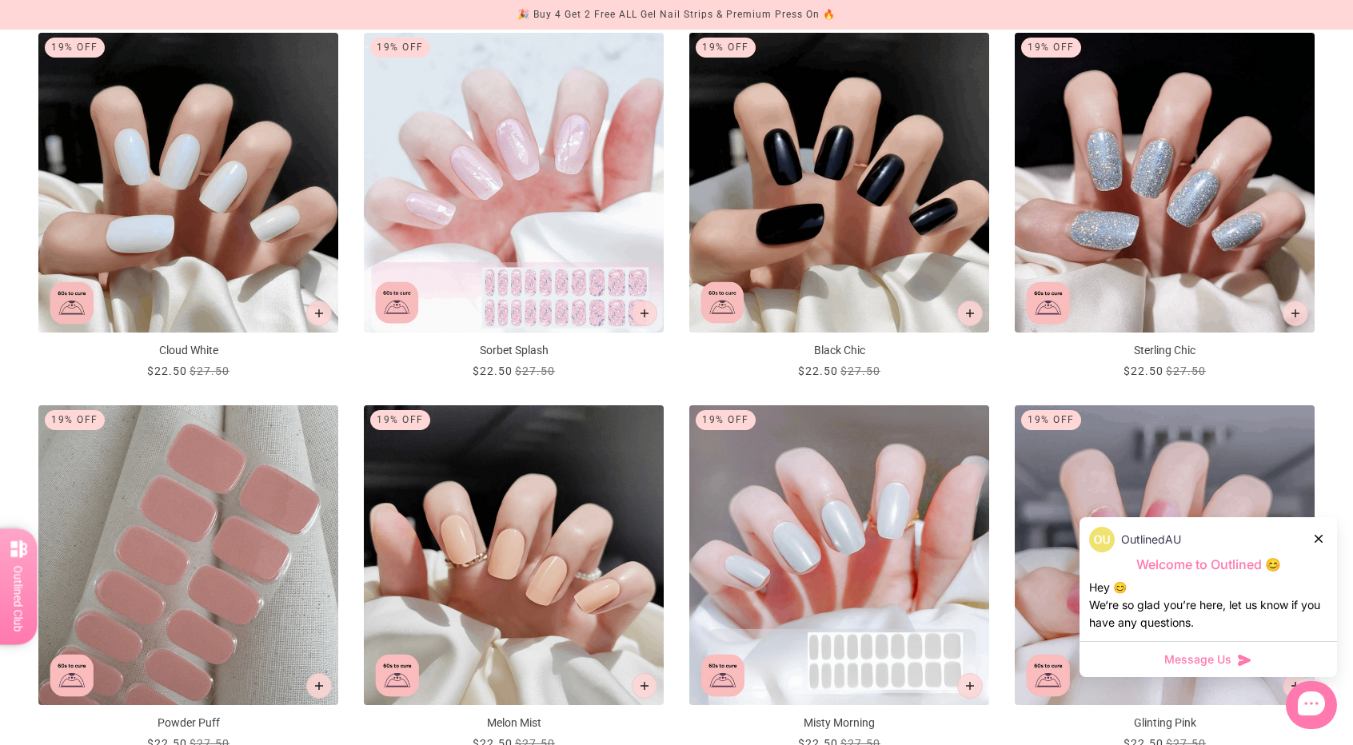
click at [1319, 532] on div at bounding box center [1320, 538] width 10 height 17
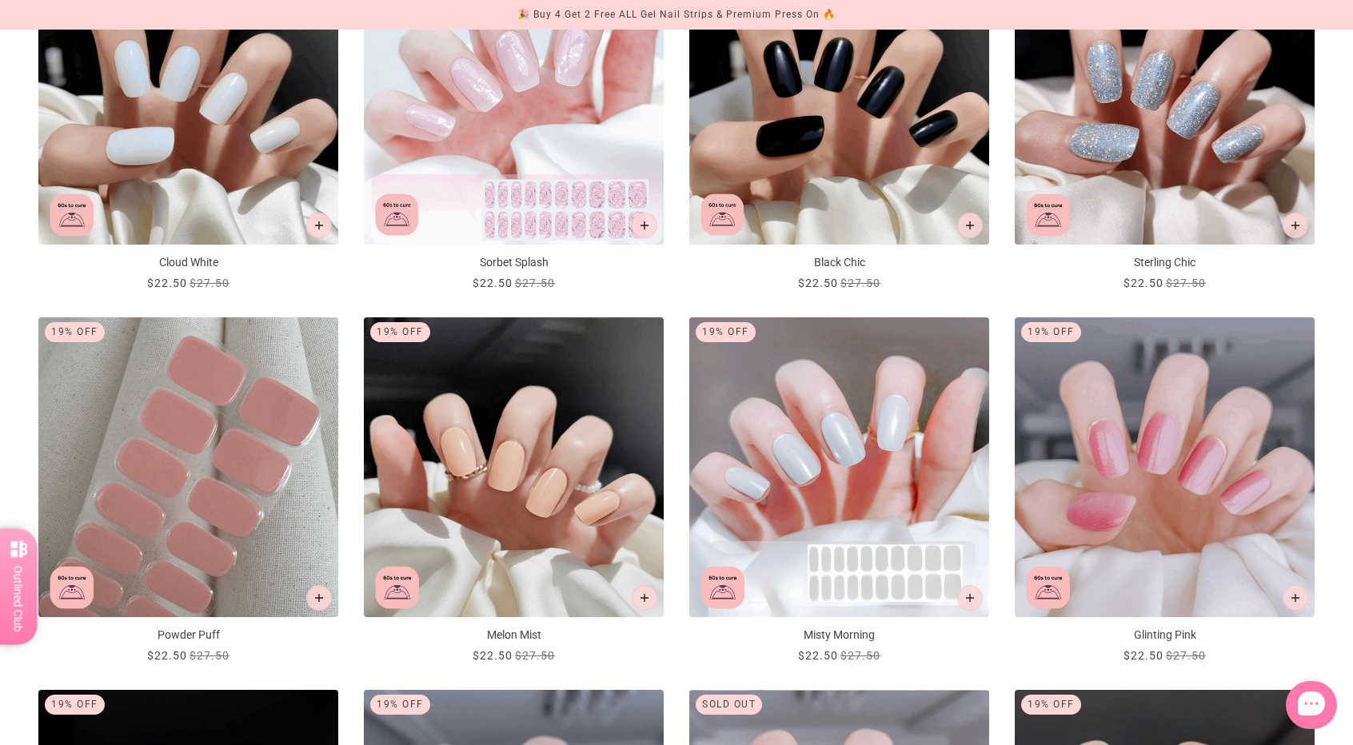
scroll to position [1359, 0]
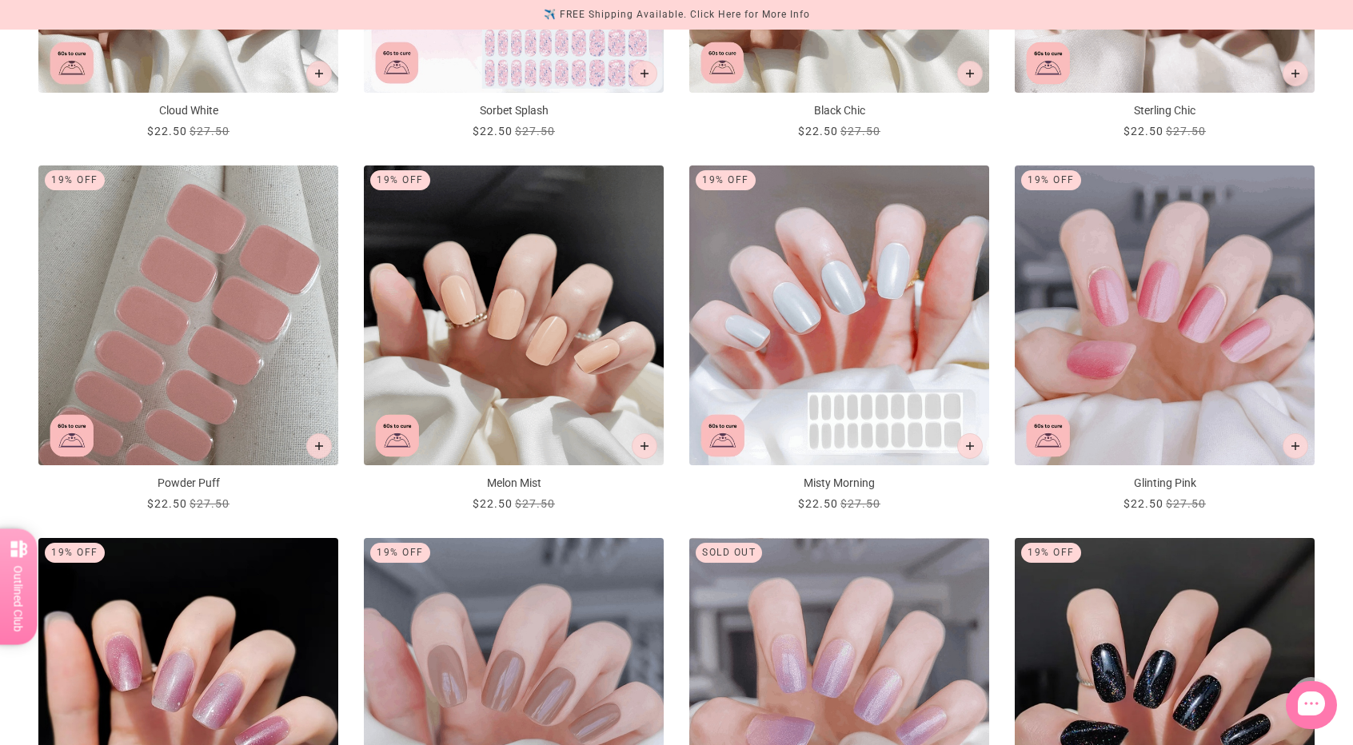
click at [1227, 327] on img "Glinting Pink" at bounding box center [1165, 316] width 300 height 300
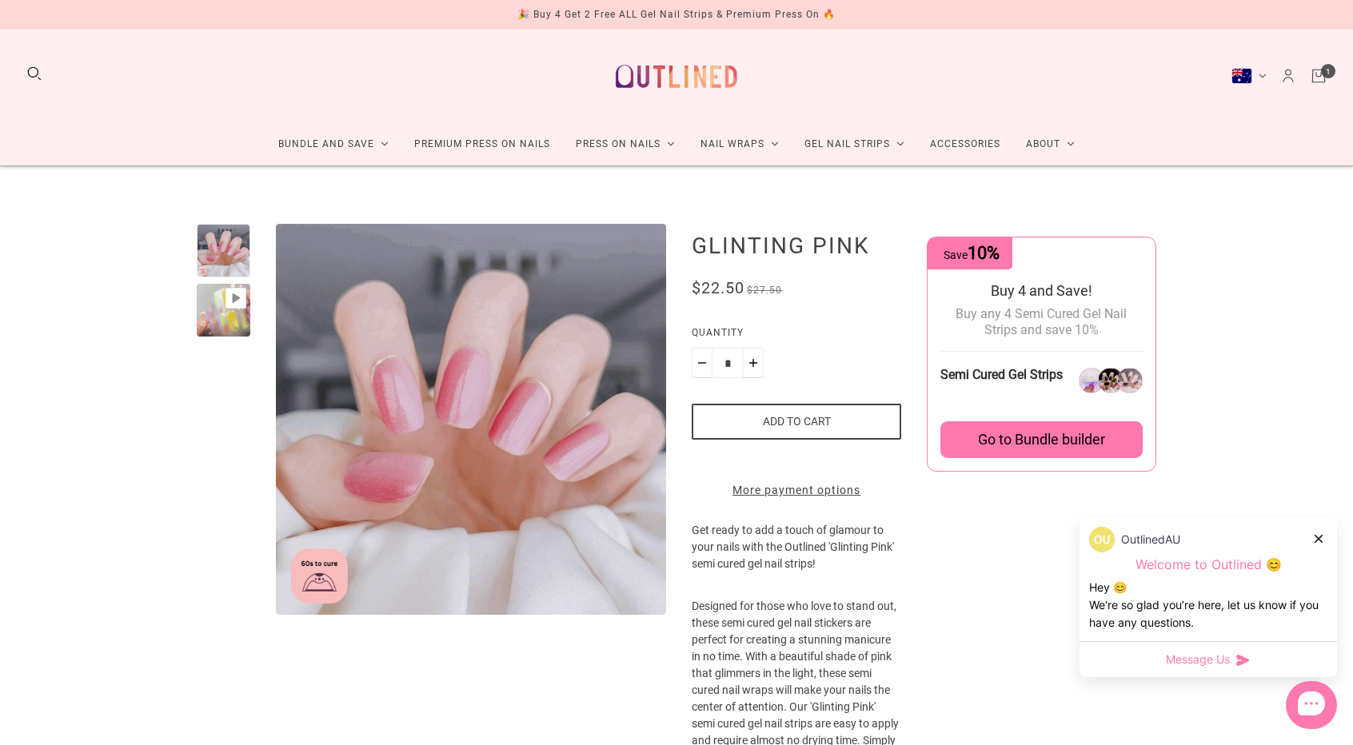
click at [841, 419] on button "Add to cart" at bounding box center [797, 422] width 210 height 36
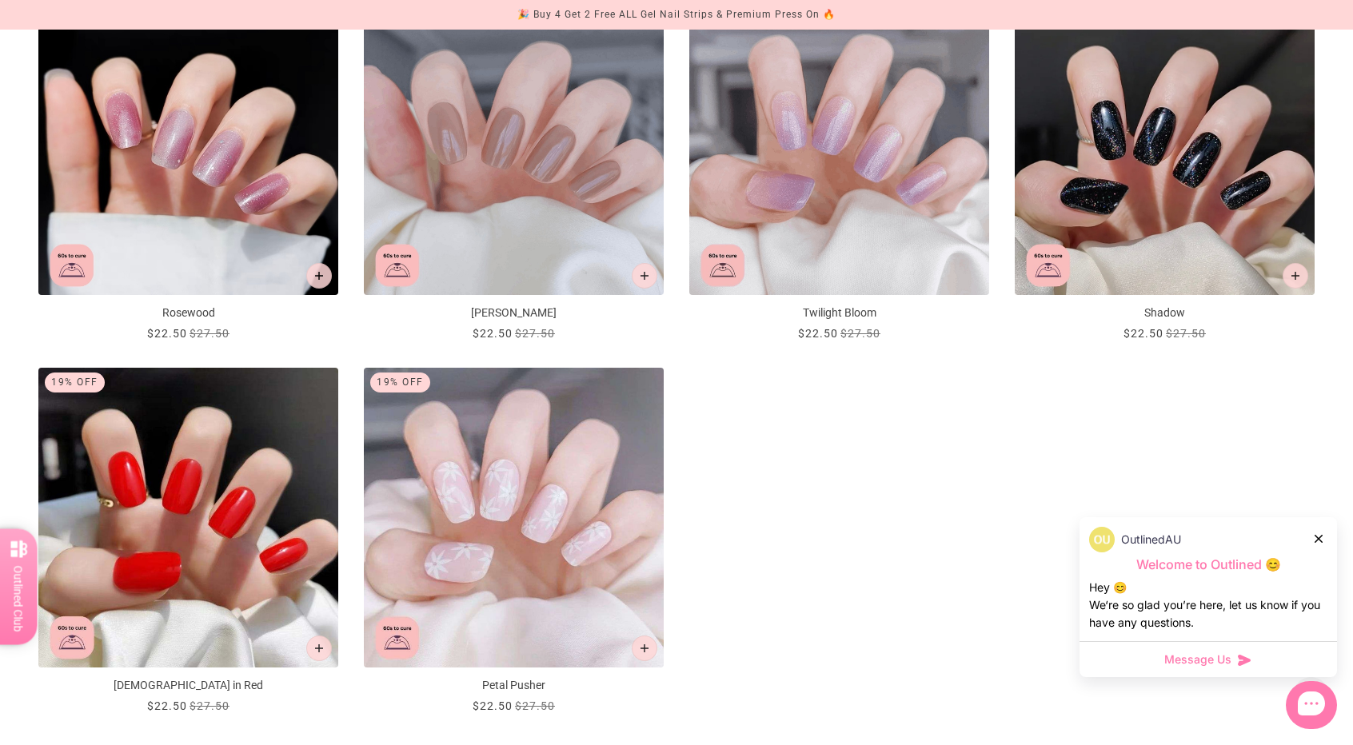
scroll to position [1919, 0]
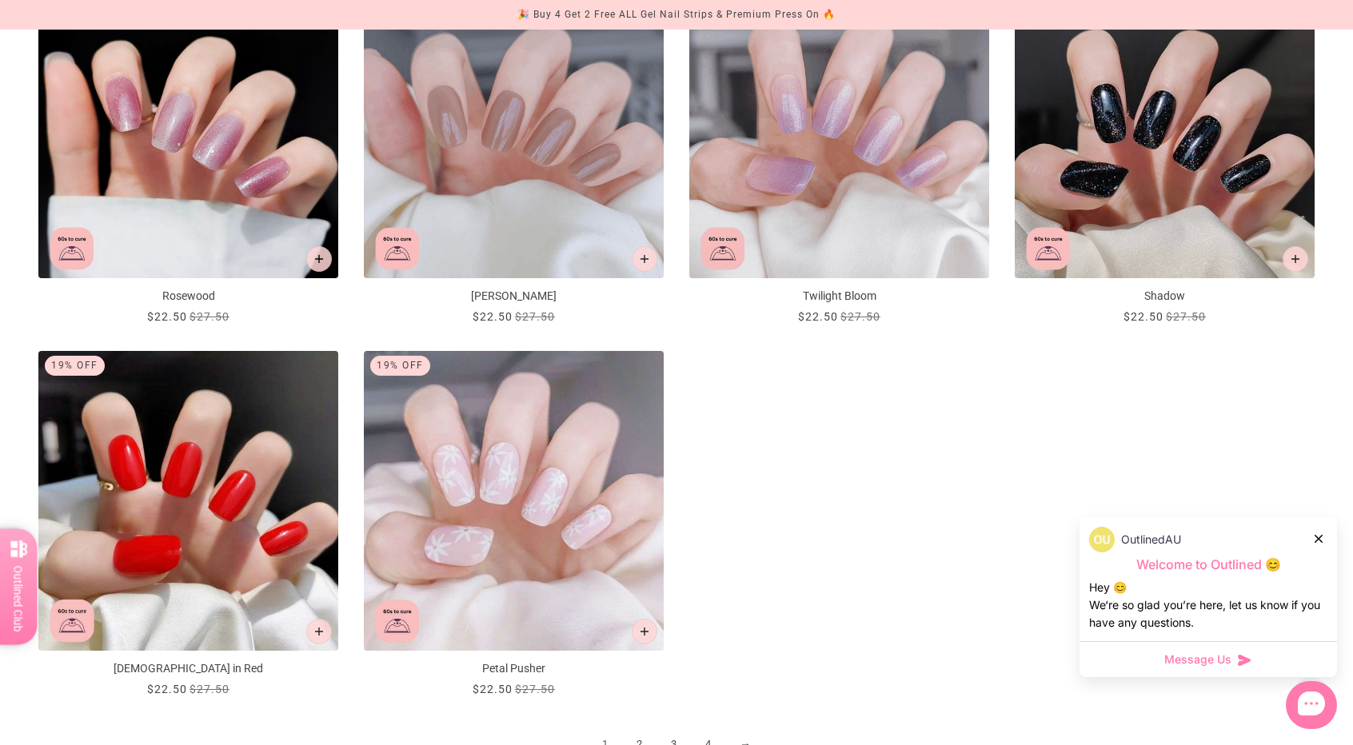
click at [1318, 533] on div at bounding box center [1320, 538] width 10 height 17
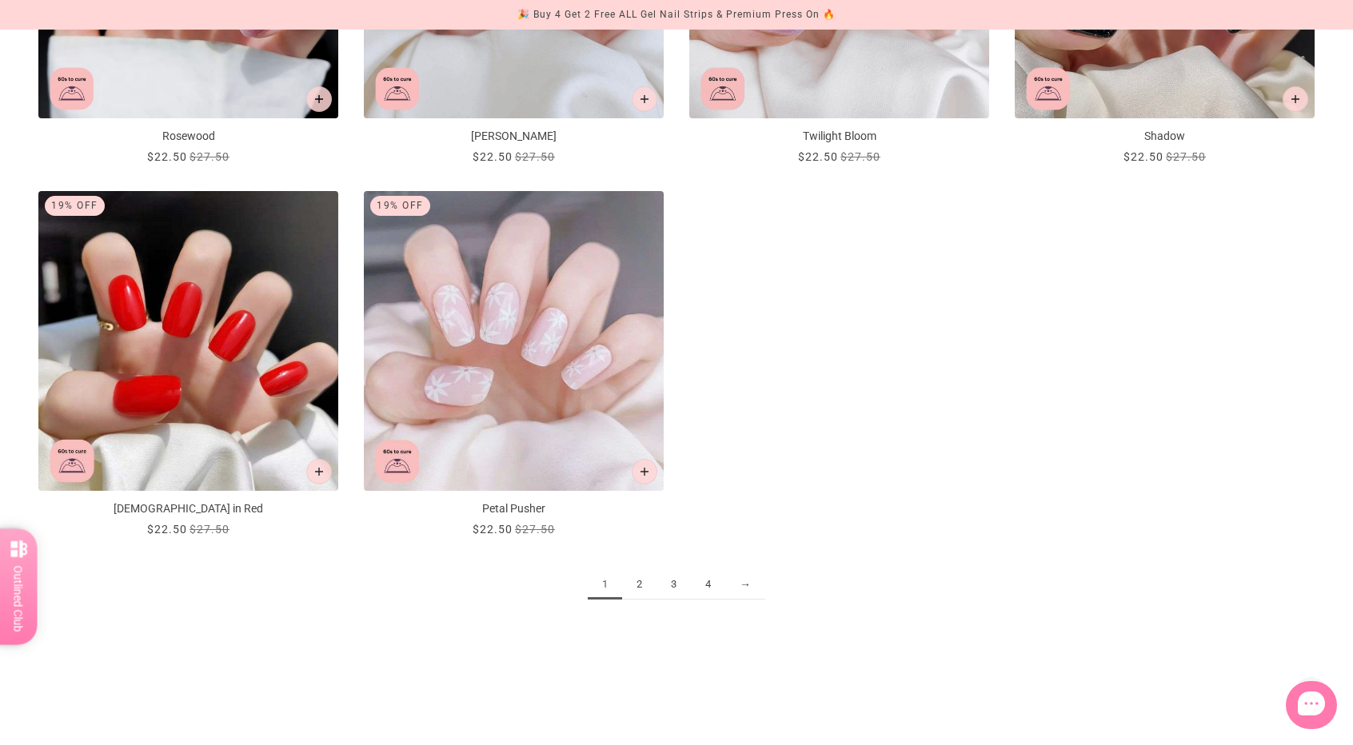
scroll to position [2239, 0]
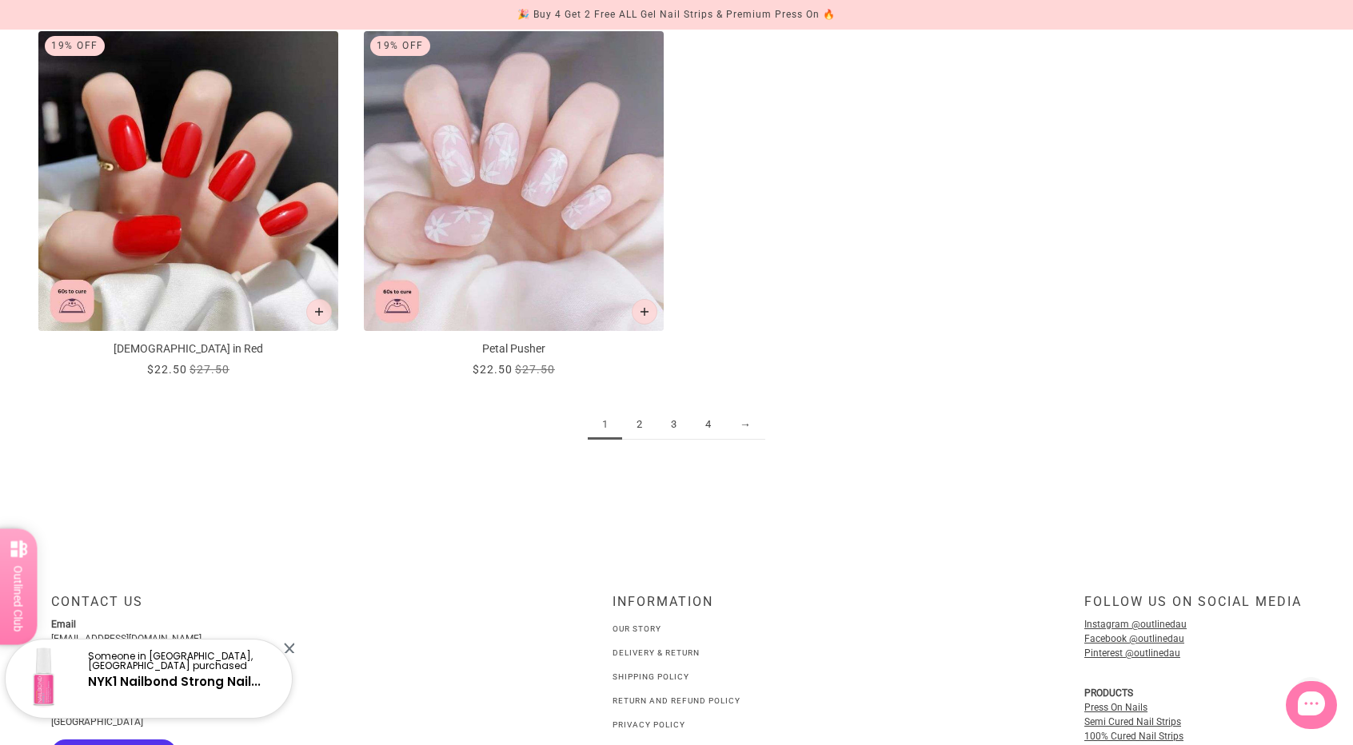
click at [637, 425] on link "2" at bounding box center [639, 425] width 34 height 30
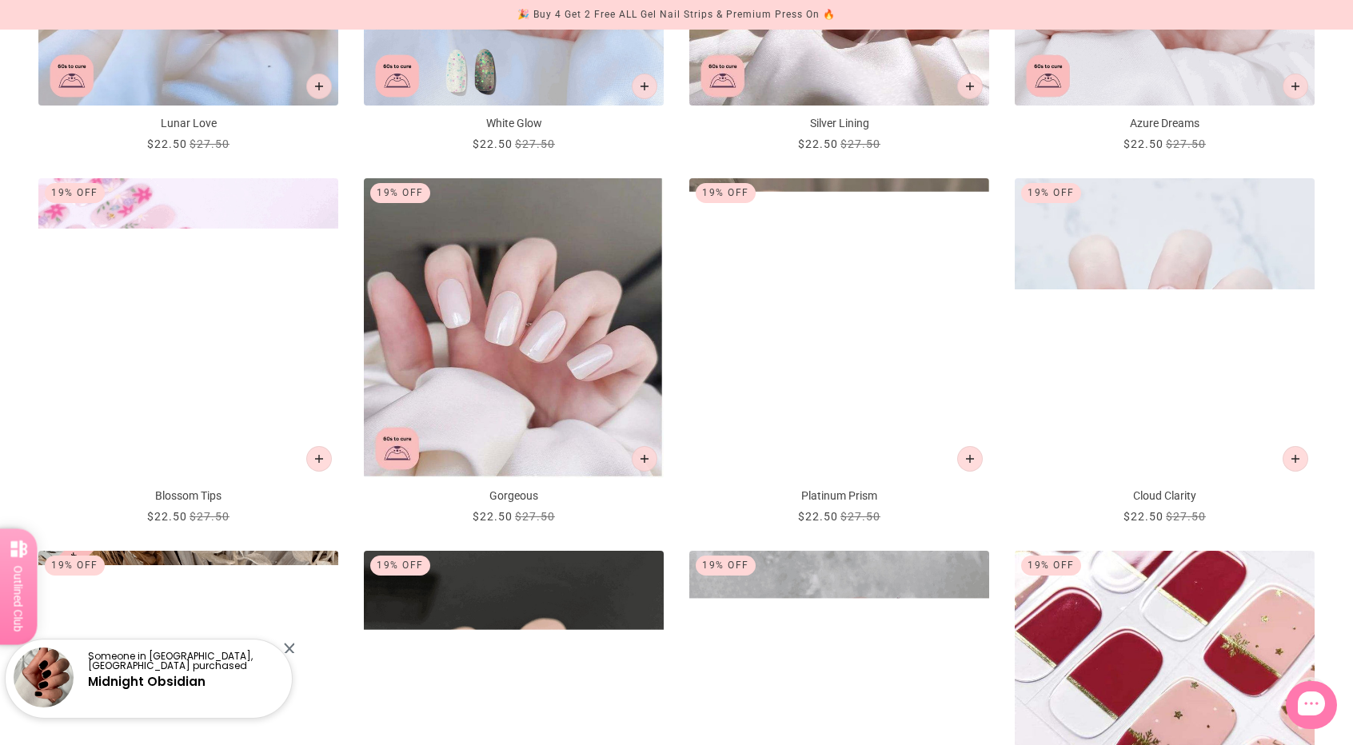
scroll to position [960, 0]
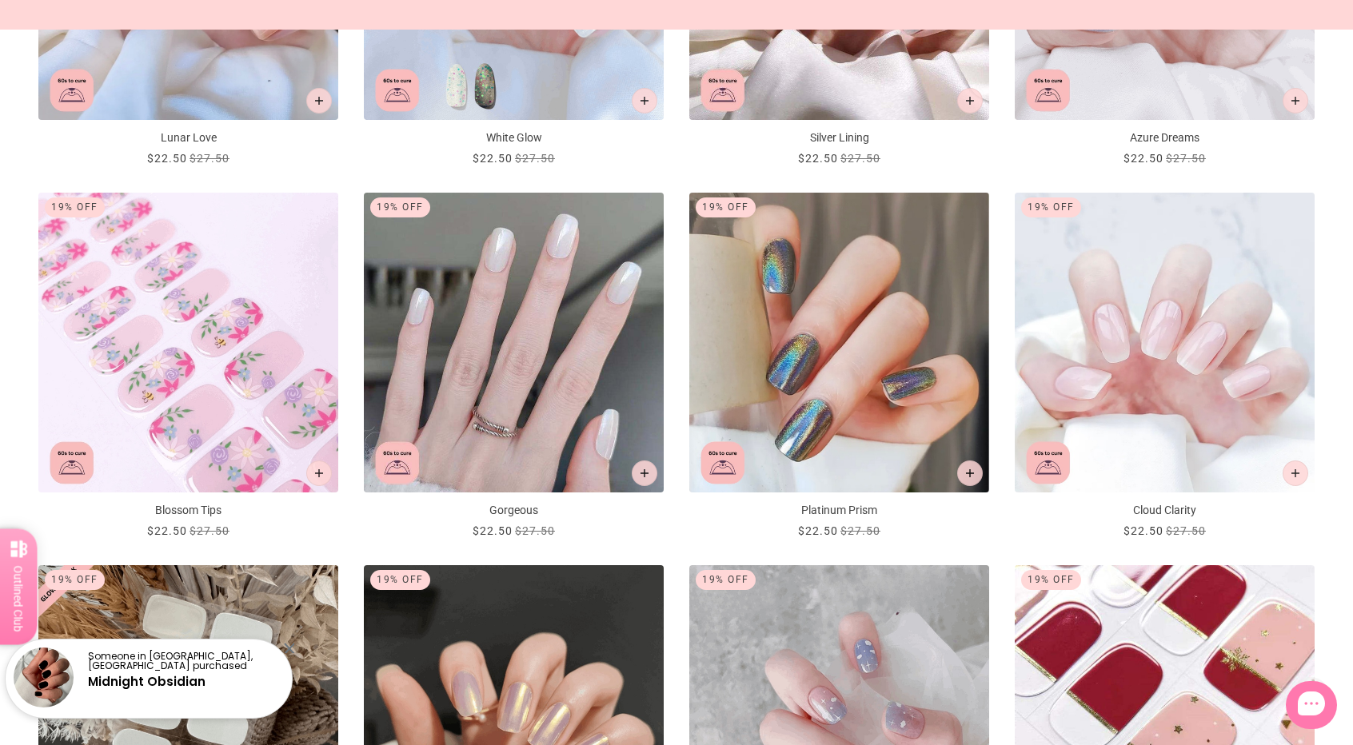
click at [601, 306] on img "Gorgeous" at bounding box center [514, 343] width 300 height 300
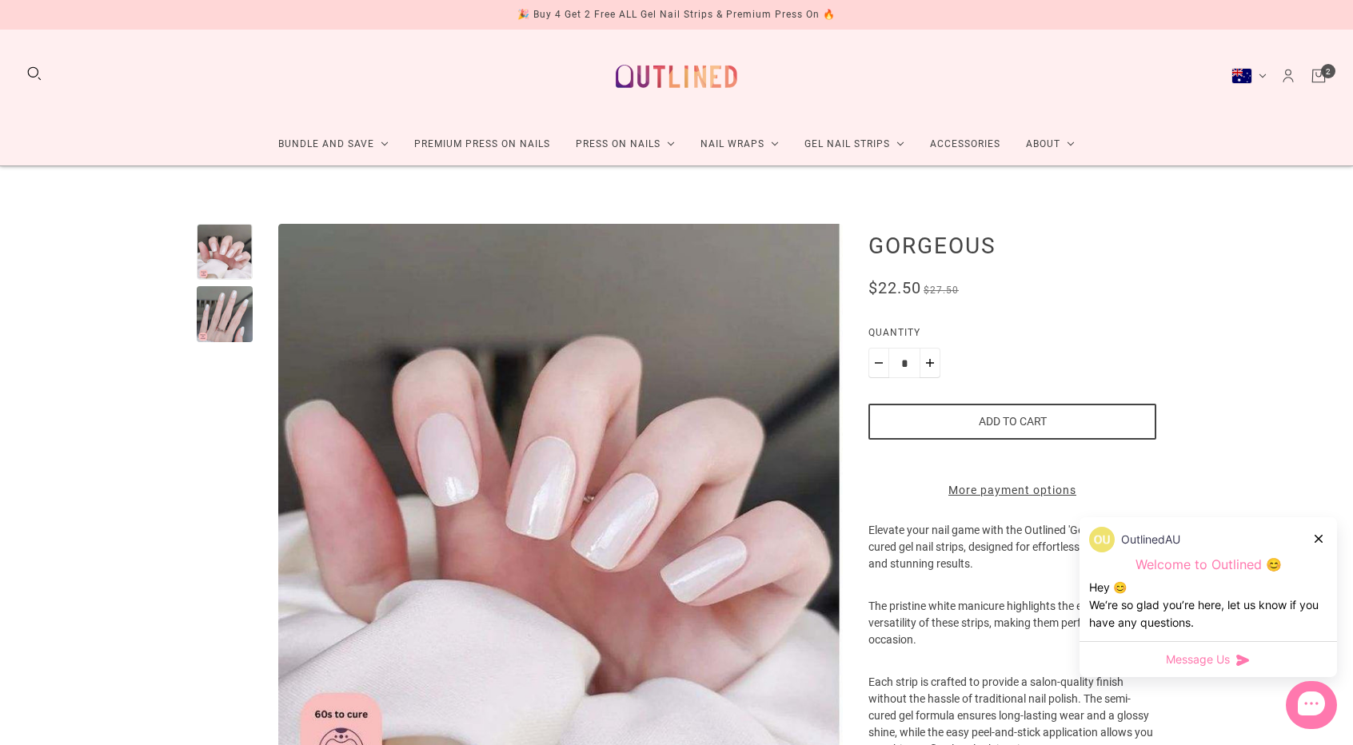
click at [230, 319] on div at bounding box center [225, 314] width 56 height 56
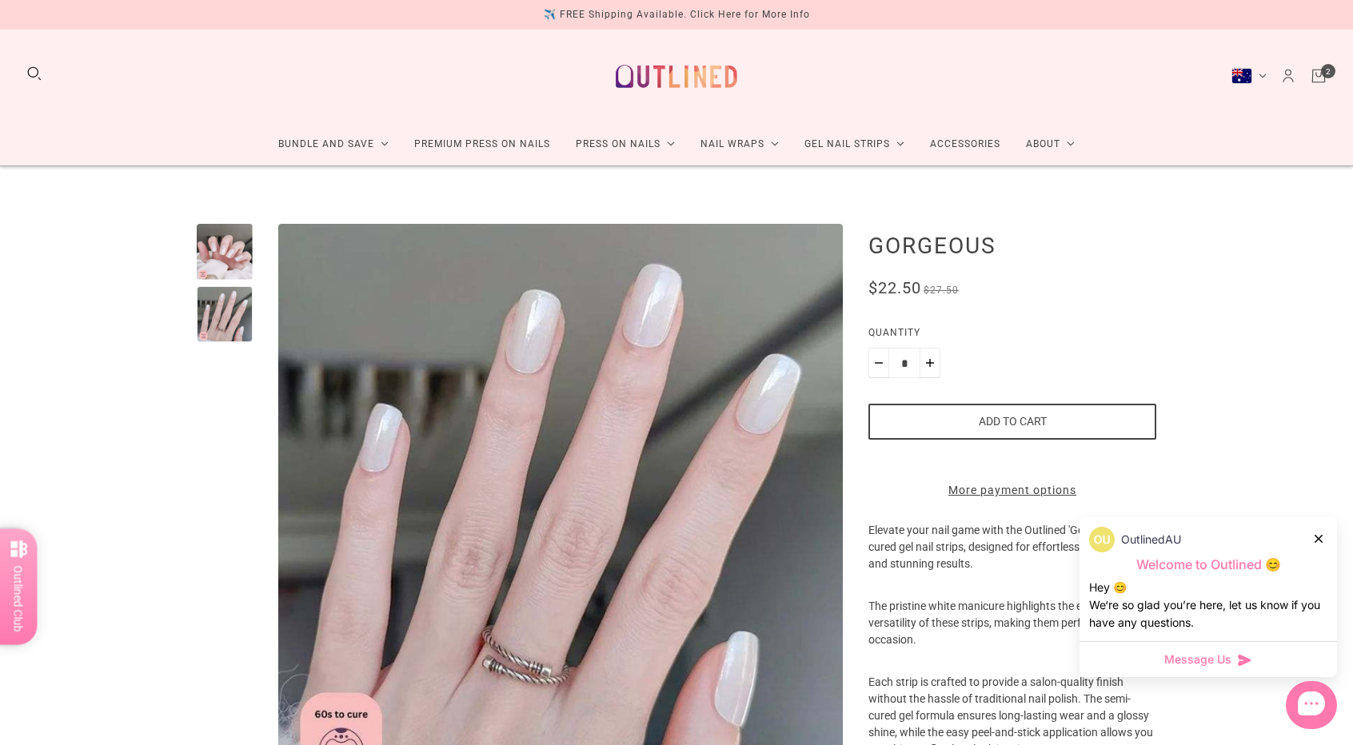
click at [976, 428] on button "Add to cart" at bounding box center [1012, 422] width 288 height 36
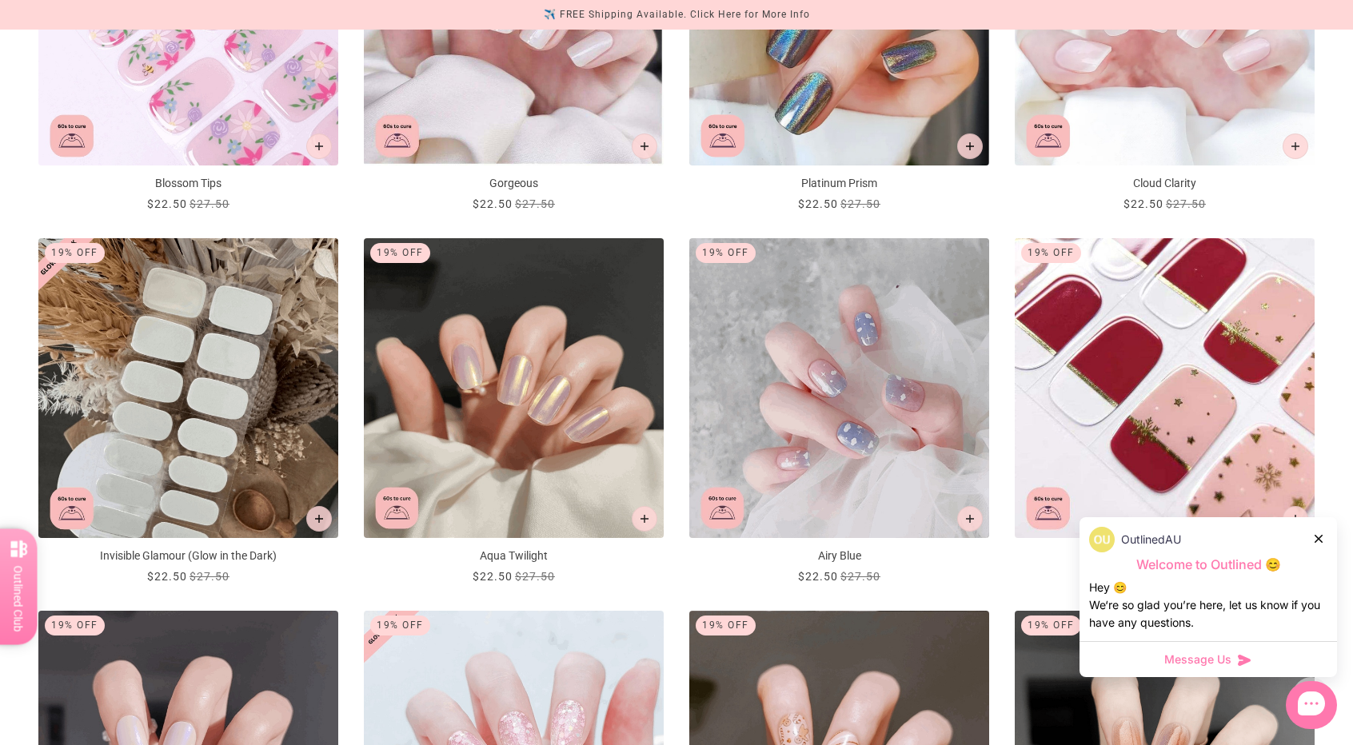
scroll to position [1302, 0]
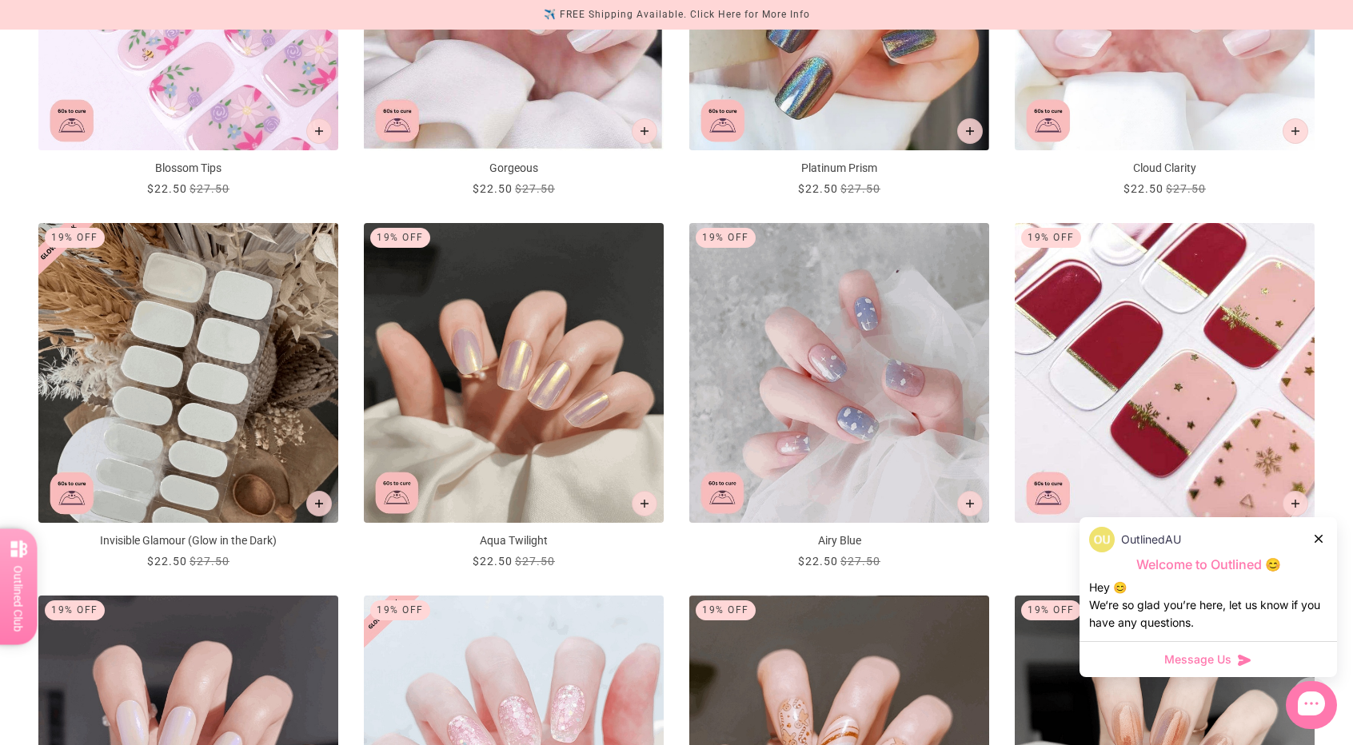
click at [1316, 541] on icon at bounding box center [1319, 539] width 8 height 8
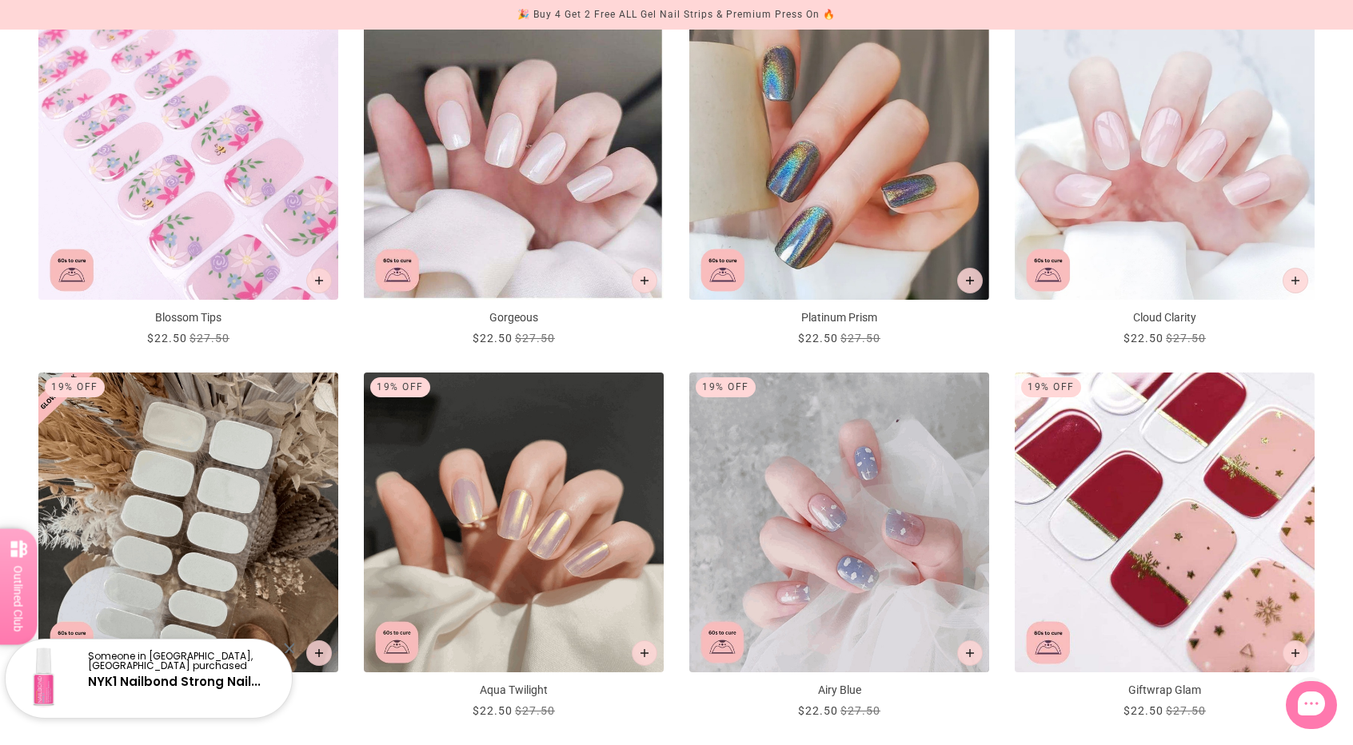
scroll to position [1062, 0]
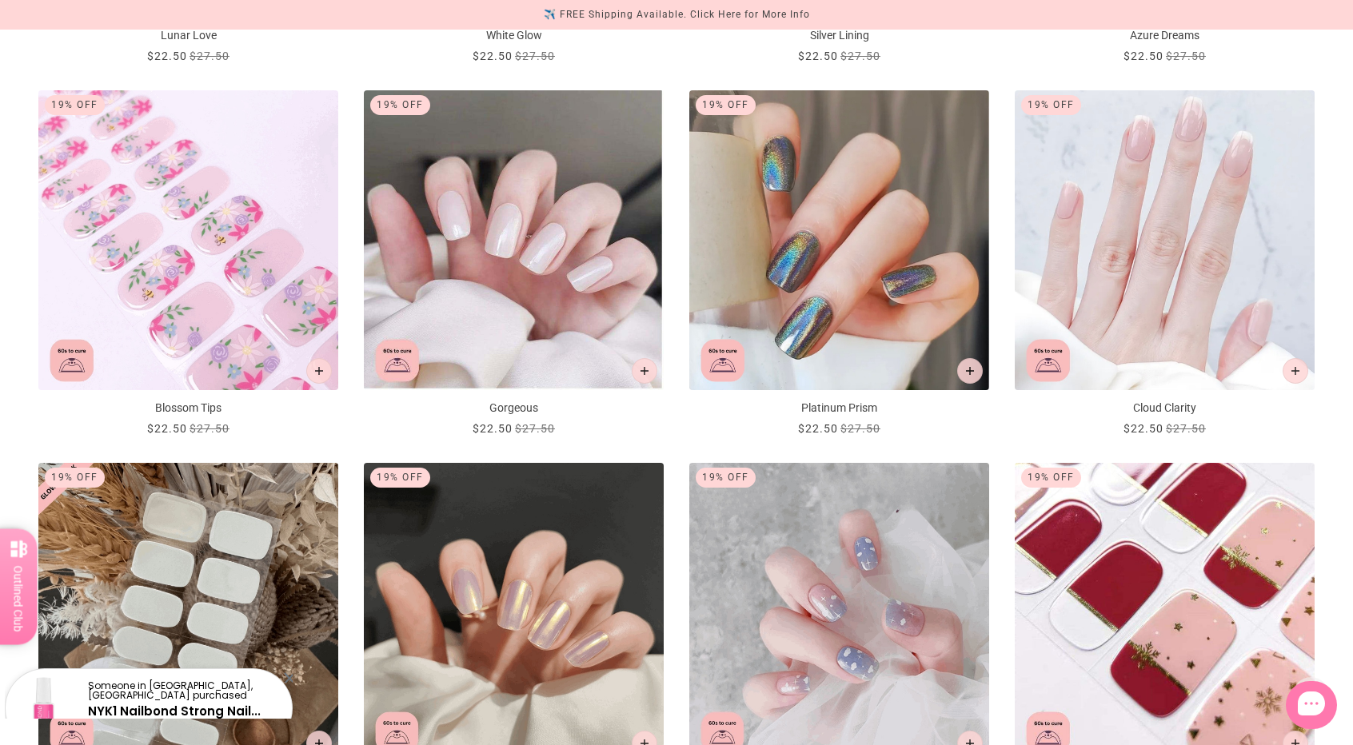
click at [1228, 251] on img "Cloud Clarity" at bounding box center [1165, 240] width 300 height 300
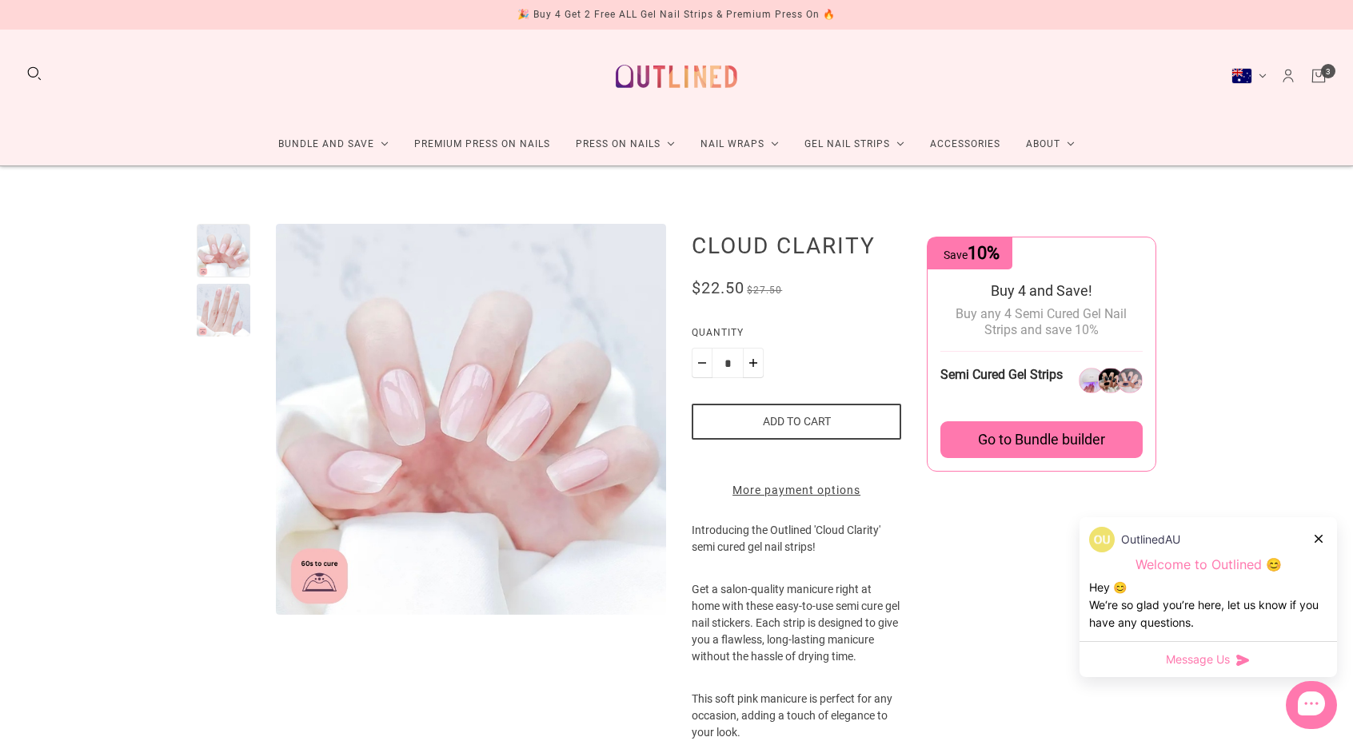
click at [218, 298] on div at bounding box center [224, 311] width 54 height 54
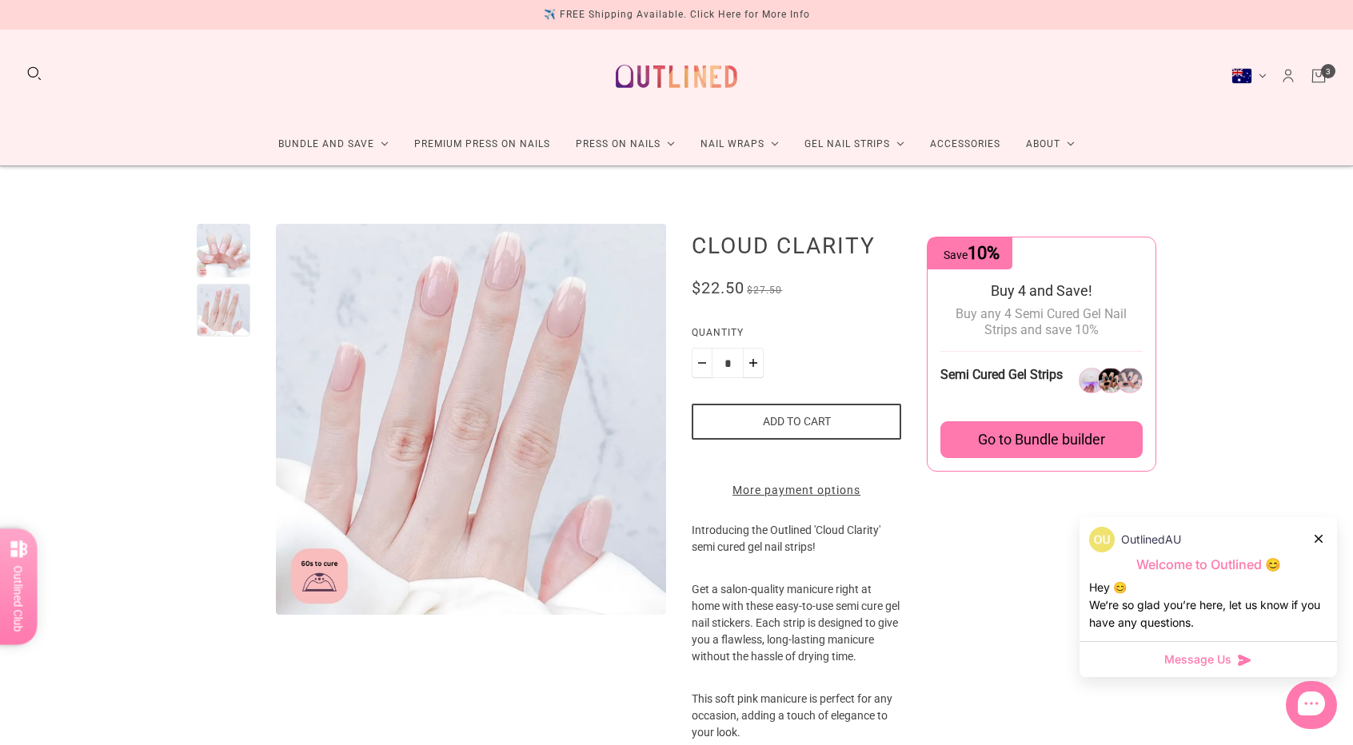
click at [809, 409] on button "Add to cart" at bounding box center [797, 422] width 210 height 36
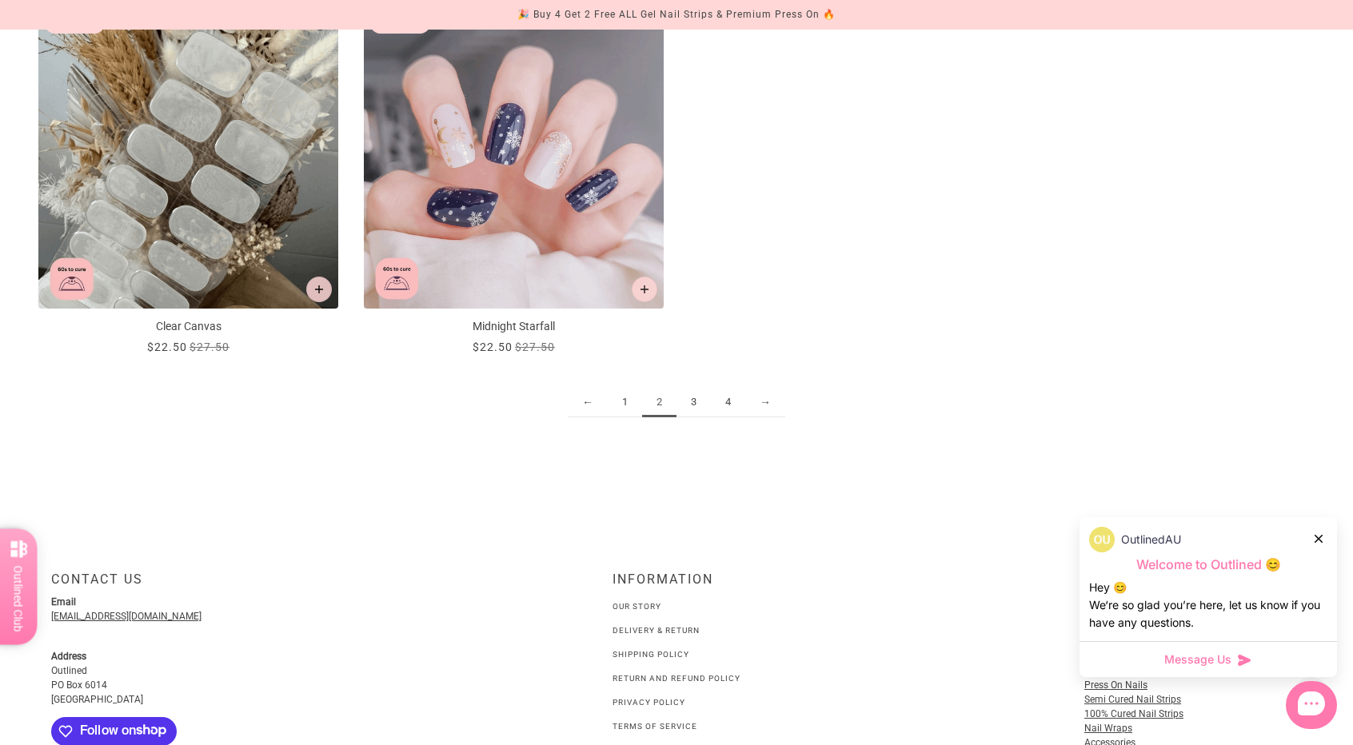
click at [697, 400] on link "3" at bounding box center [694, 403] width 34 height 30
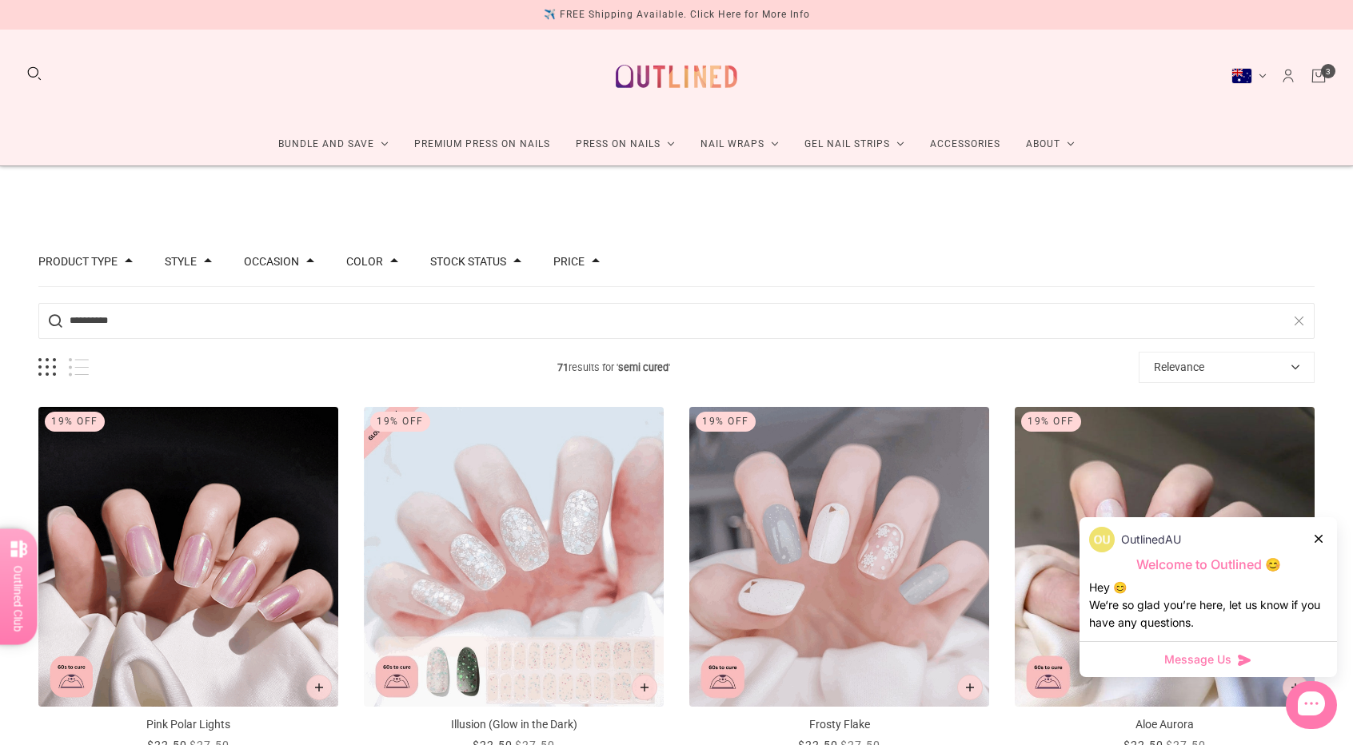
click at [1318, 540] on icon at bounding box center [1319, 539] width 8 height 8
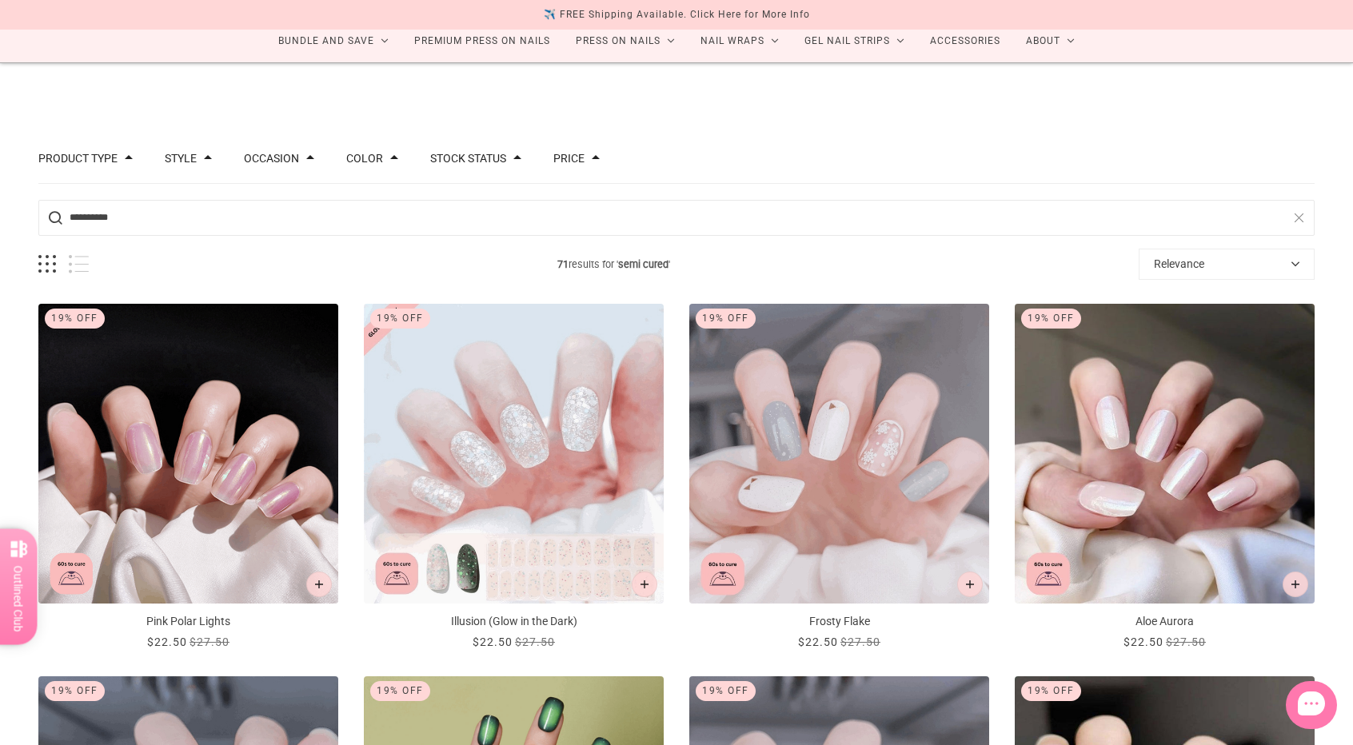
scroll to position [160, 0]
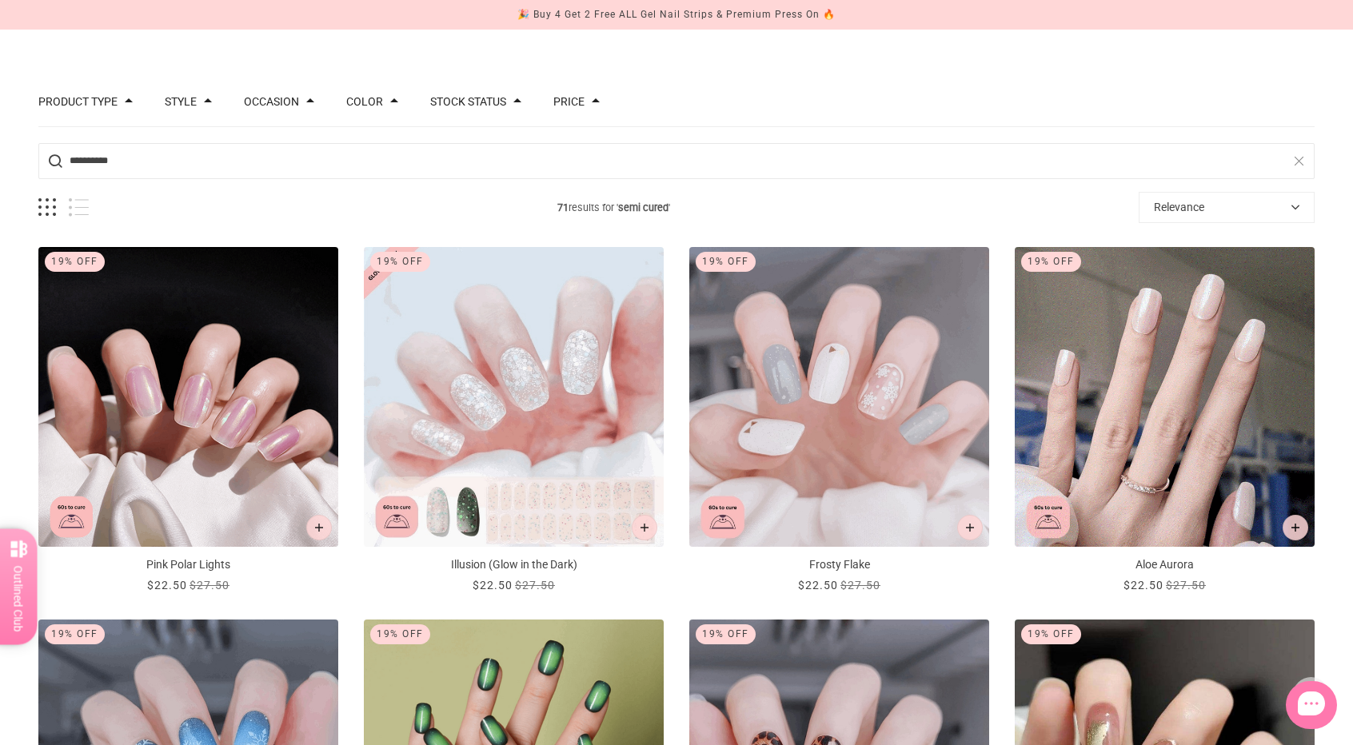
click at [1175, 404] on img "Aloe Aurora" at bounding box center [1165, 397] width 300 height 300
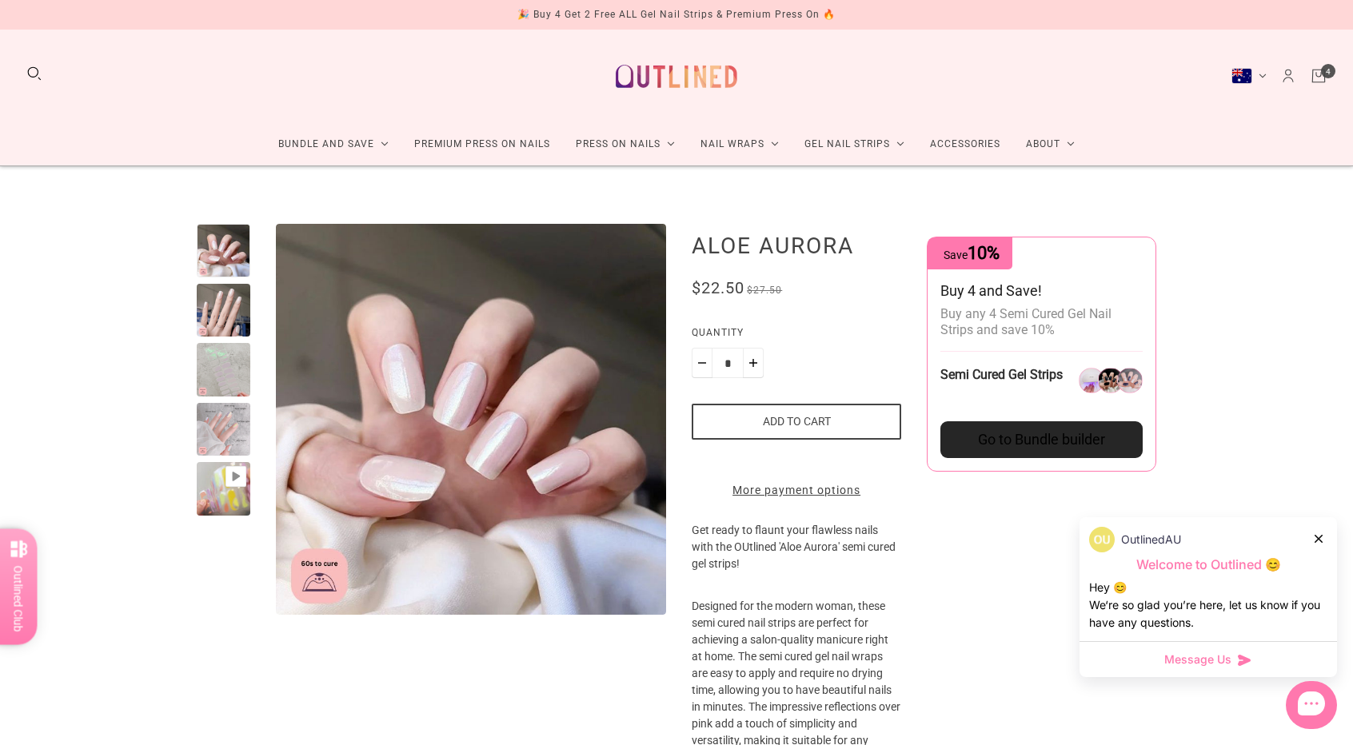
click at [1319, 537] on icon at bounding box center [1319, 539] width 8 height 8
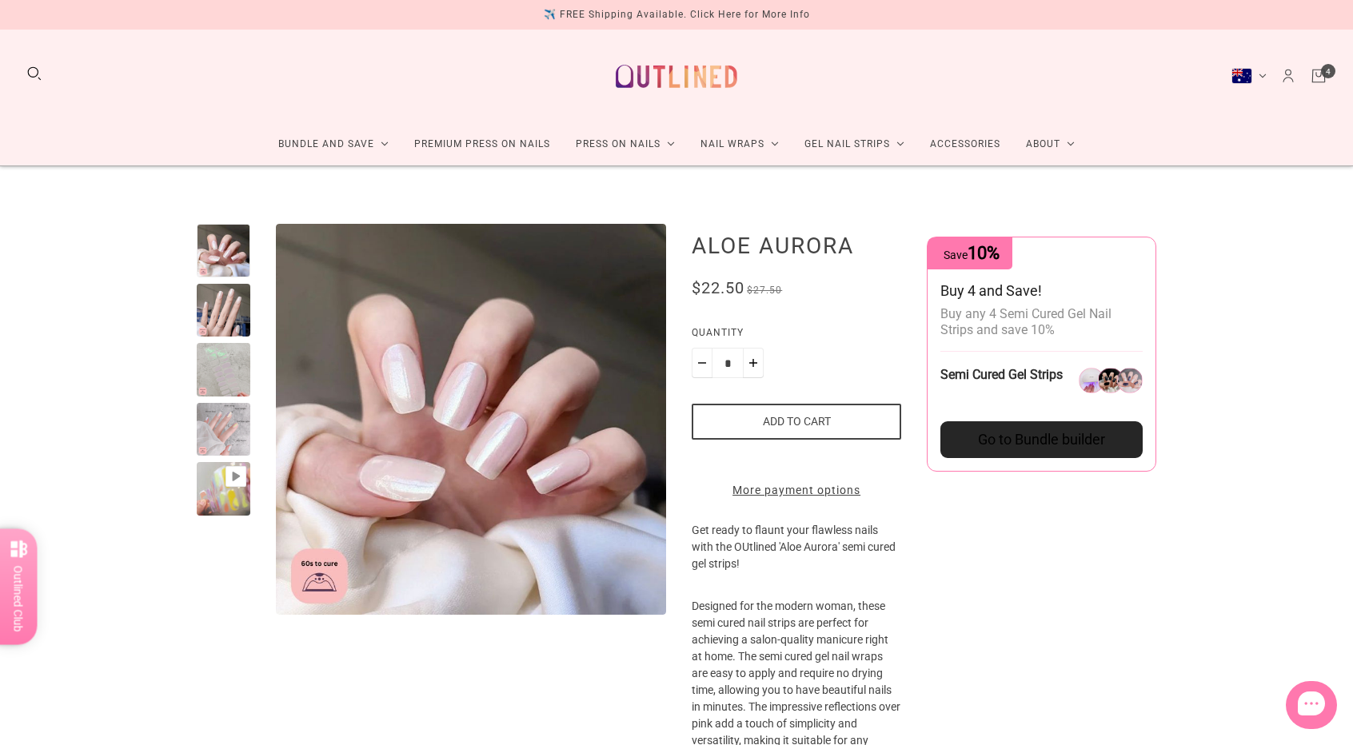
click at [218, 317] on div at bounding box center [224, 311] width 54 height 54
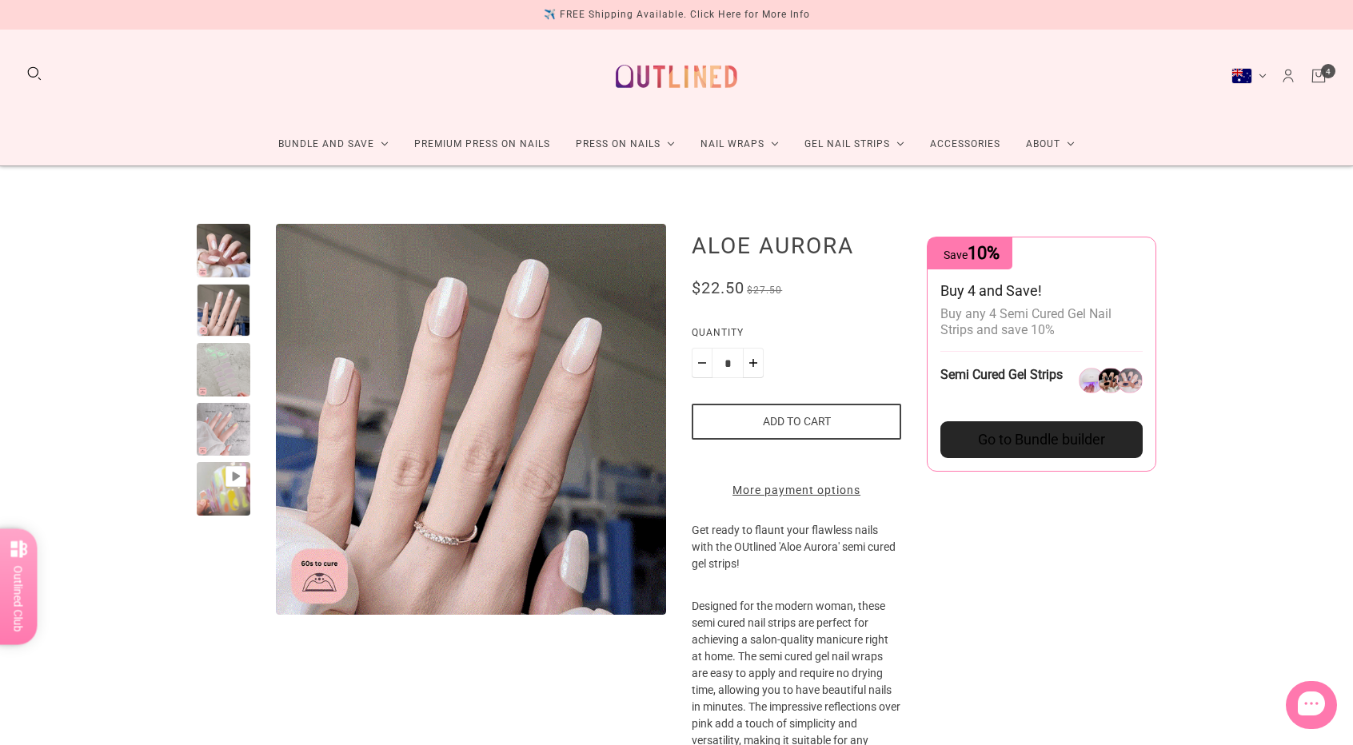
click at [809, 424] on button "Add to cart" at bounding box center [797, 422] width 210 height 36
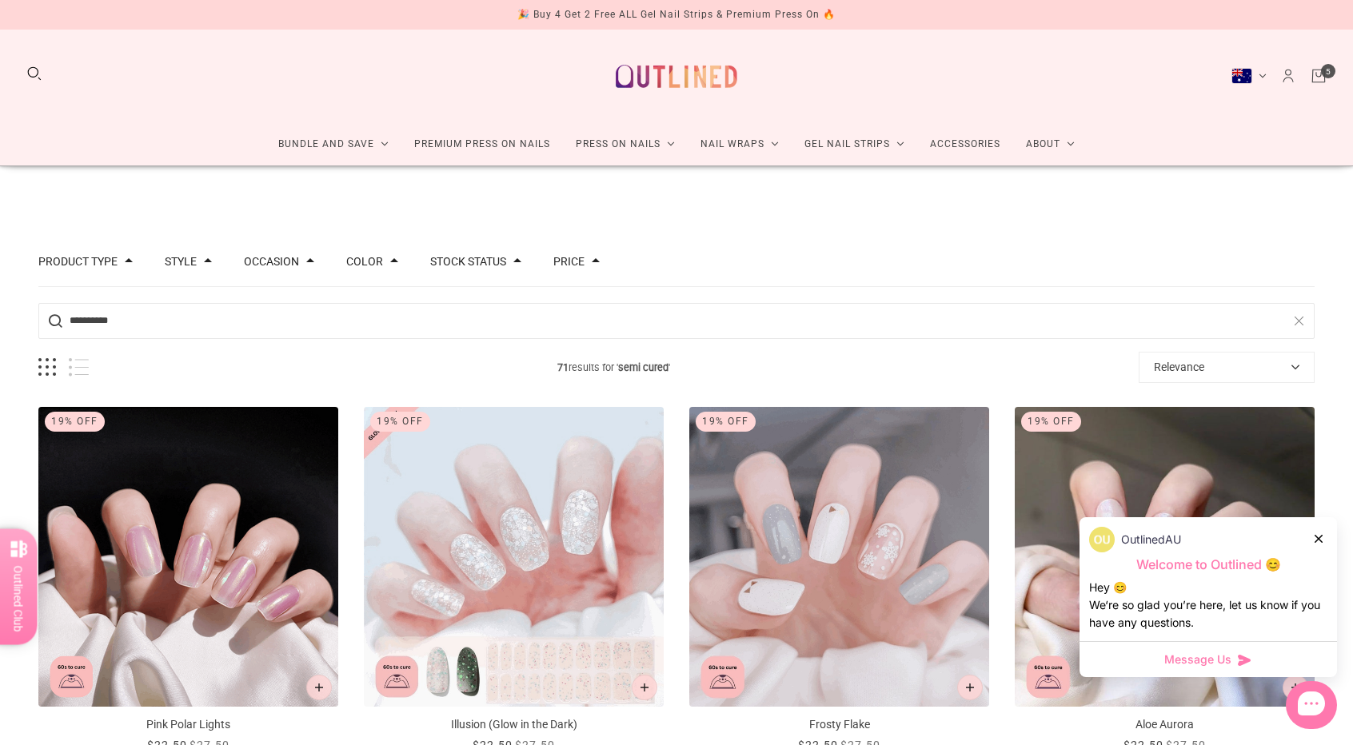
click at [1319, 78] on icon "Cart" at bounding box center [1319, 76] width 18 height 18
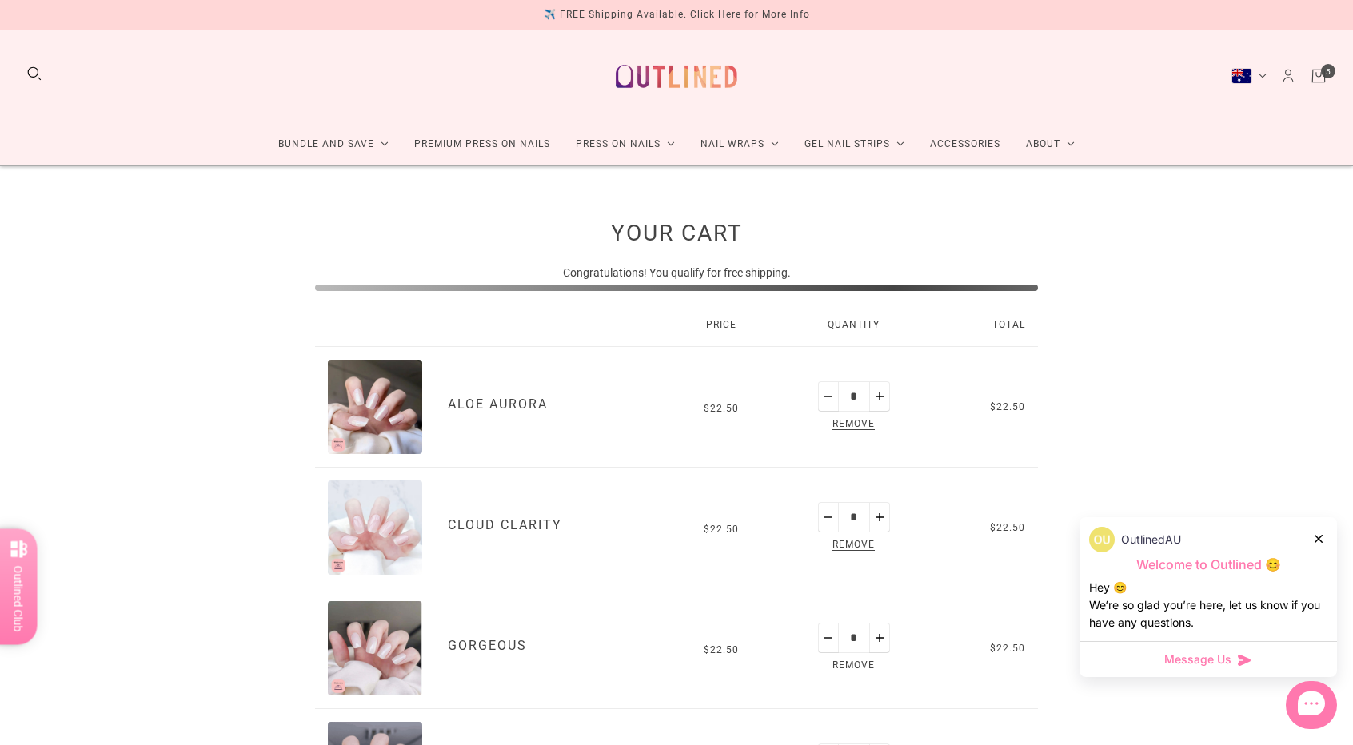
click at [1320, 540] on icon at bounding box center [1319, 539] width 8 height 8
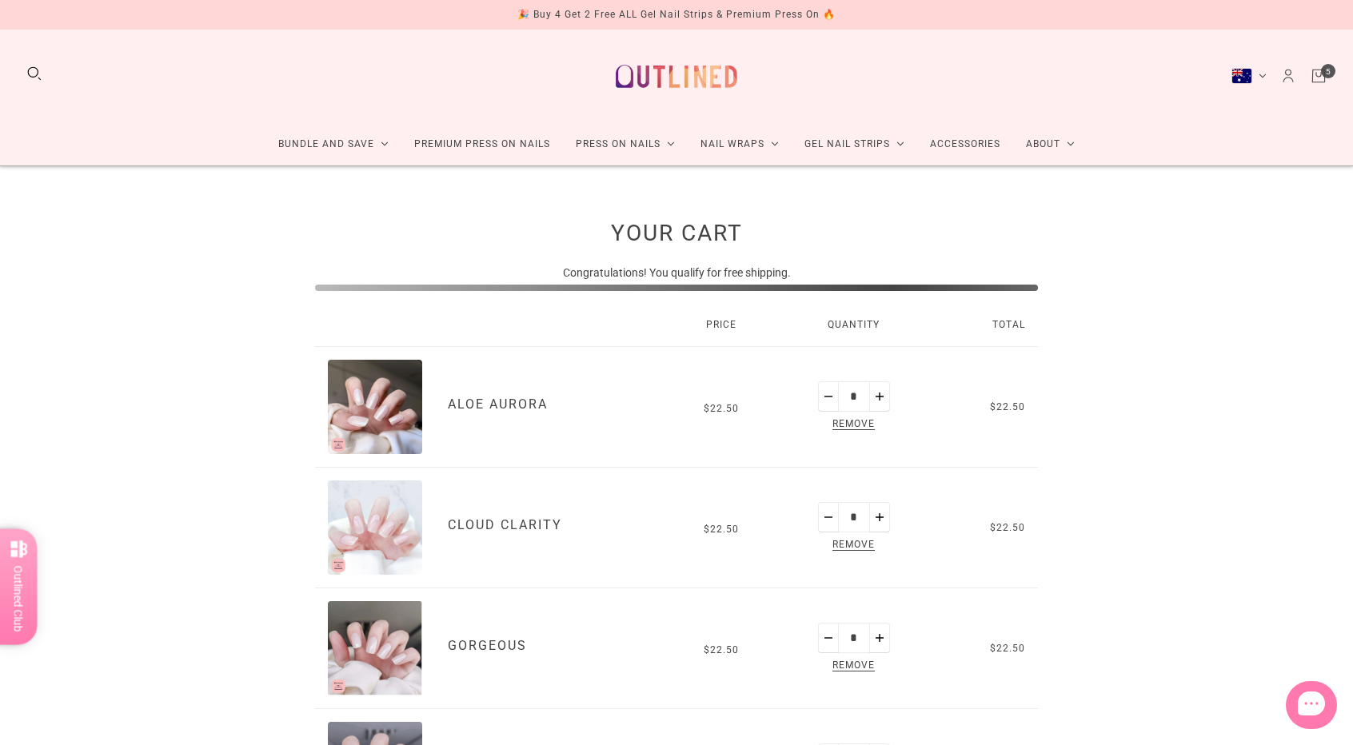
click at [1286, 325] on div "Your Cart Congratulations! You qualify for free shipping. Price Quantity Total …" at bounding box center [676, 716] width 1353 height 1100
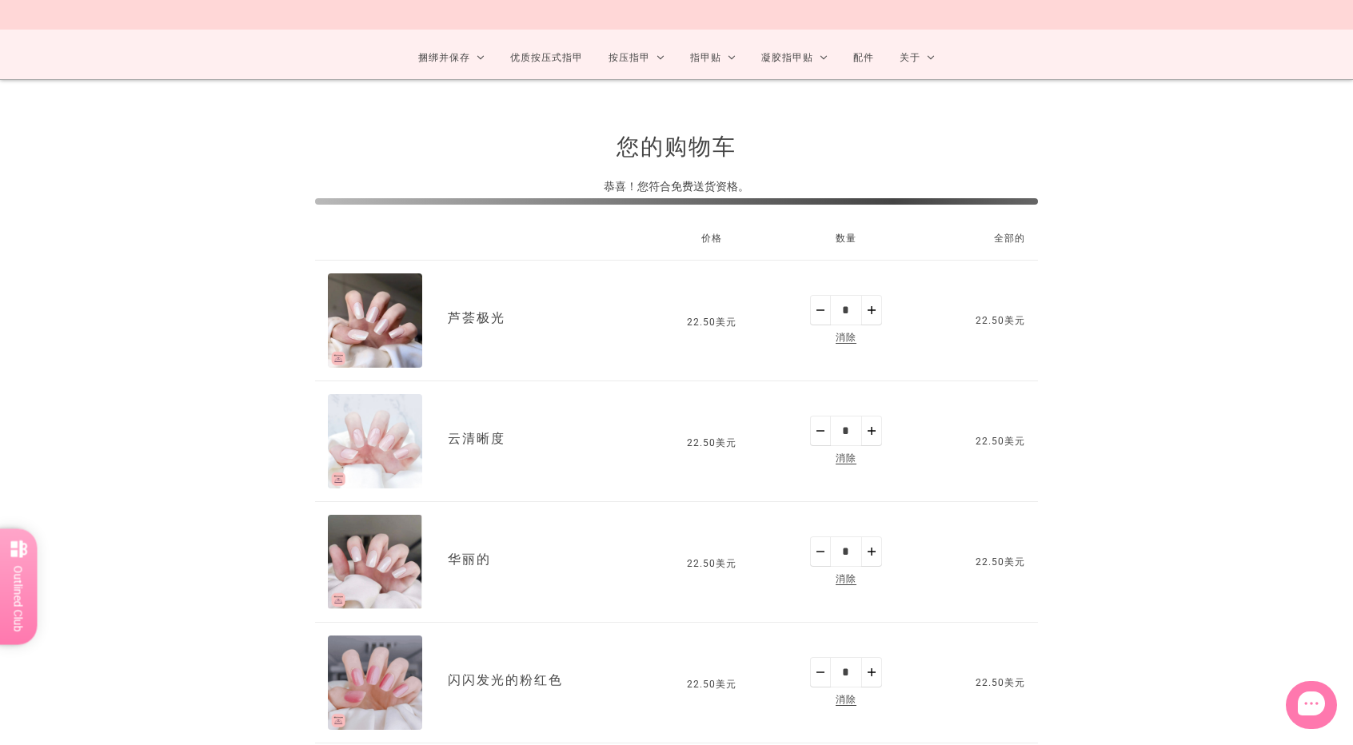
scroll to position [160, 0]
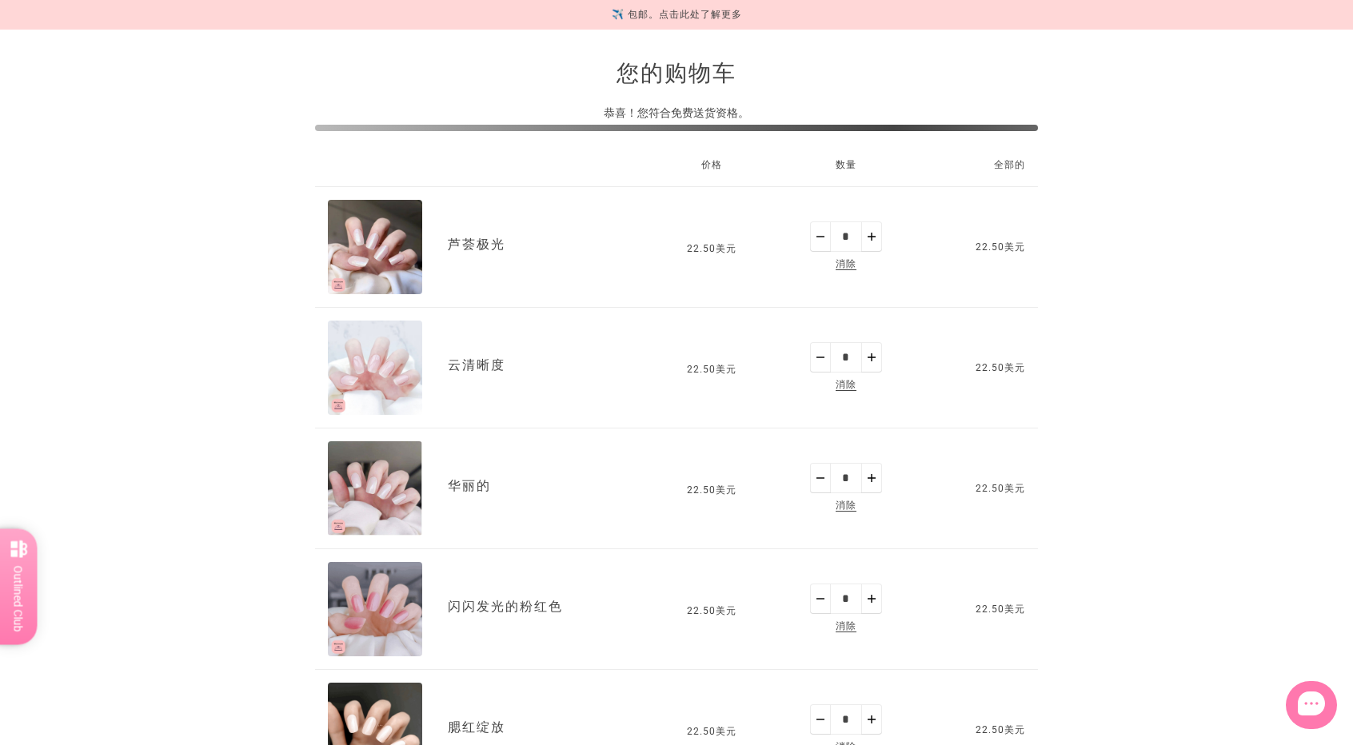
click at [345, 359] on img "云清晰度" at bounding box center [375, 368] width 94 height 94
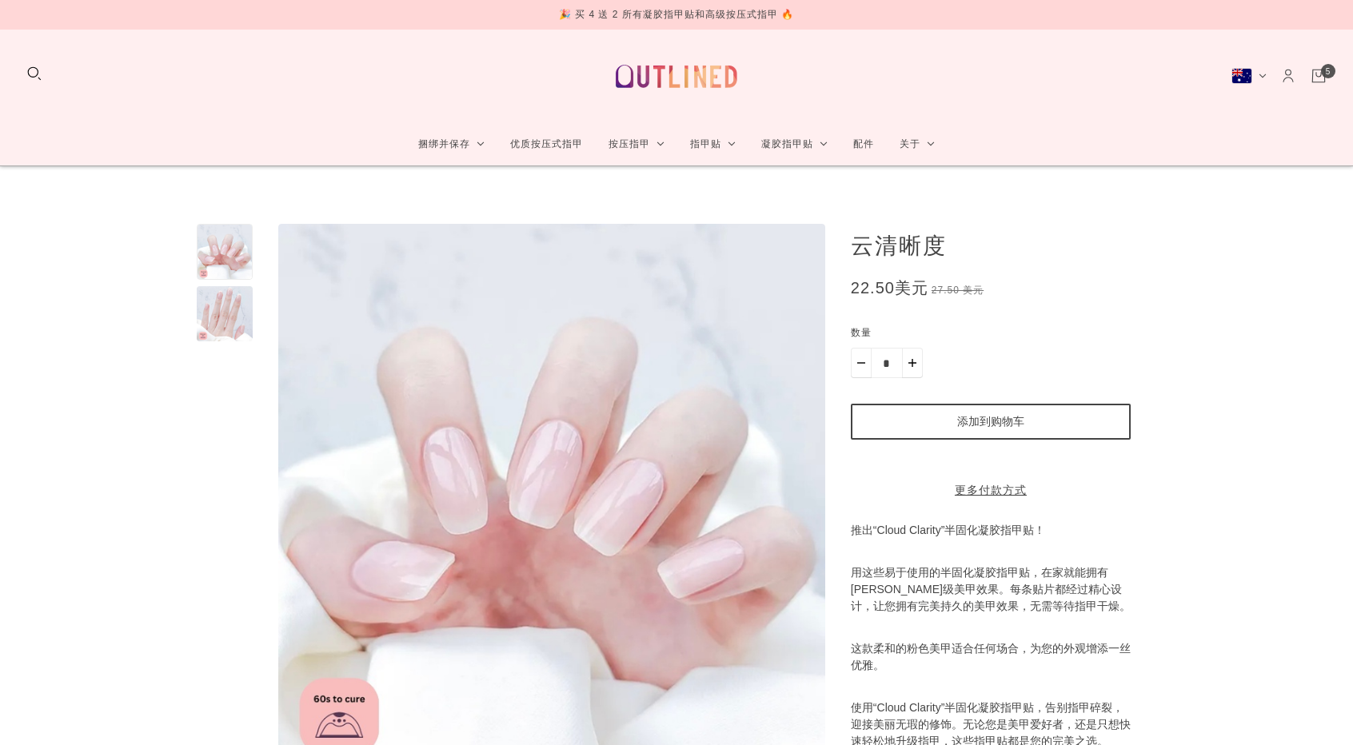
click at [236, 317] on div at bounding box center [225, 314] width 56 height 56
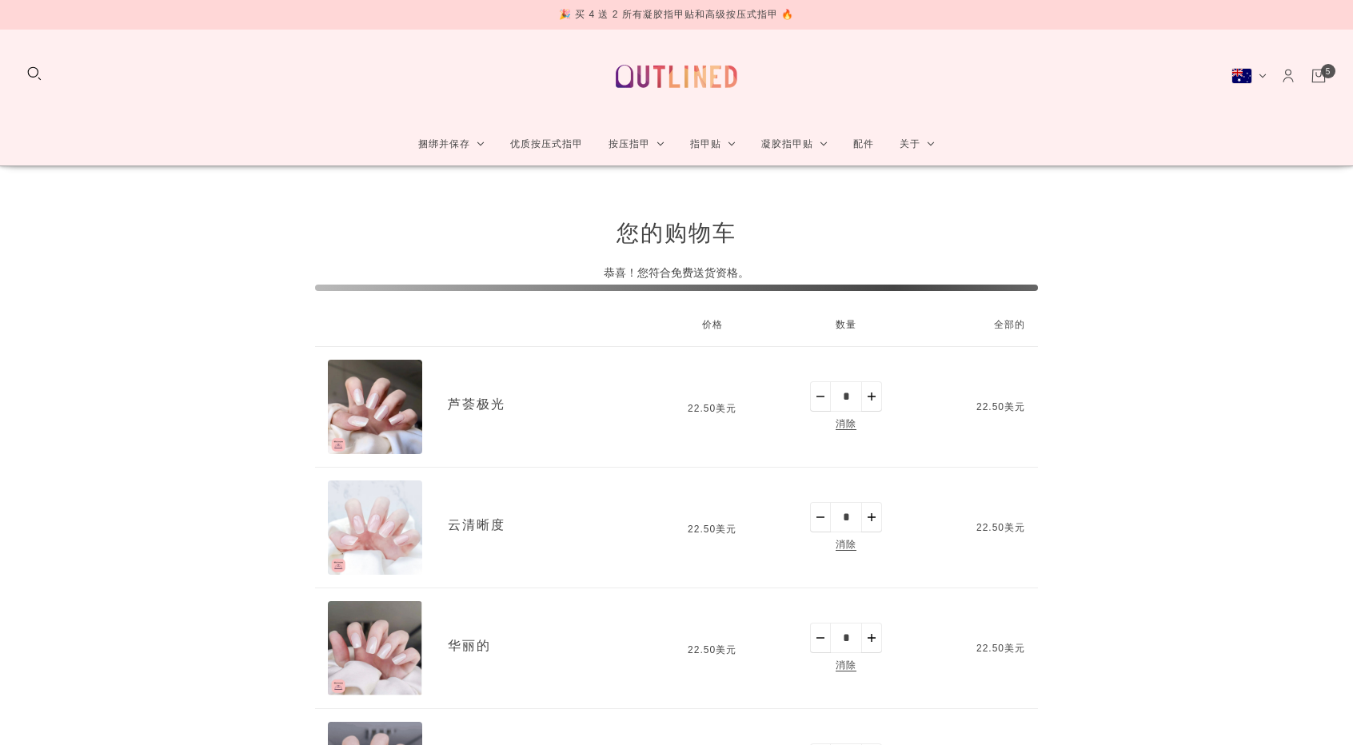
scroll to position [160, 0]
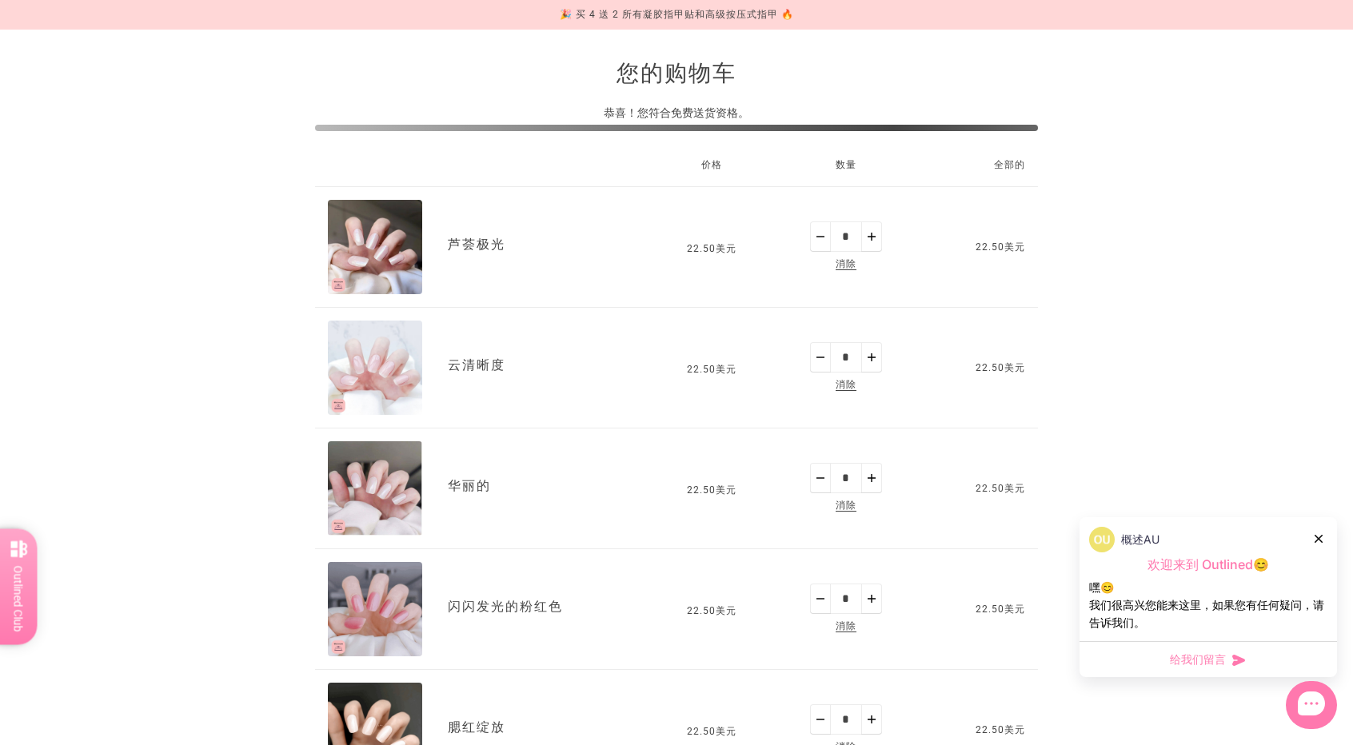
click at [365, 255] on img "芦荟极光" at bounding box center [375, 247] width 94 height 94
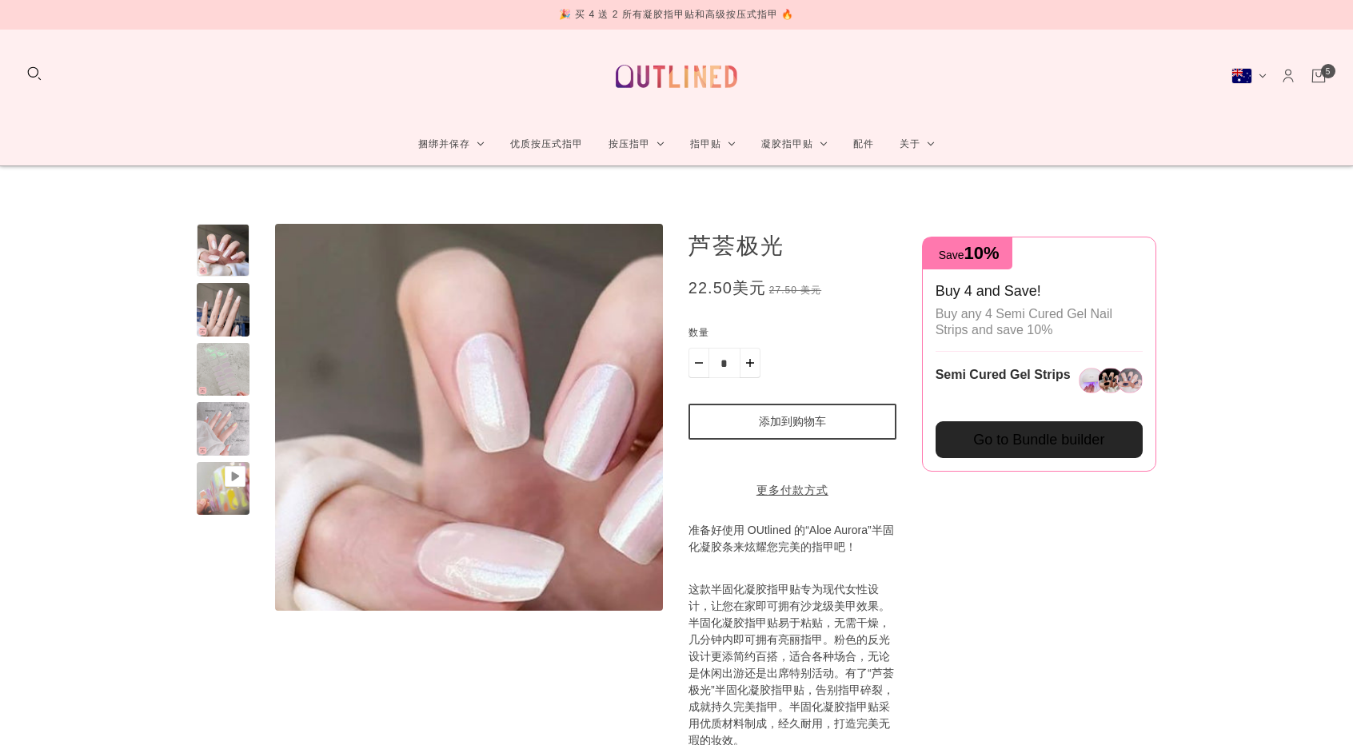
click at [224, 325] on div at bounding box center [223, 309] width 53 height 53
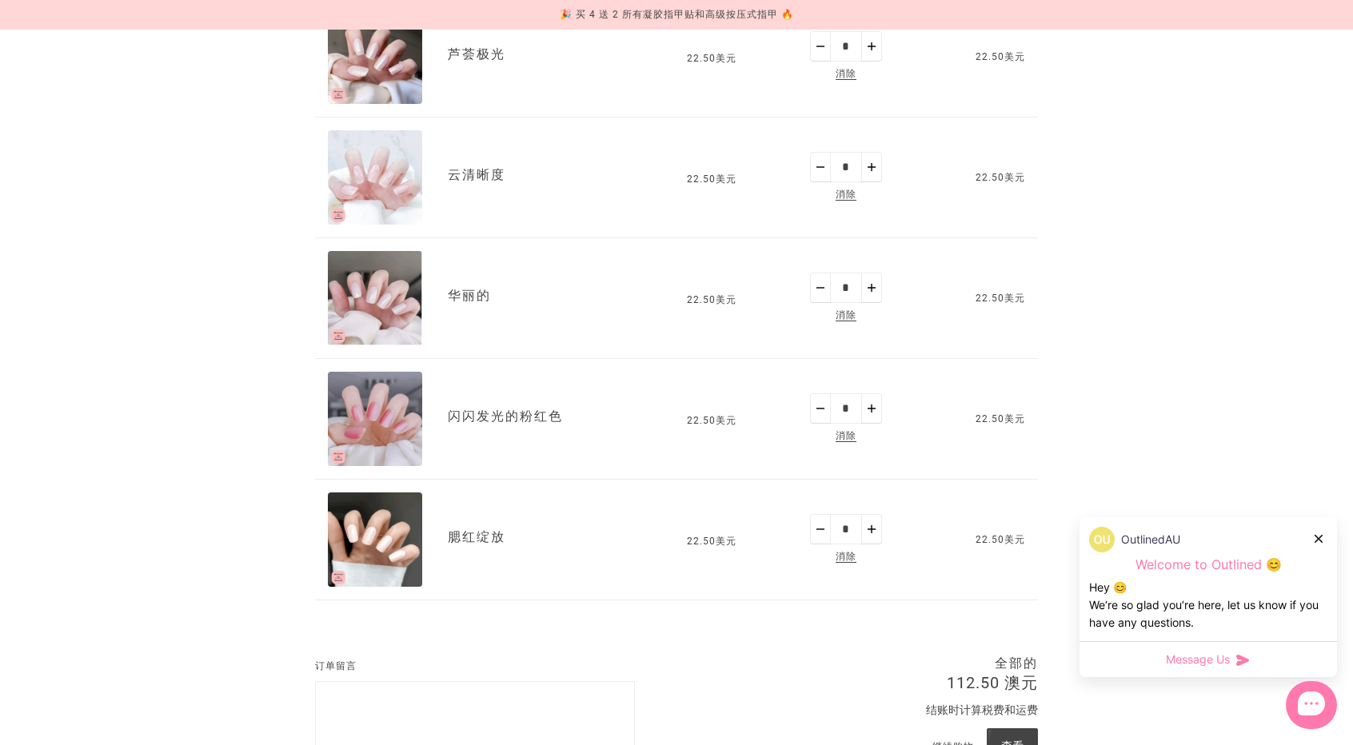
scroll to position [320, 0]
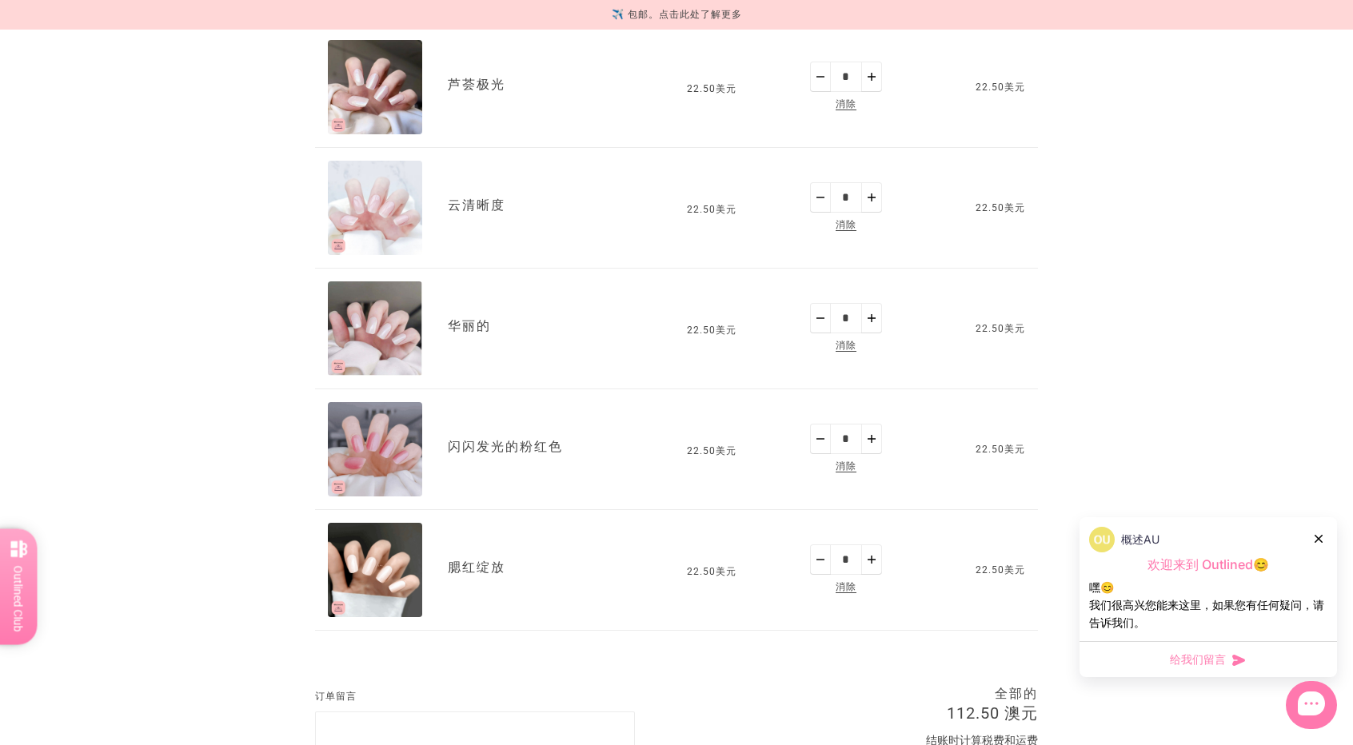
click at [851, 466] on font "消除" at bounding box center [846, 466] width 21 height 11
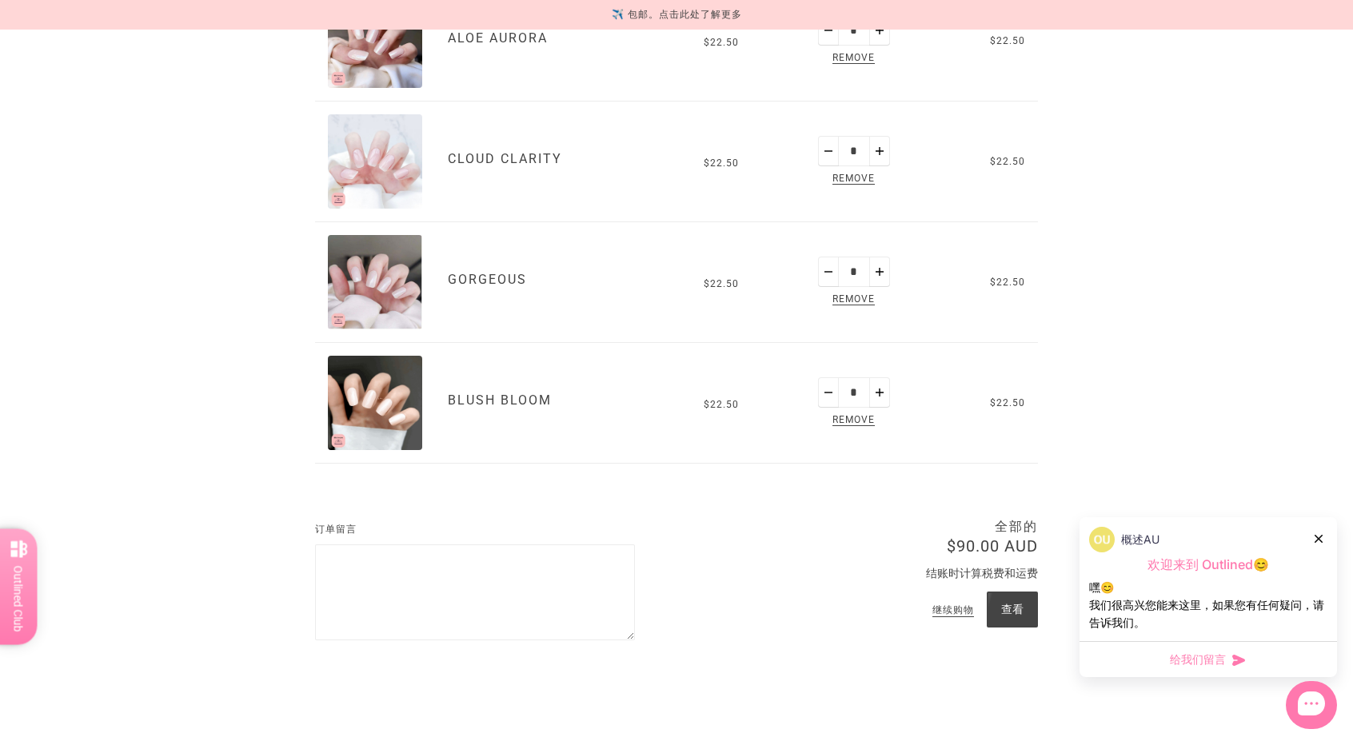
click at [1321, 538] on icon at bounding box center [1319, 539] width 8 height 8
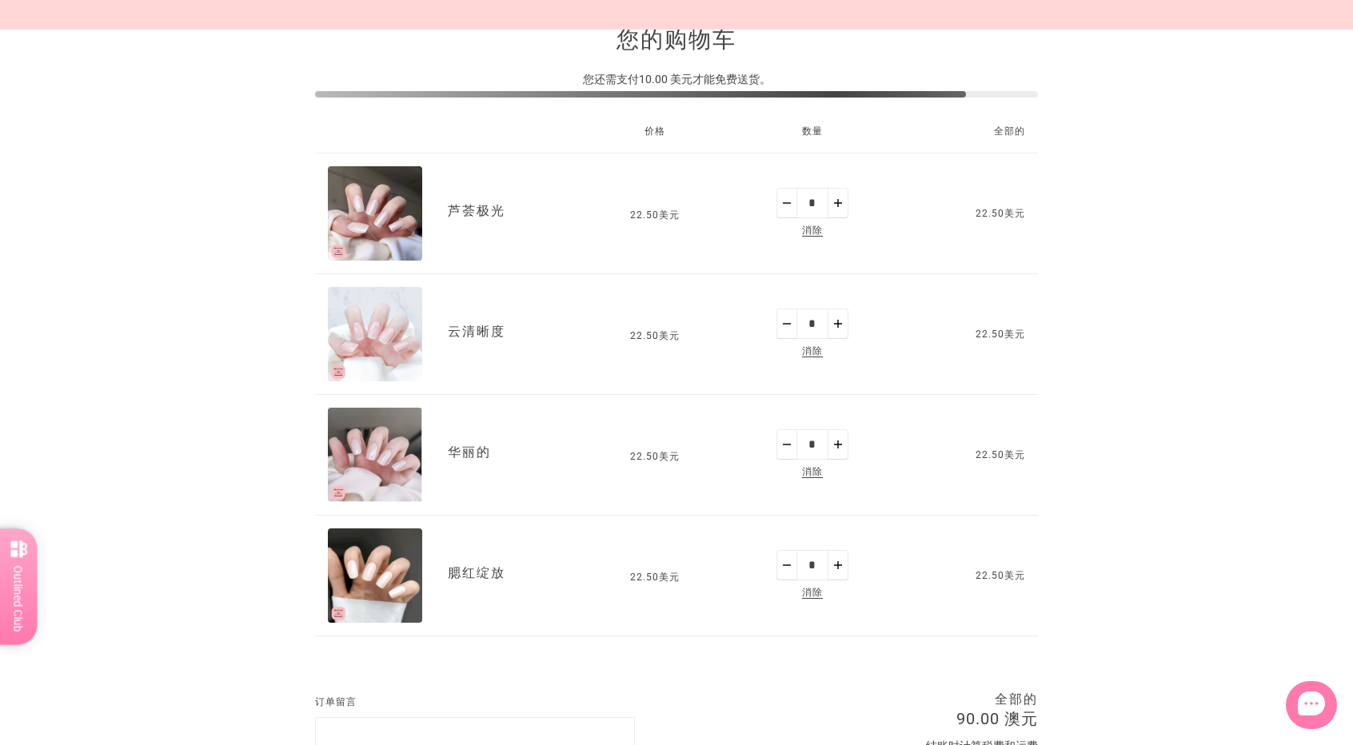
scroll to position [206, 0]
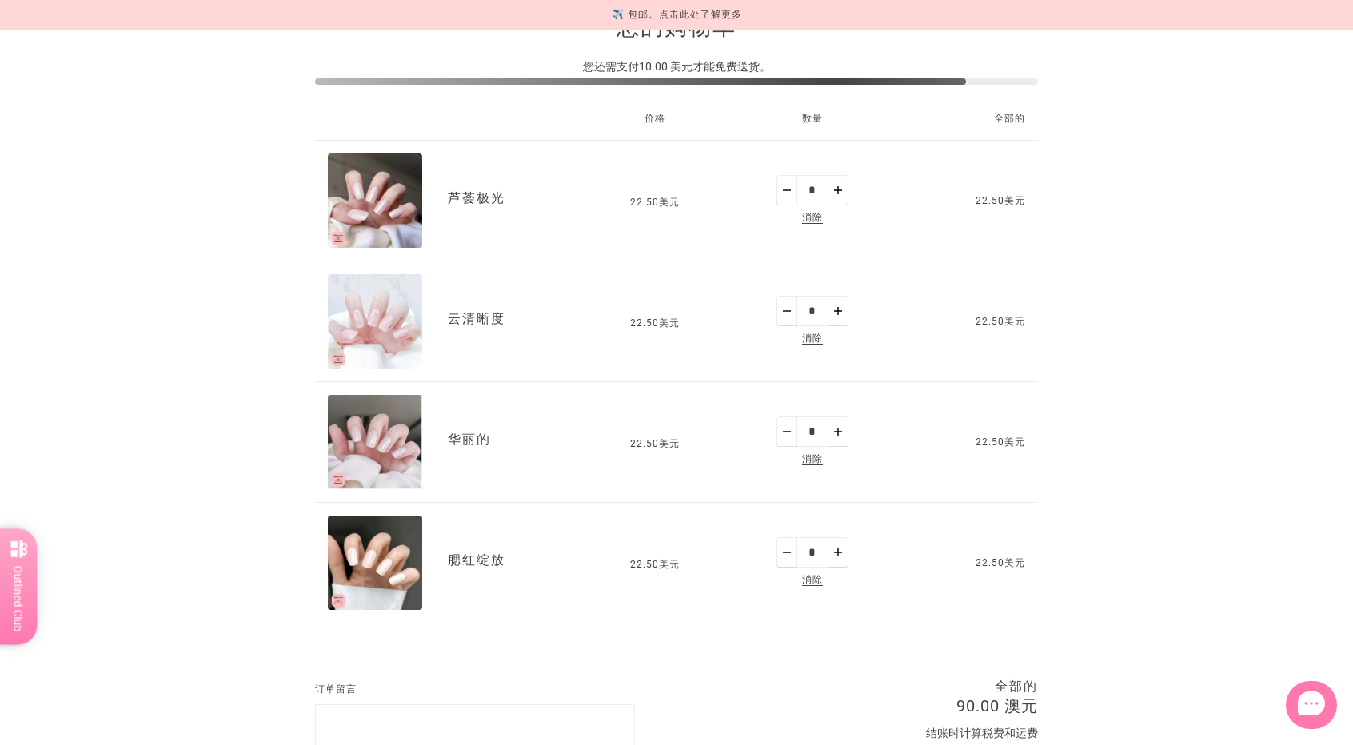
click at [805, 581] on font "消除" at bounding box center [812, 579] width 21 height 11
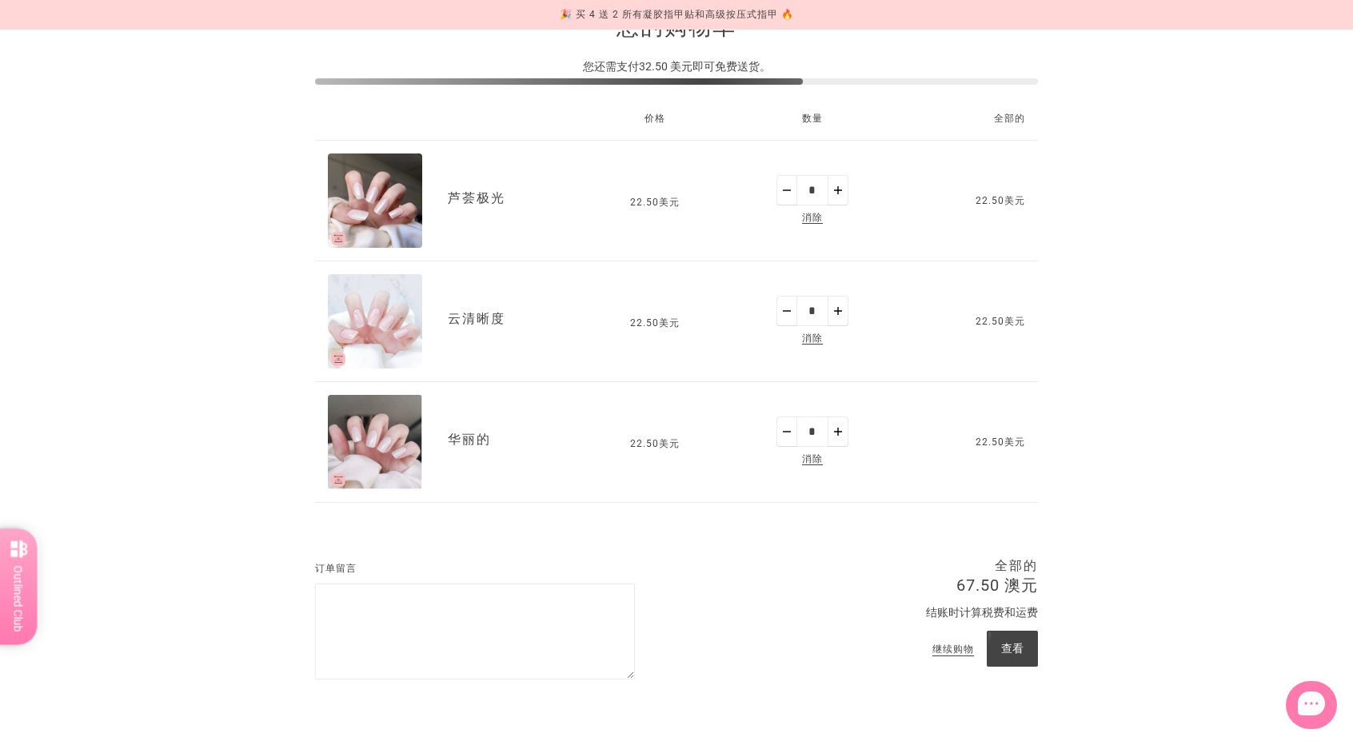
click at [382, 425] on img "华丽的" at bounding box center [375, 442] width 94 height 94
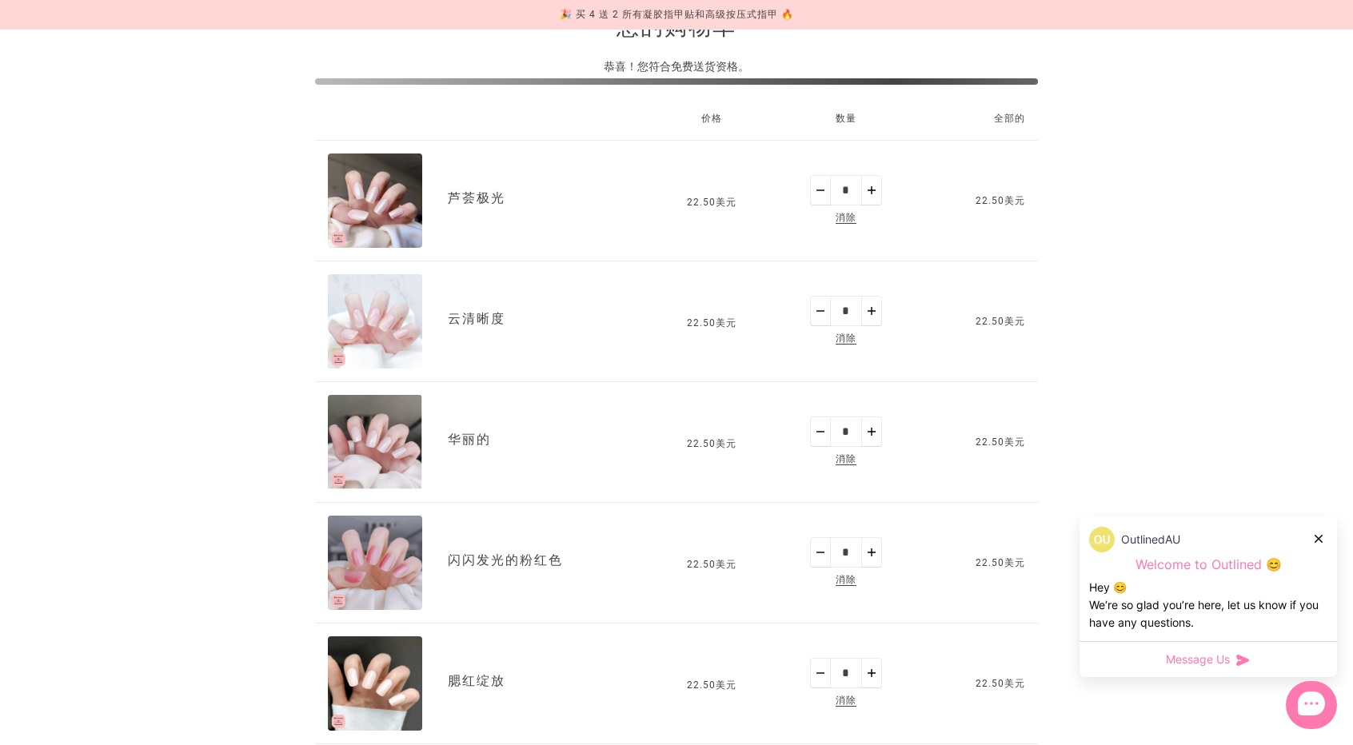
scroll to position [446, 0]
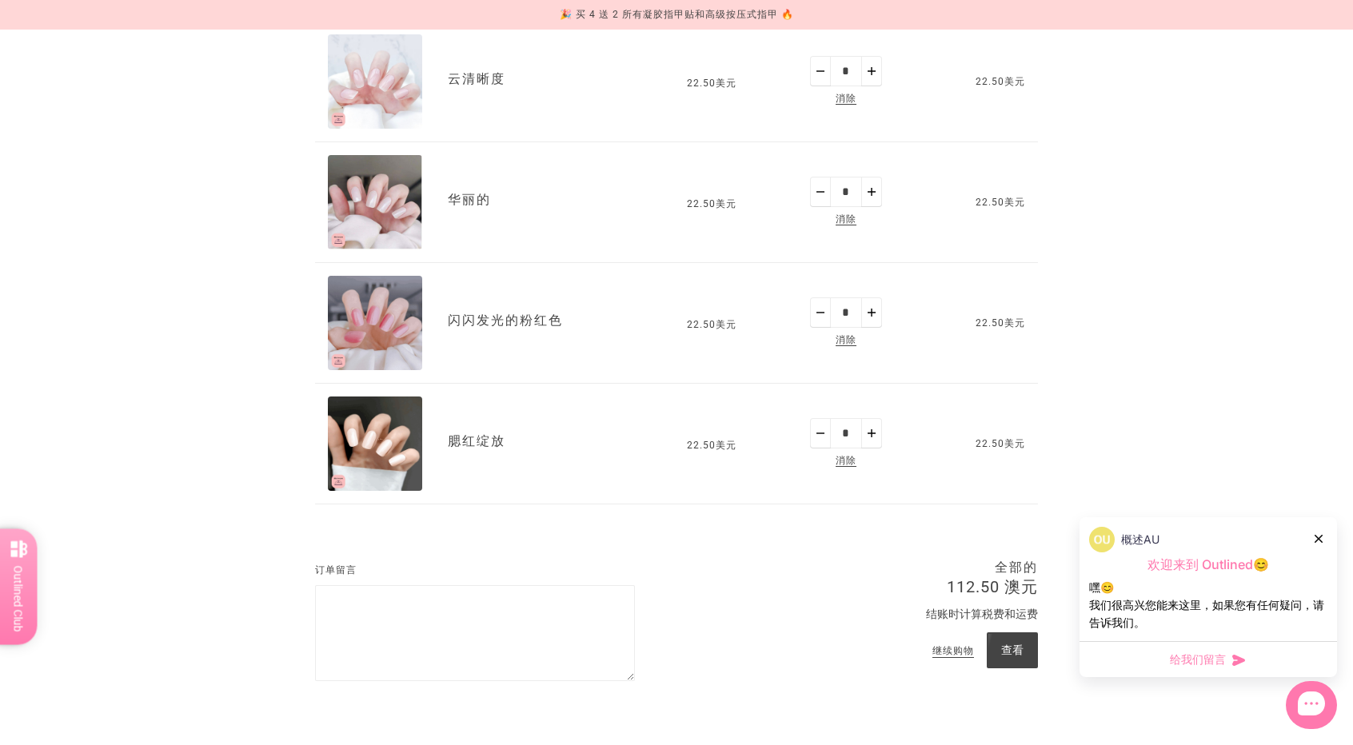
click at [1322, 533] on div at bounding box center [1320, 538] width 10 height 17
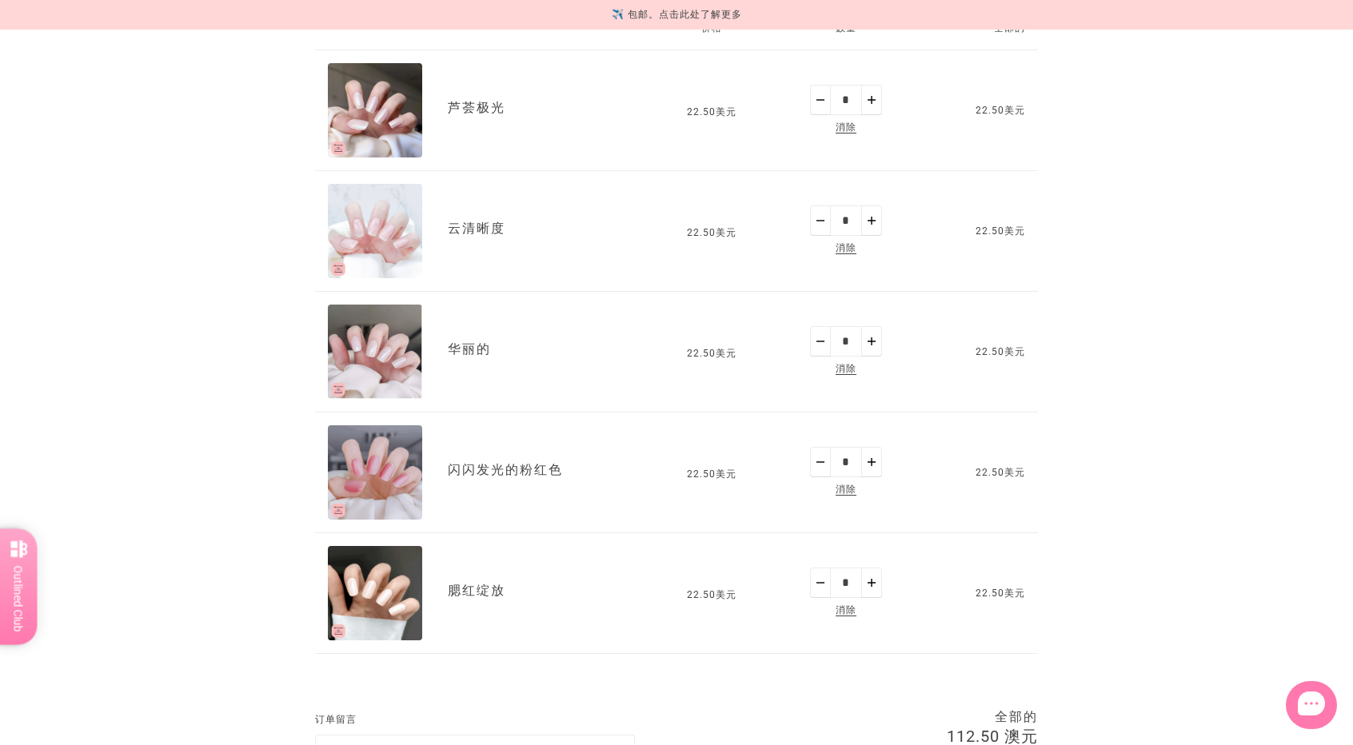
scroll to position [286, 0]
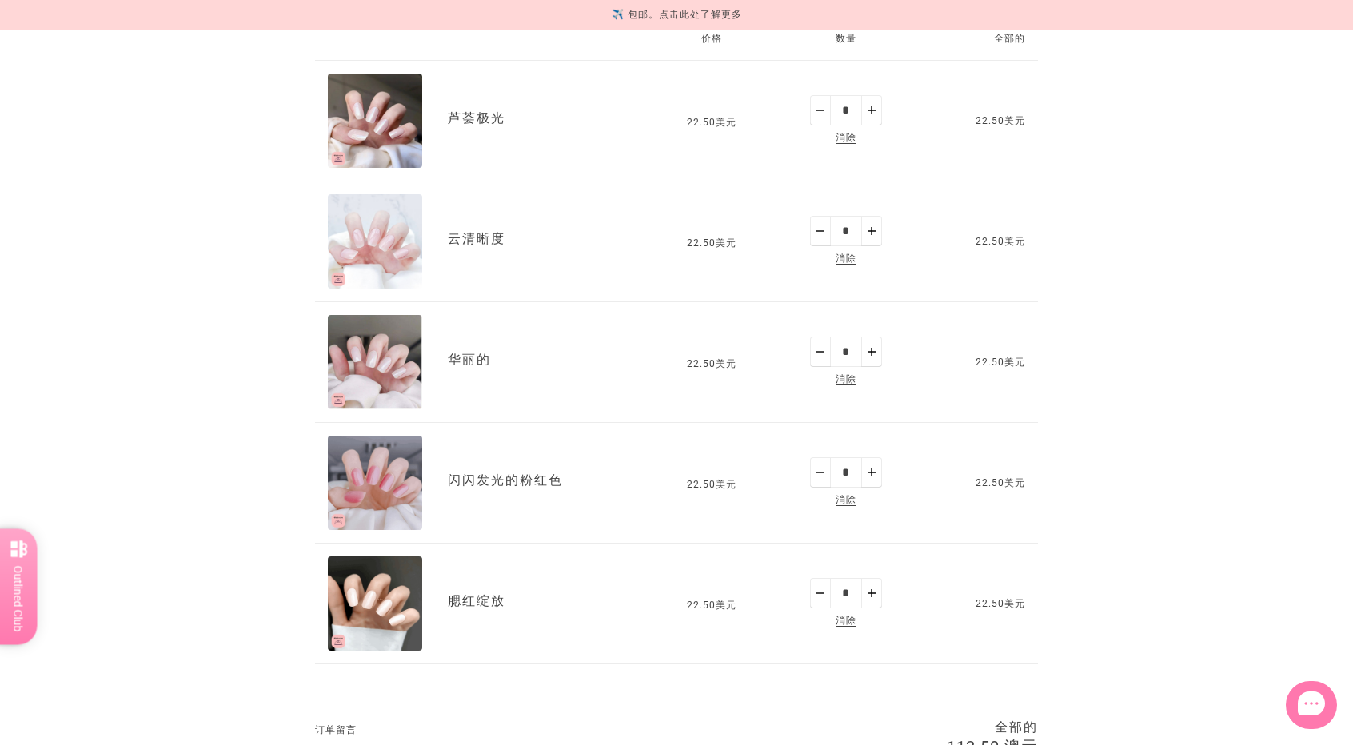
click at [852, 497] on font "消除" at bounding box center [846, 499] width 21 height 11
click at [846, 618] on font "消除" at bounding box center [846, 620] width 21 height 11
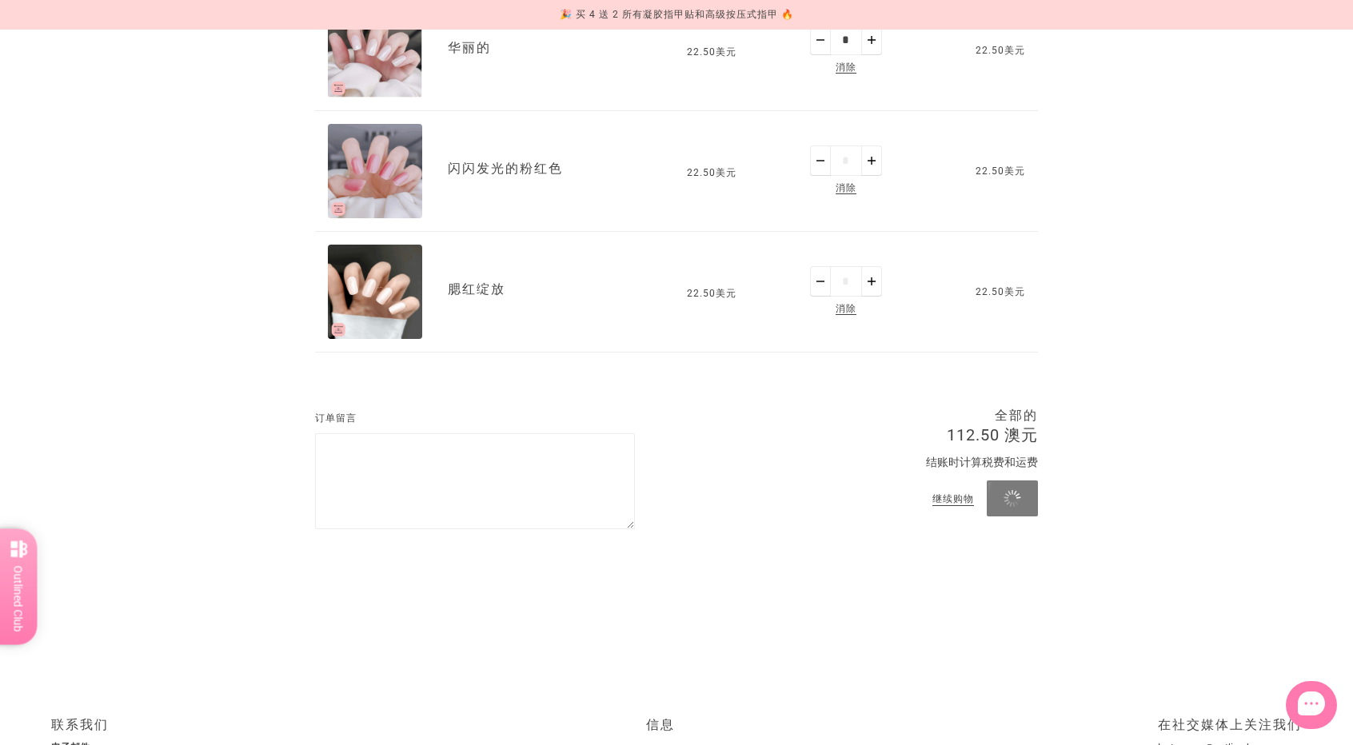
scroll to position [606, 0]
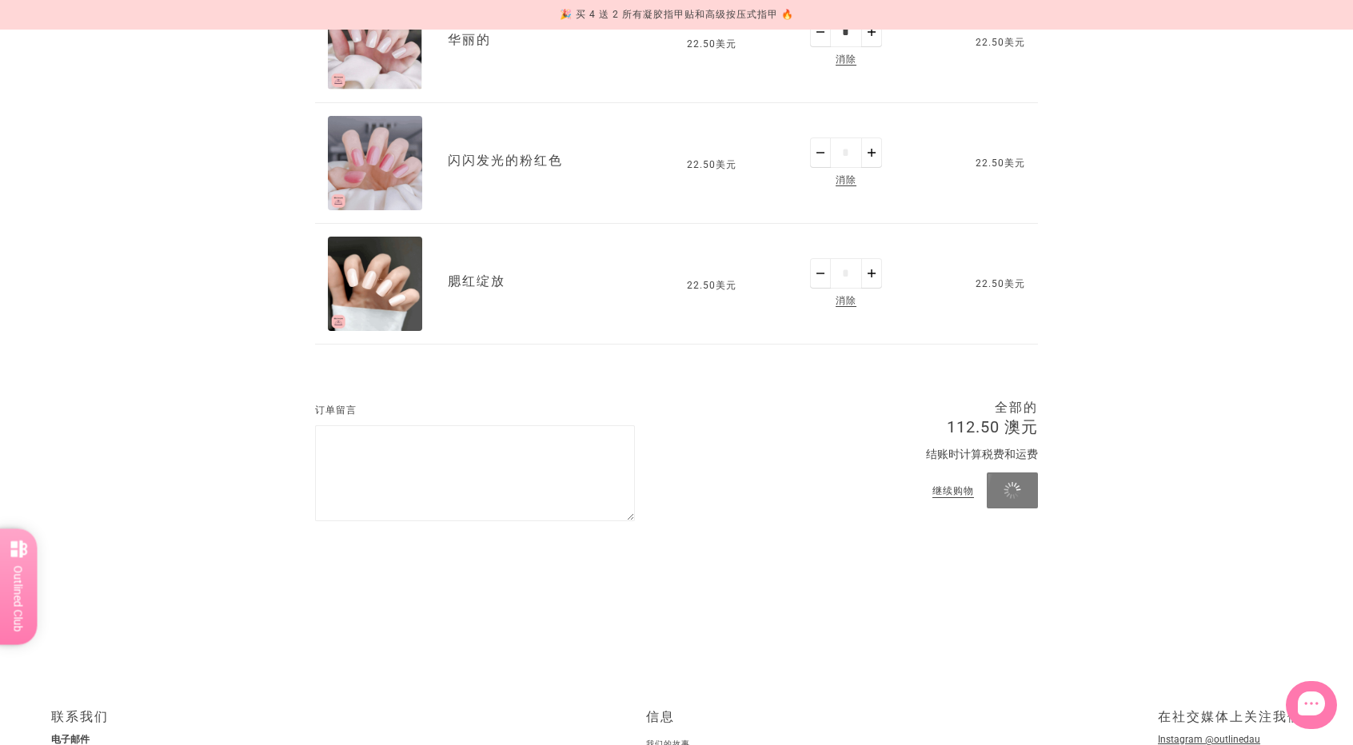
click at [840, 303] on font "消除" at bounding box center [846, 300] width 21 height 11
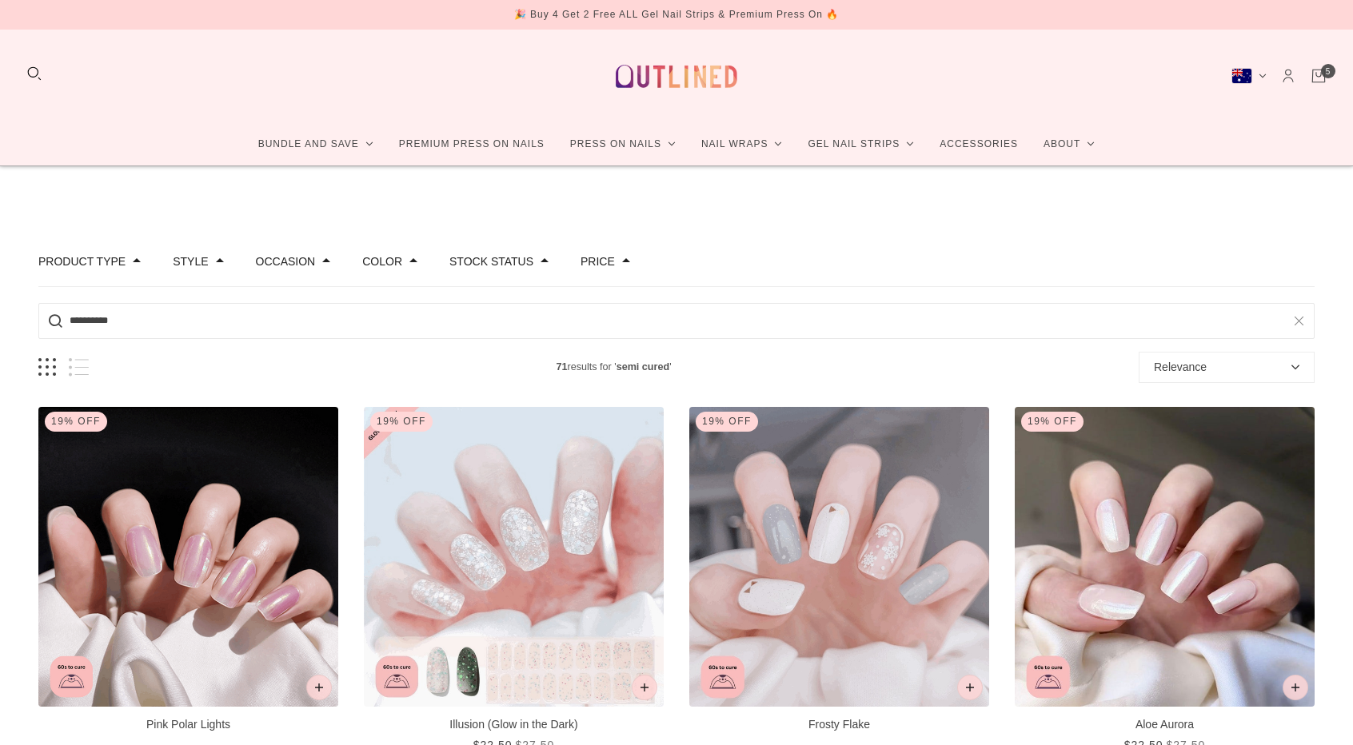
click at [1324, 79] on icon "Cart" at bounding box center [1318, 76] width 12 height 13
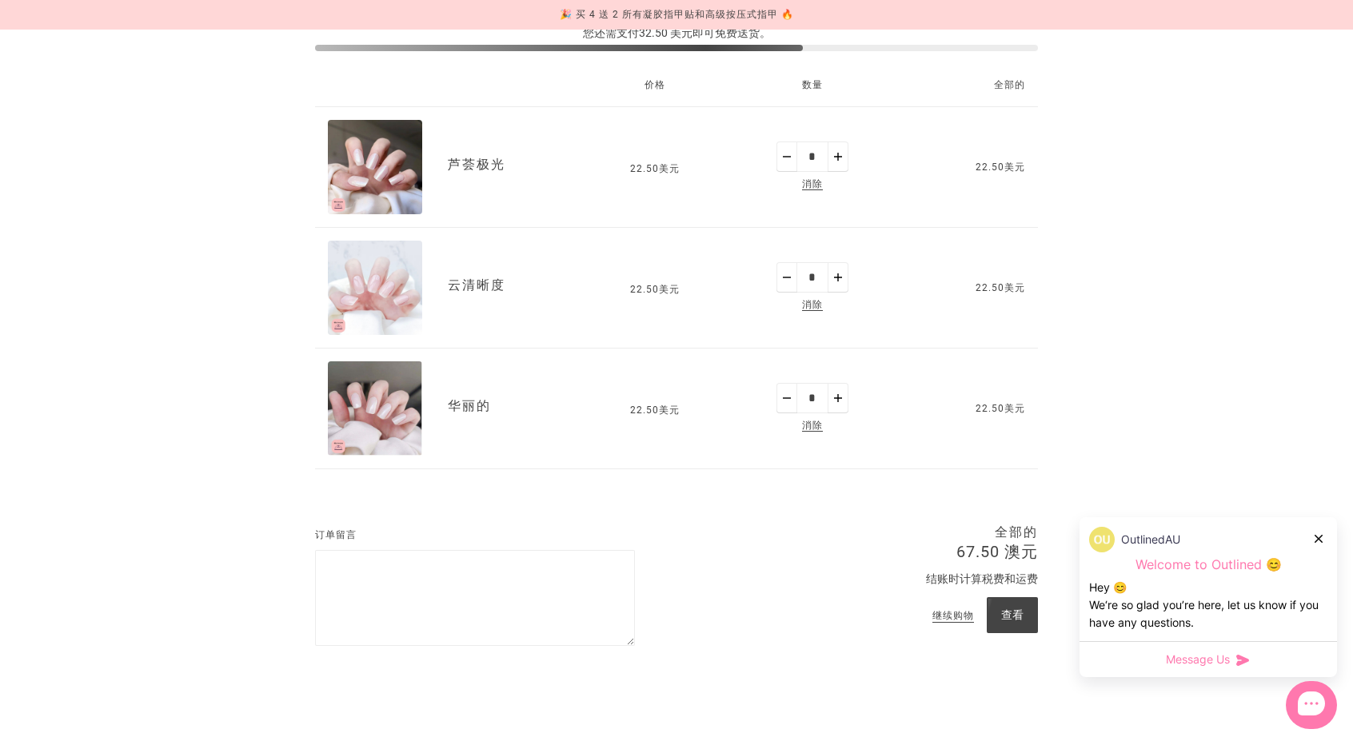
scroll to position [160, 0]
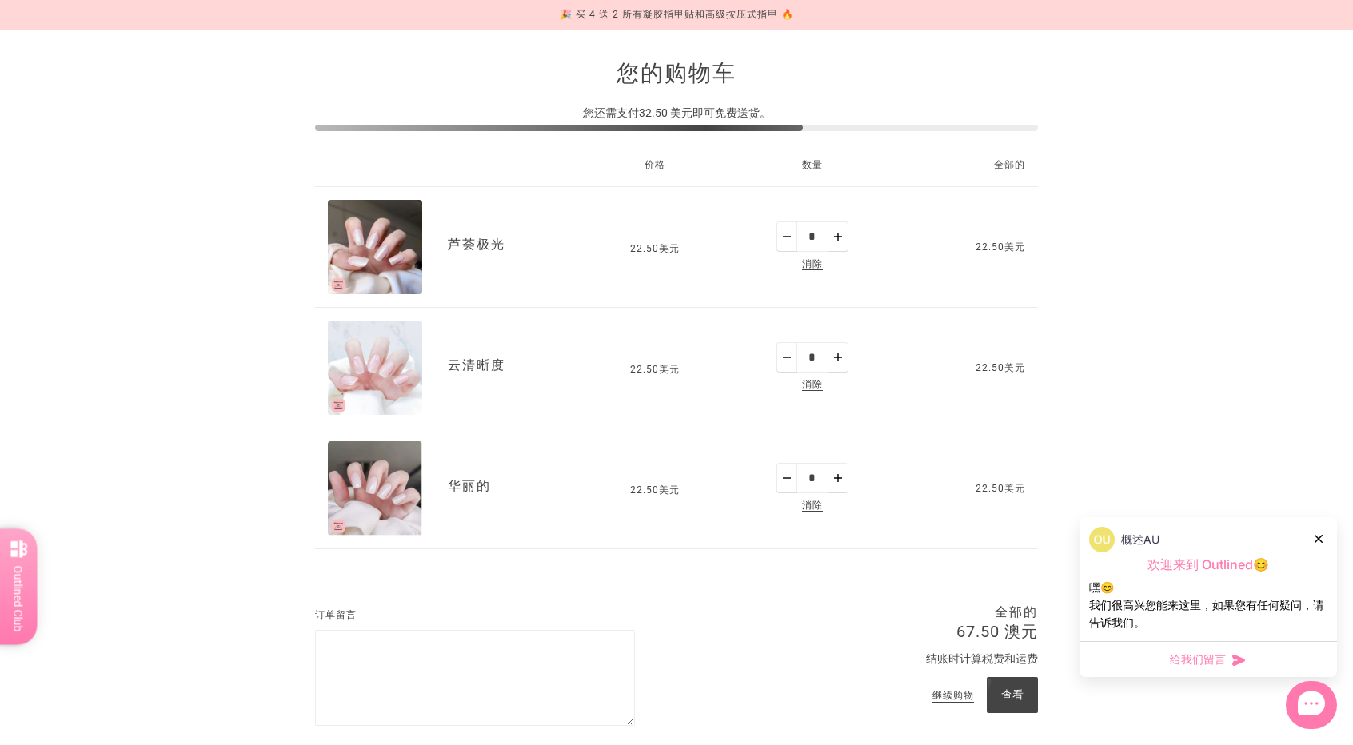
click at [400, 341] on img "云清晰度" at bounding box center [375, 368] width 94 height 94
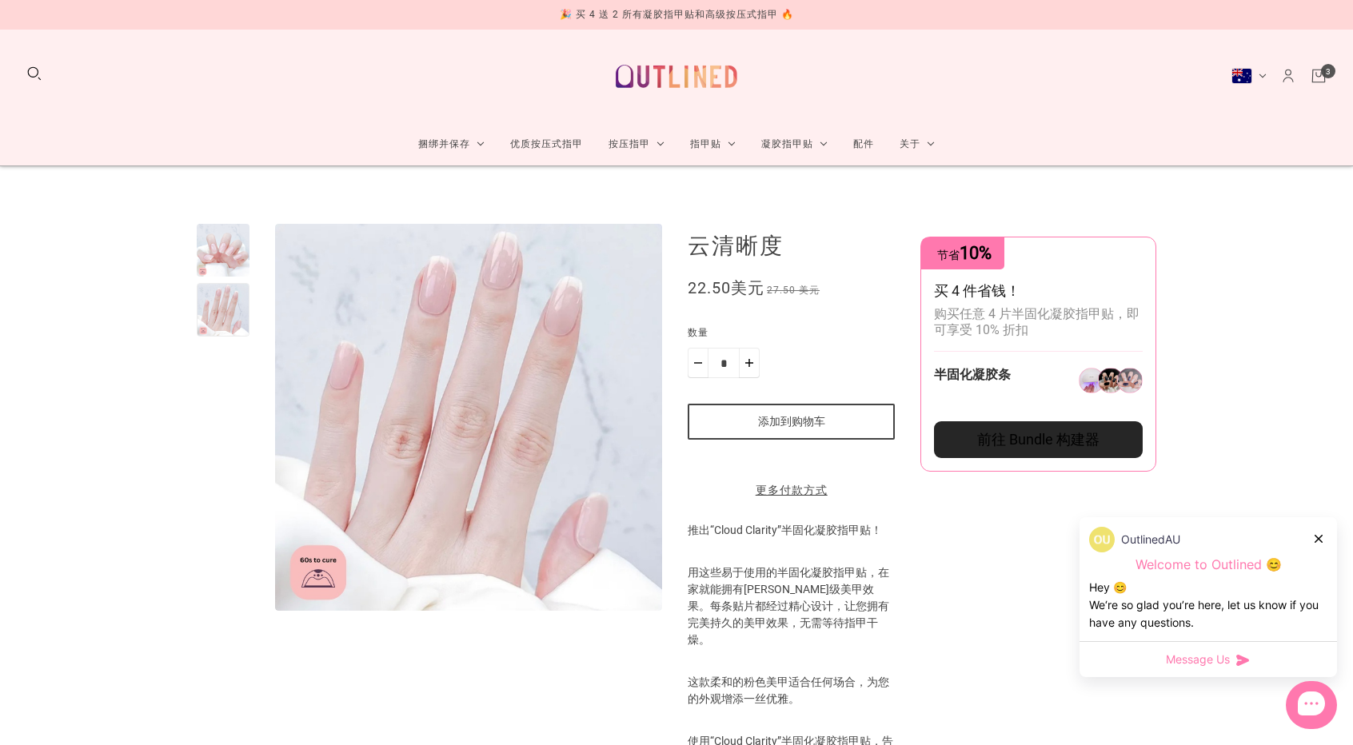
click at [226, 253] on div at bounding box center [223, 250] width 53 height 53
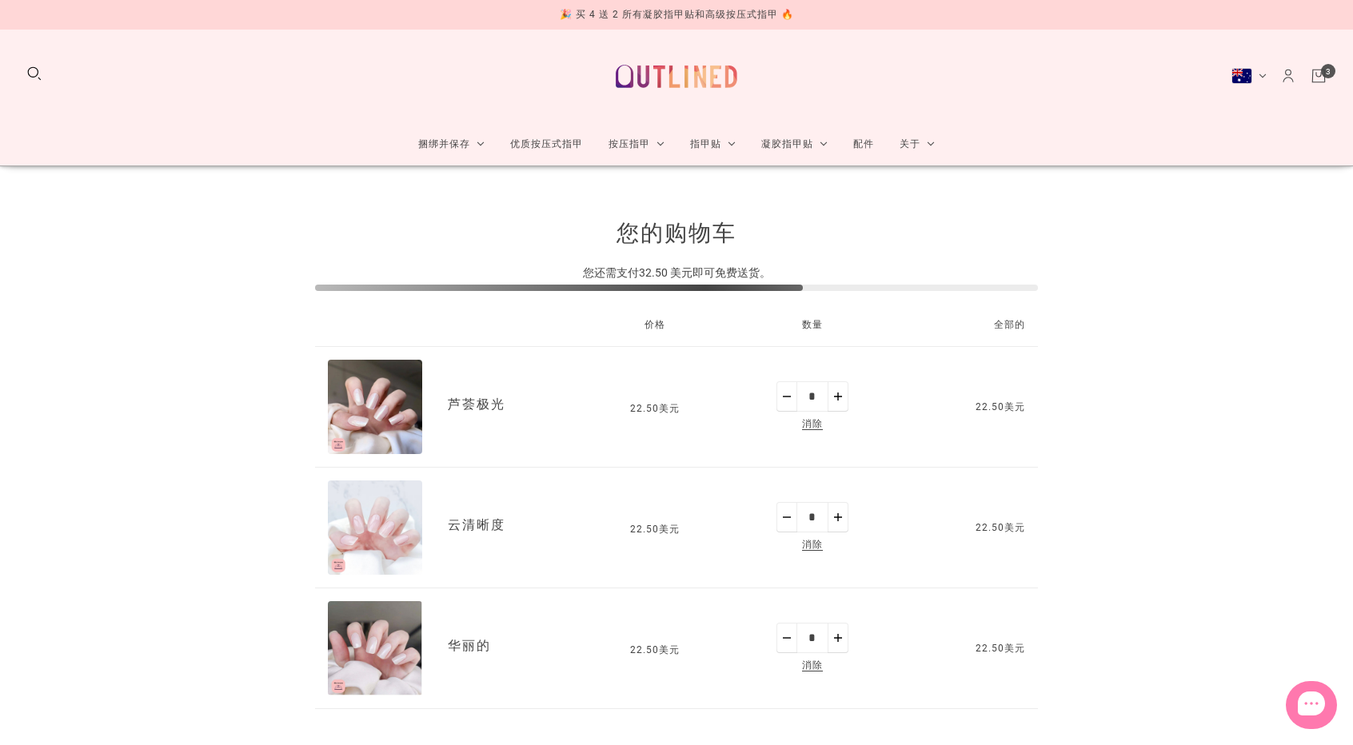
scroll to position [160, 0]
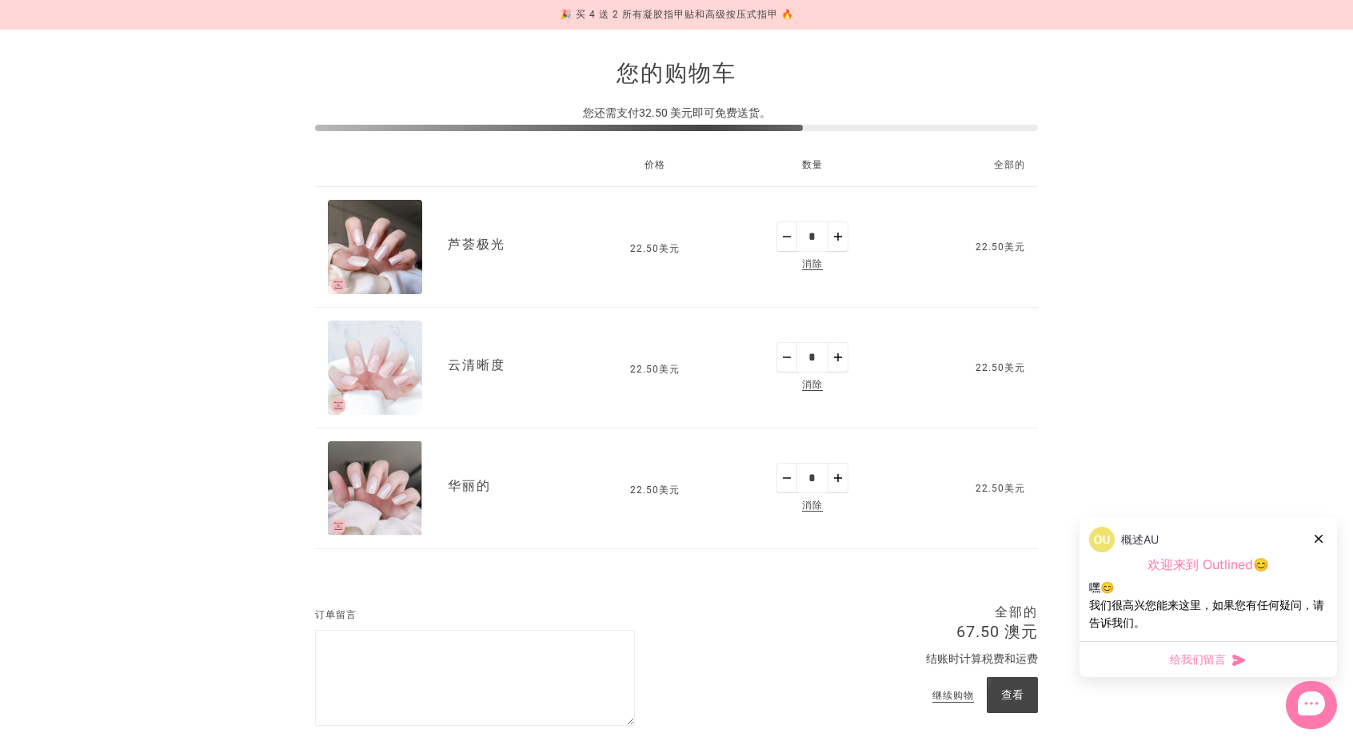
click at [816, 377] on span "消除" at bounding box center [812, 386] width 27 height 18
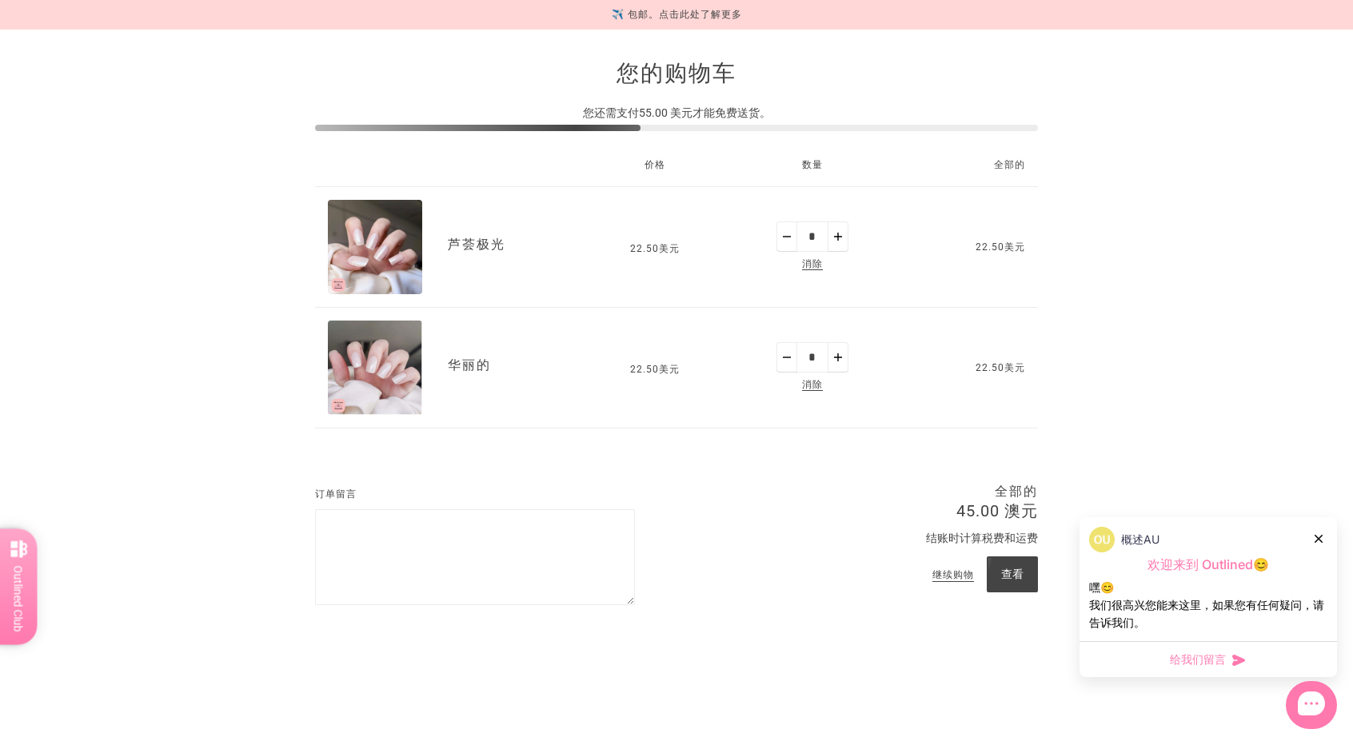
click at [381, 255] on img "芦荟极光" at bounding box center [375, 247] width 94 height 94
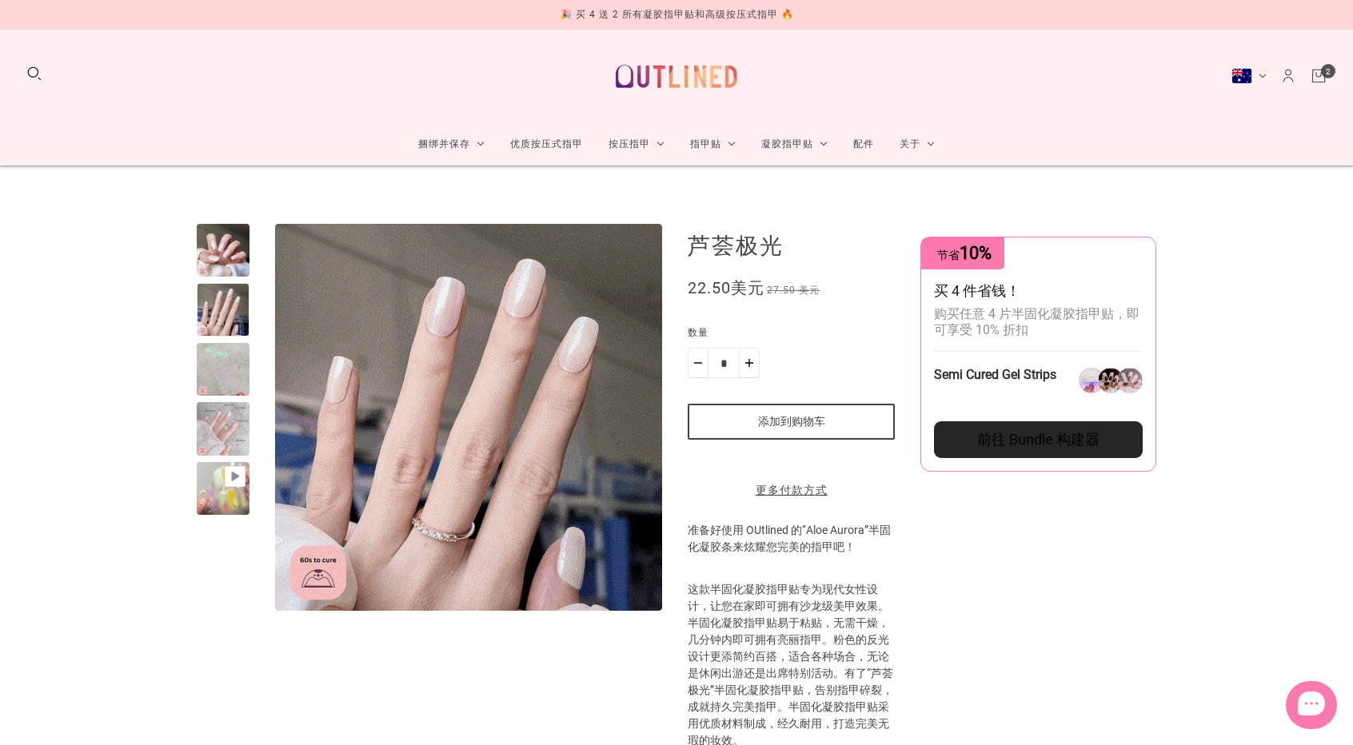
click at [228, 269] on div at bounding box center [223, 250] width 53 height 53
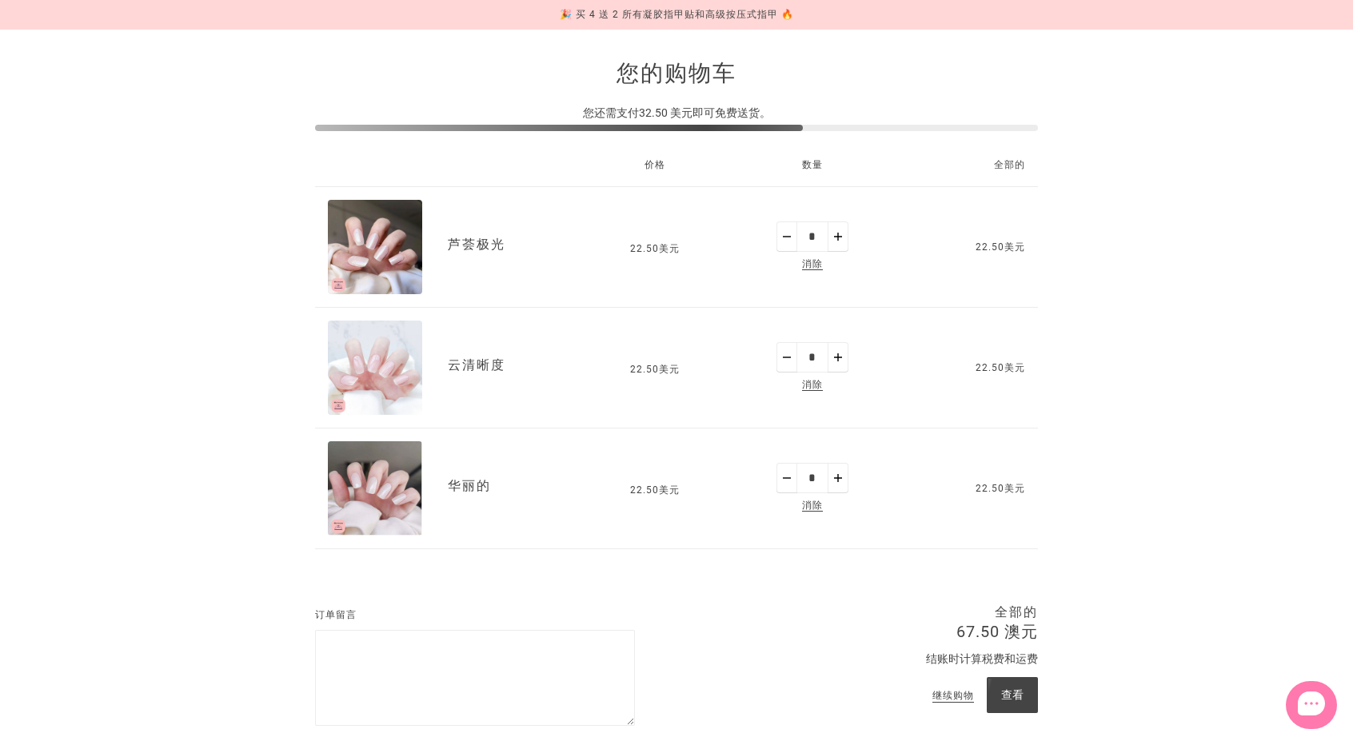
scroll to position [160, 0]
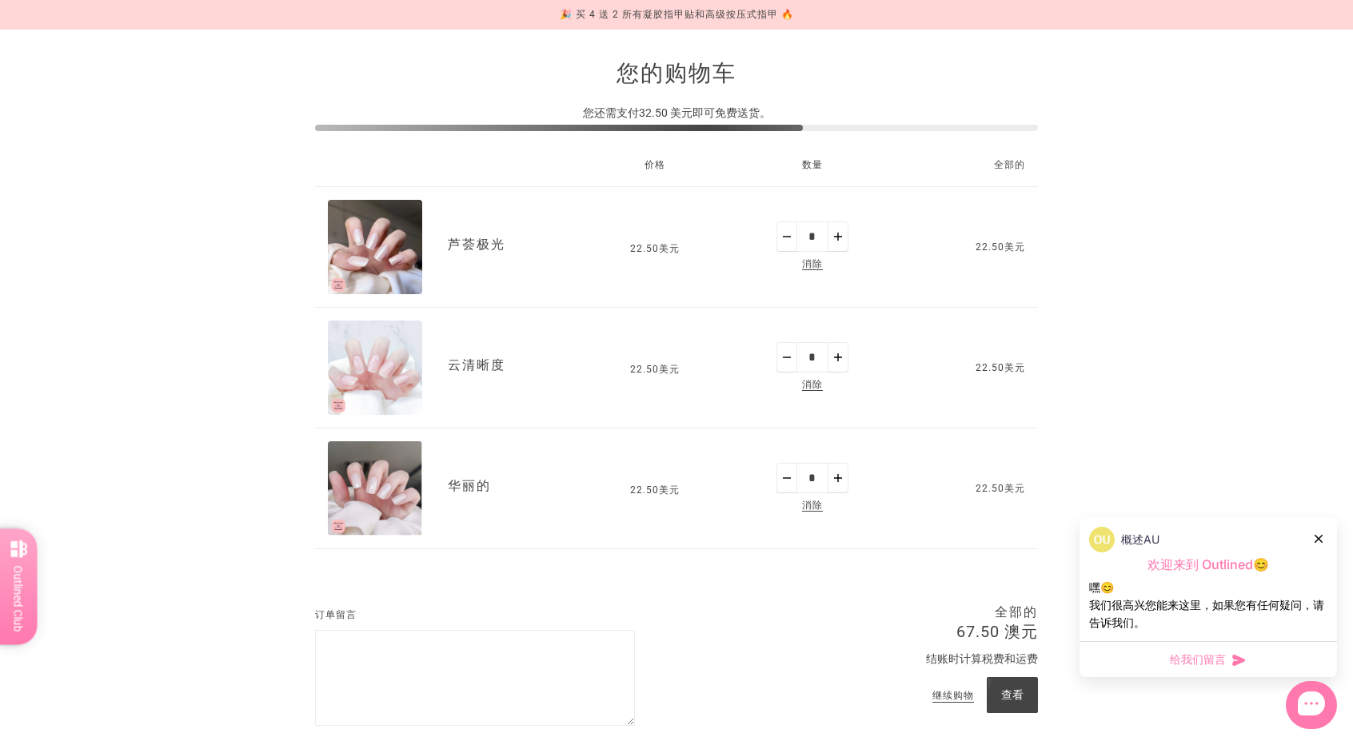
click at [819, 379] on font "消除" at bounding box center [812, 384] width 21 height 11
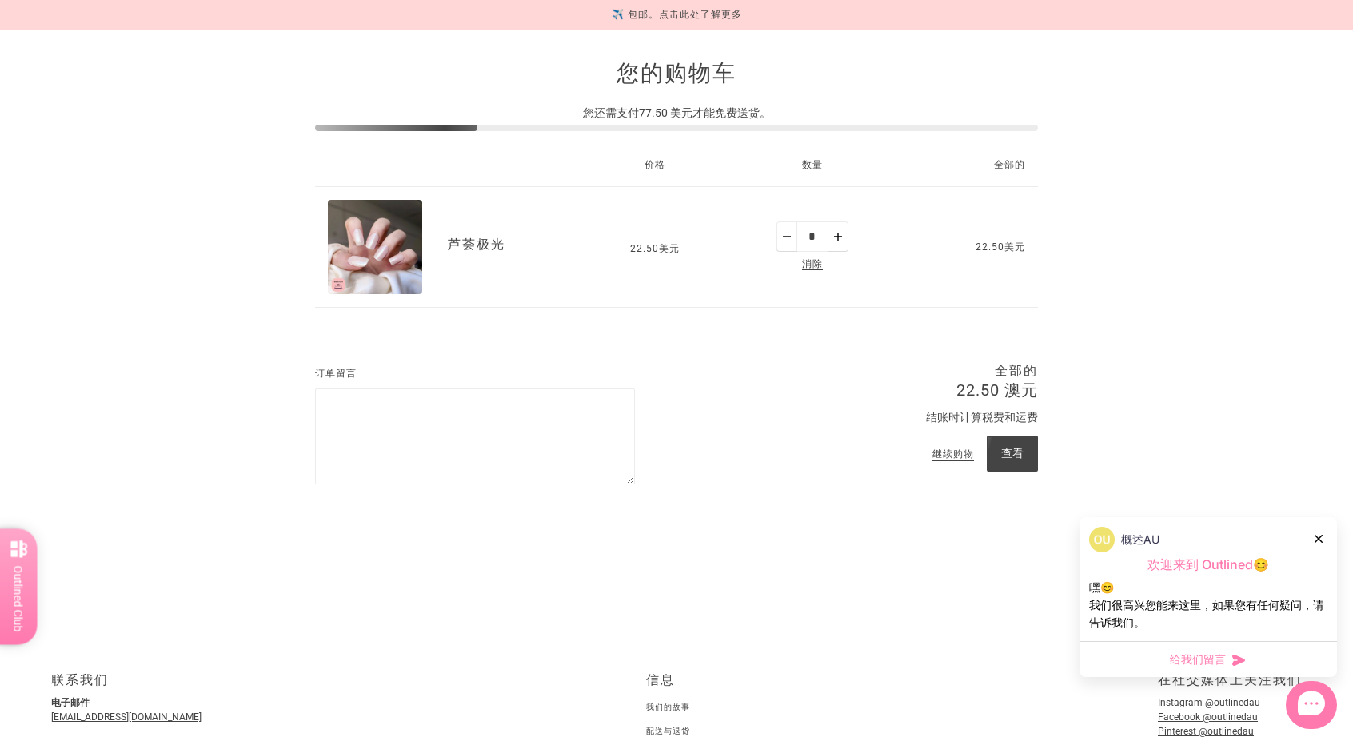
click at [1318, 538] on icon at bounding box center [1319, 539] width 8 height 8
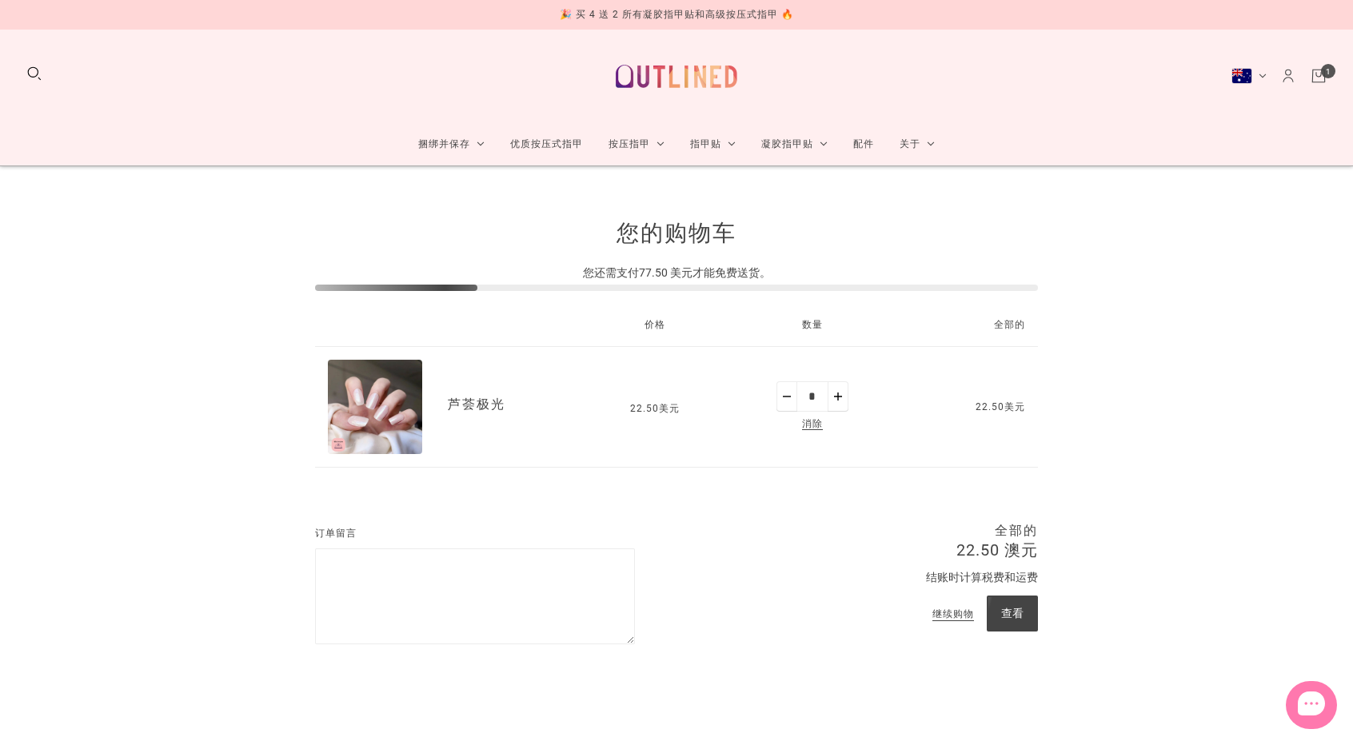
scroll to position [160, 0]
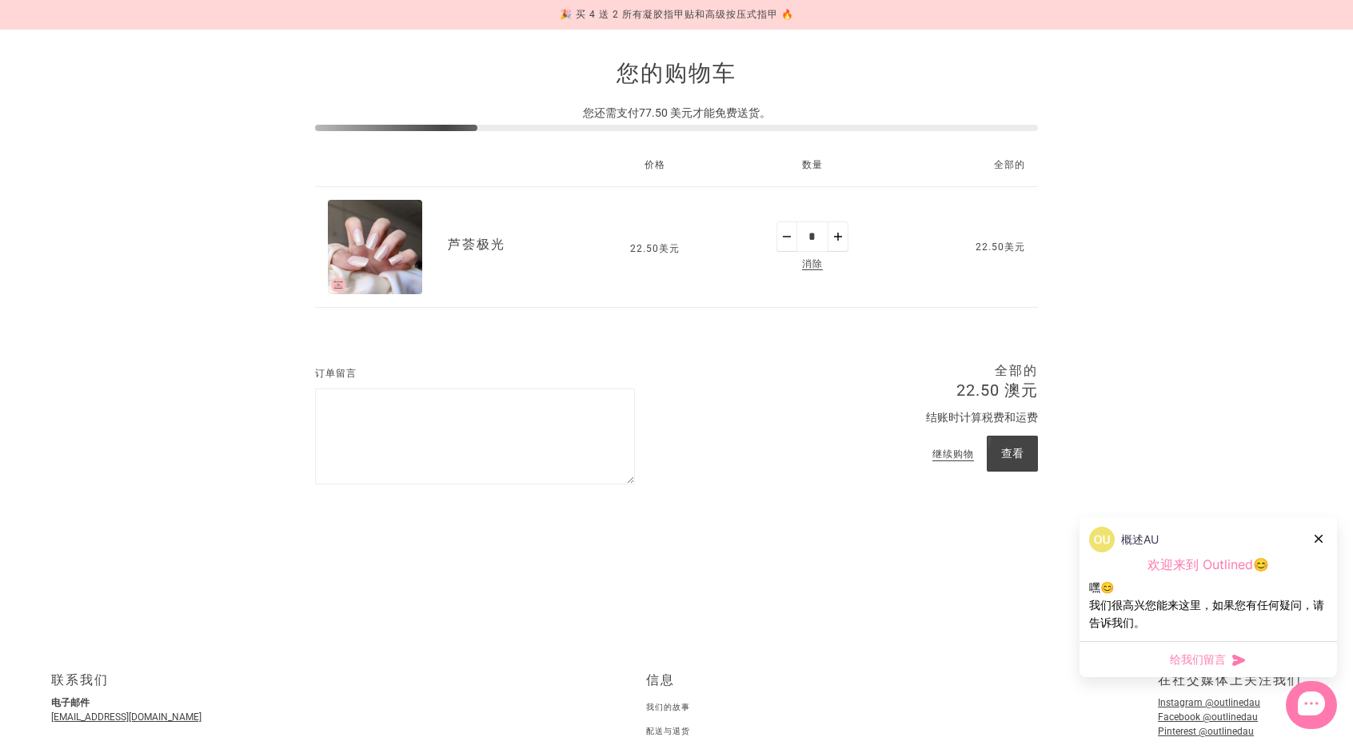
click at [788, 230] on button "减" at bounding box center [786, 237] width 21 height 30
click at [786, 242] on button "减" at bounding box center [786, 237] width 21 height 30
click at [819, 258] on font "消除" at bounding box center [812, 263] width 21 height 11
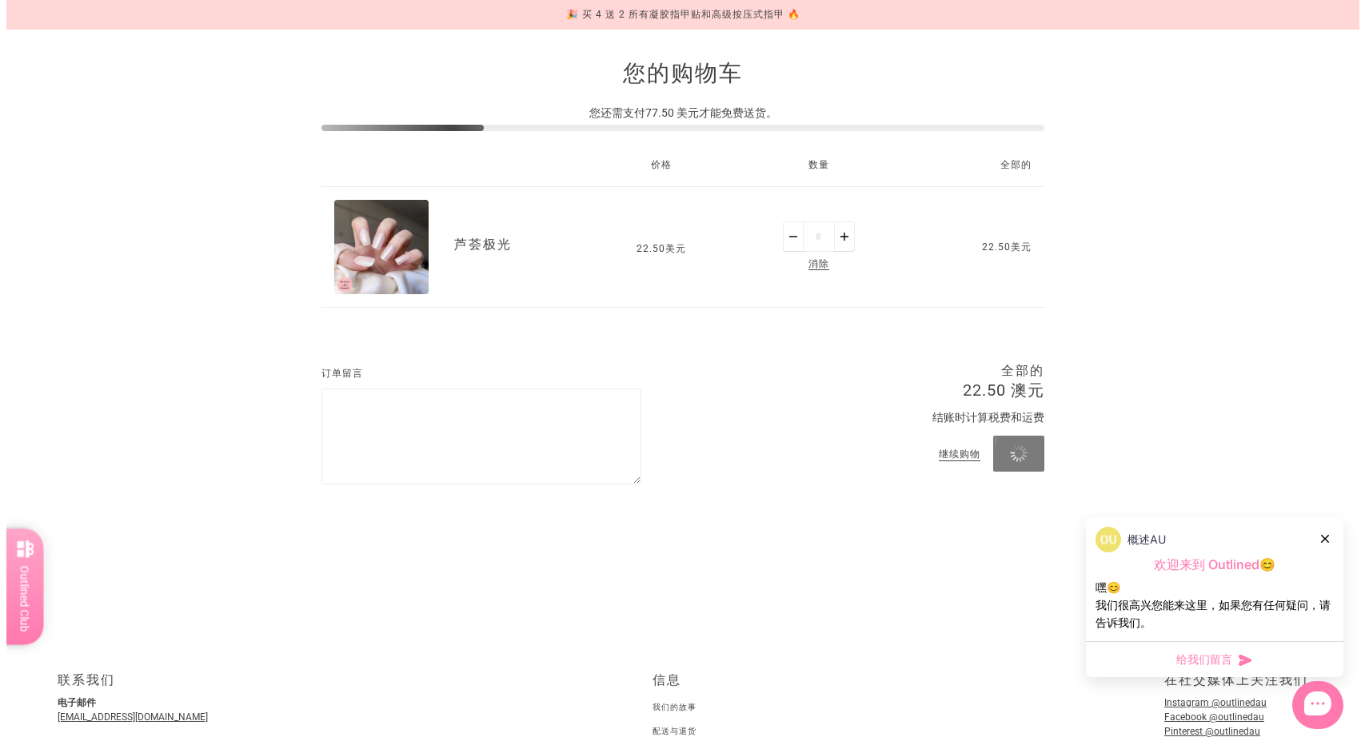
scroll to position [0, 0]
